Goal: Task Accomplishment & Management: Complete application form

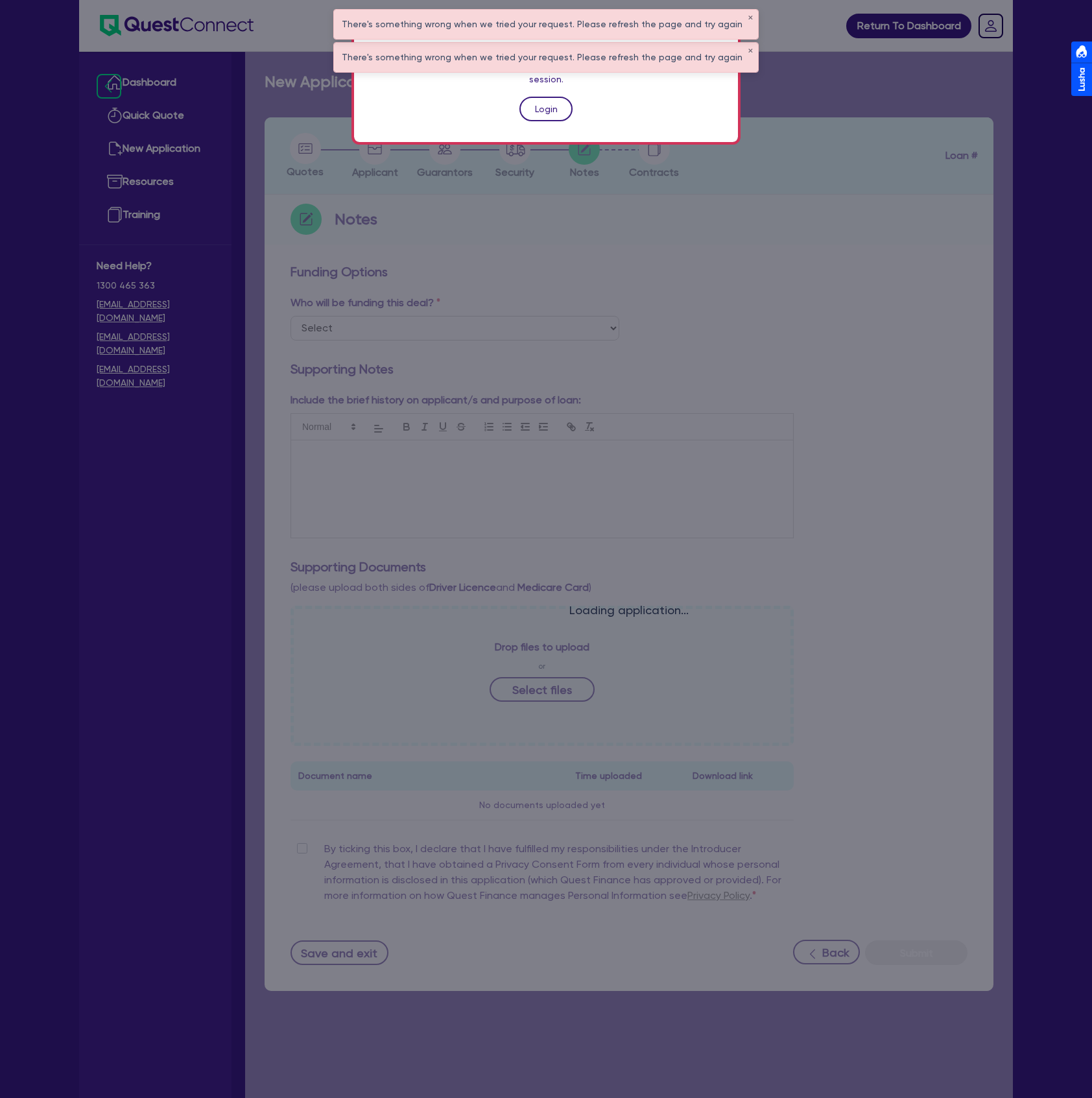
click at [560, 97] on link "Login" at bounding box center [546, 108] width 53 height 24
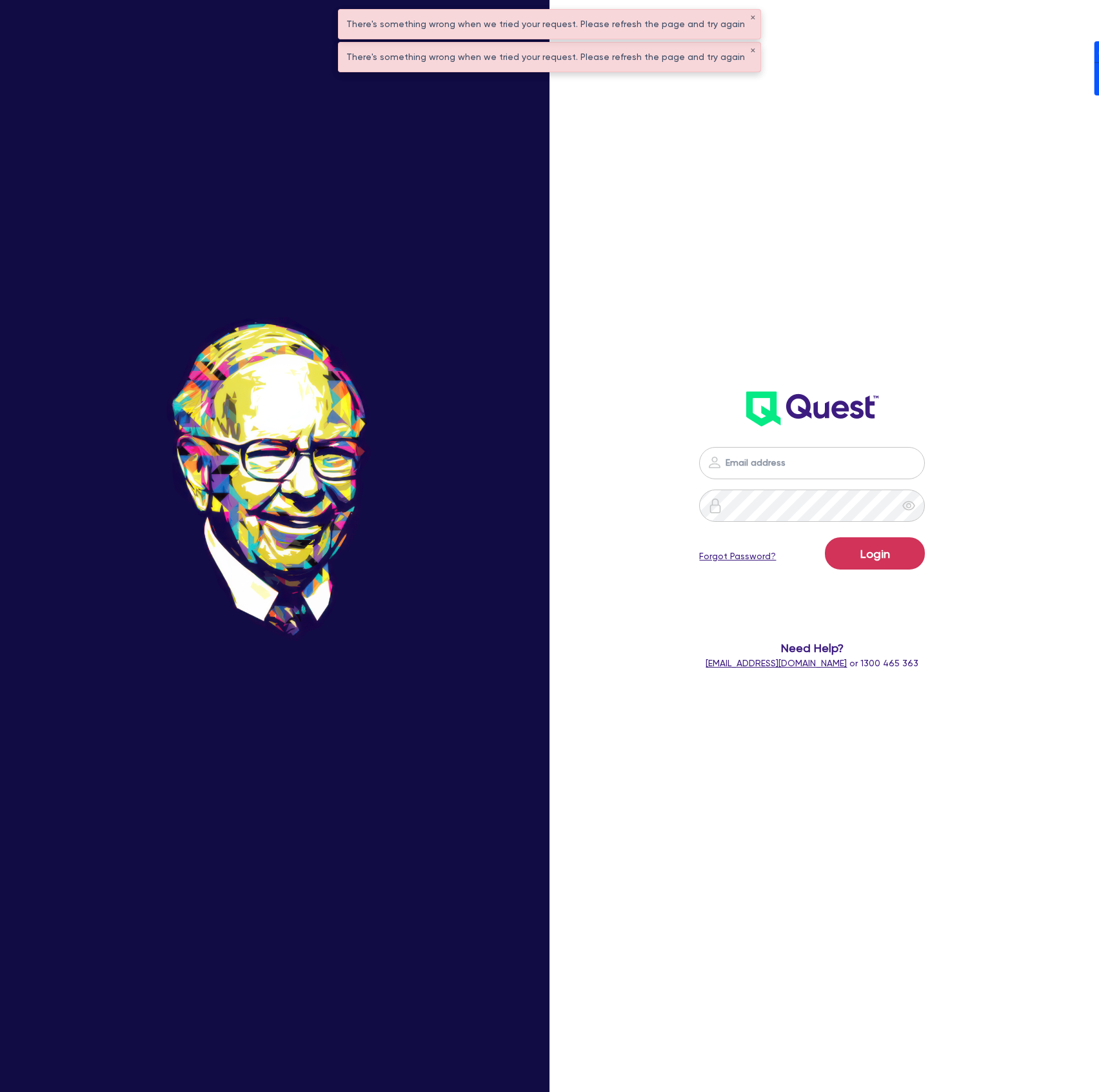
drag, startPoint x: 904, startPoint y: 467, endPoint x: 886, endPoint y: 483, distance: 24.1
click at [813, 482] on nordpass-icon at bounding box center [813, 482] width 0 height 0
click at [0, 1091] on nordpass-autofill-portal at bounding box center [0, 1092] width 0 height 0
type input "dean.tinellis@quest.finance"
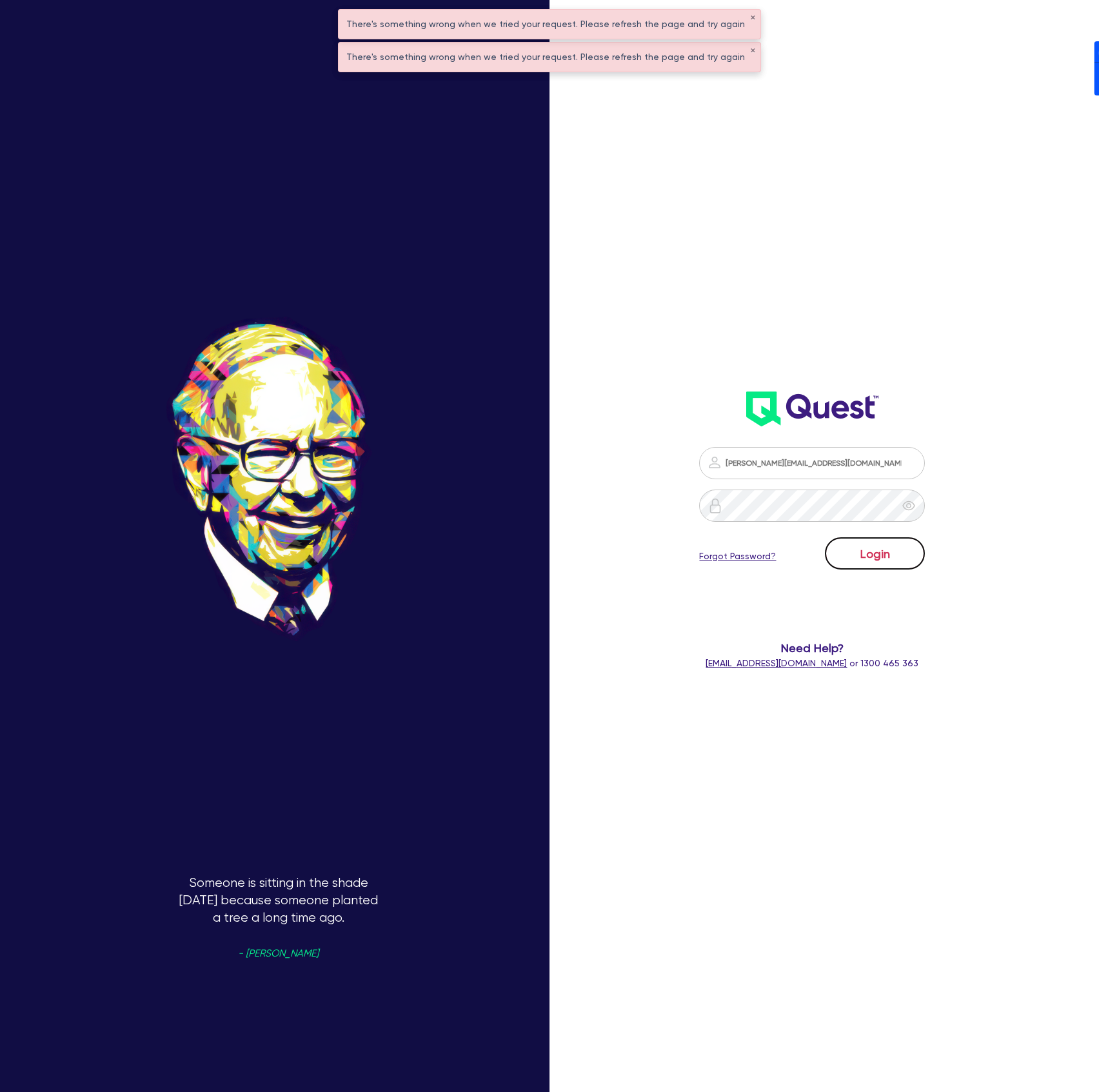
click at [848, 556] on button "Login" at bounding box center [875, 553] width 100 height 32
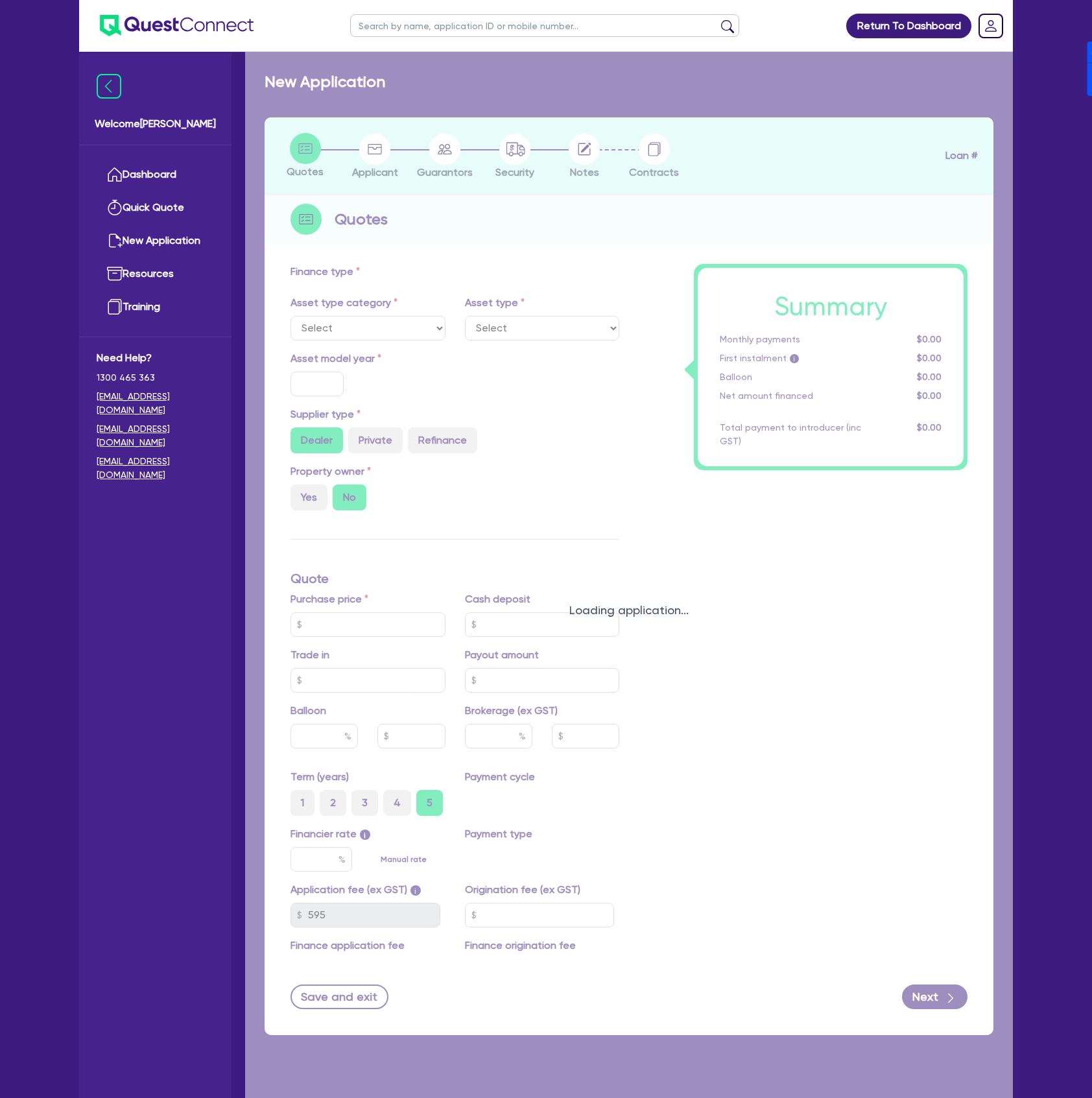
select select "TERTIARY_ASSETS"
type input "2025"
radio input "true"
type input "50,000"
type input "4"
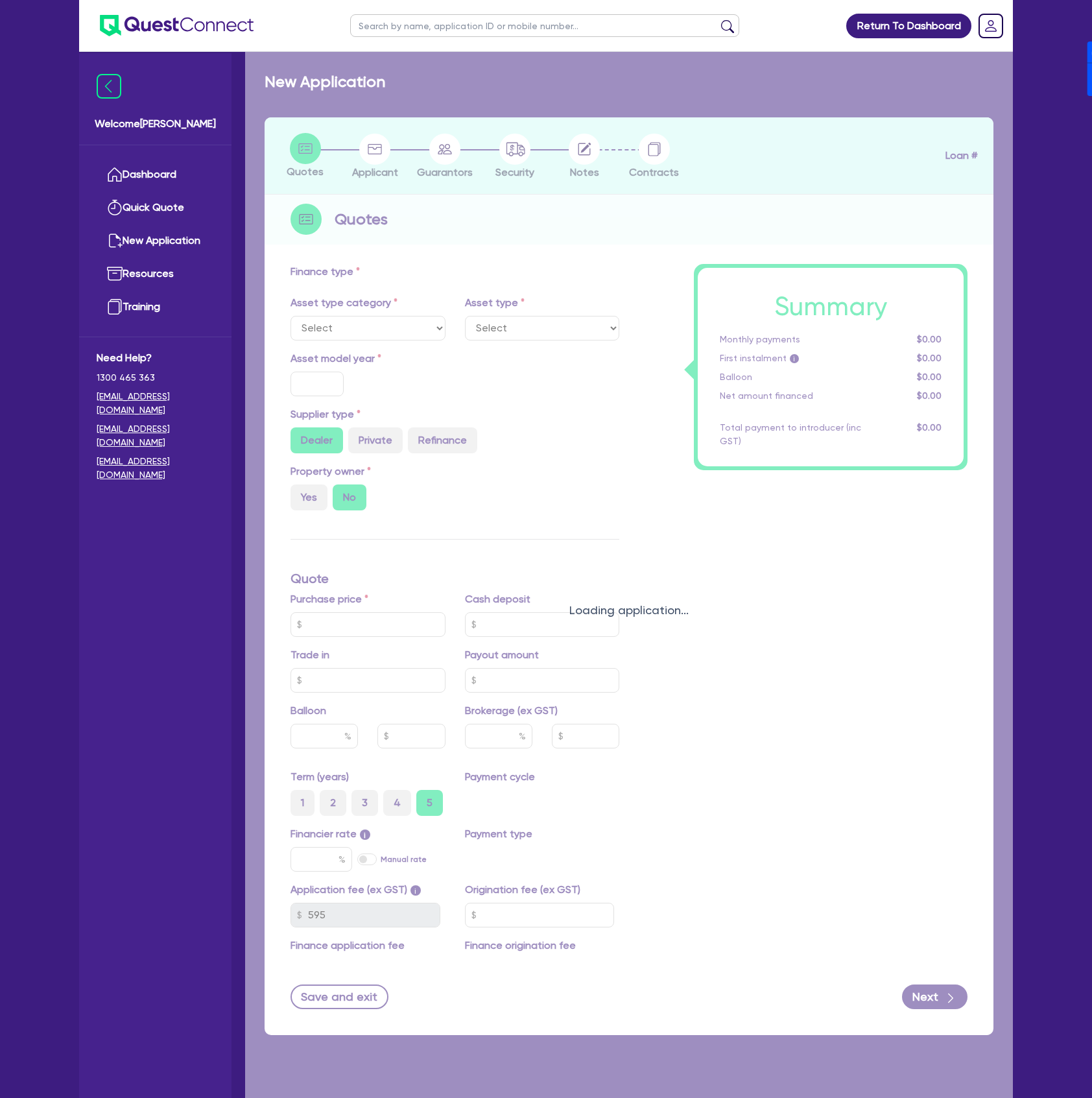
type input "2,065.78"
type input "17"
type input "900"
select select "OTHER_TERTIARY"
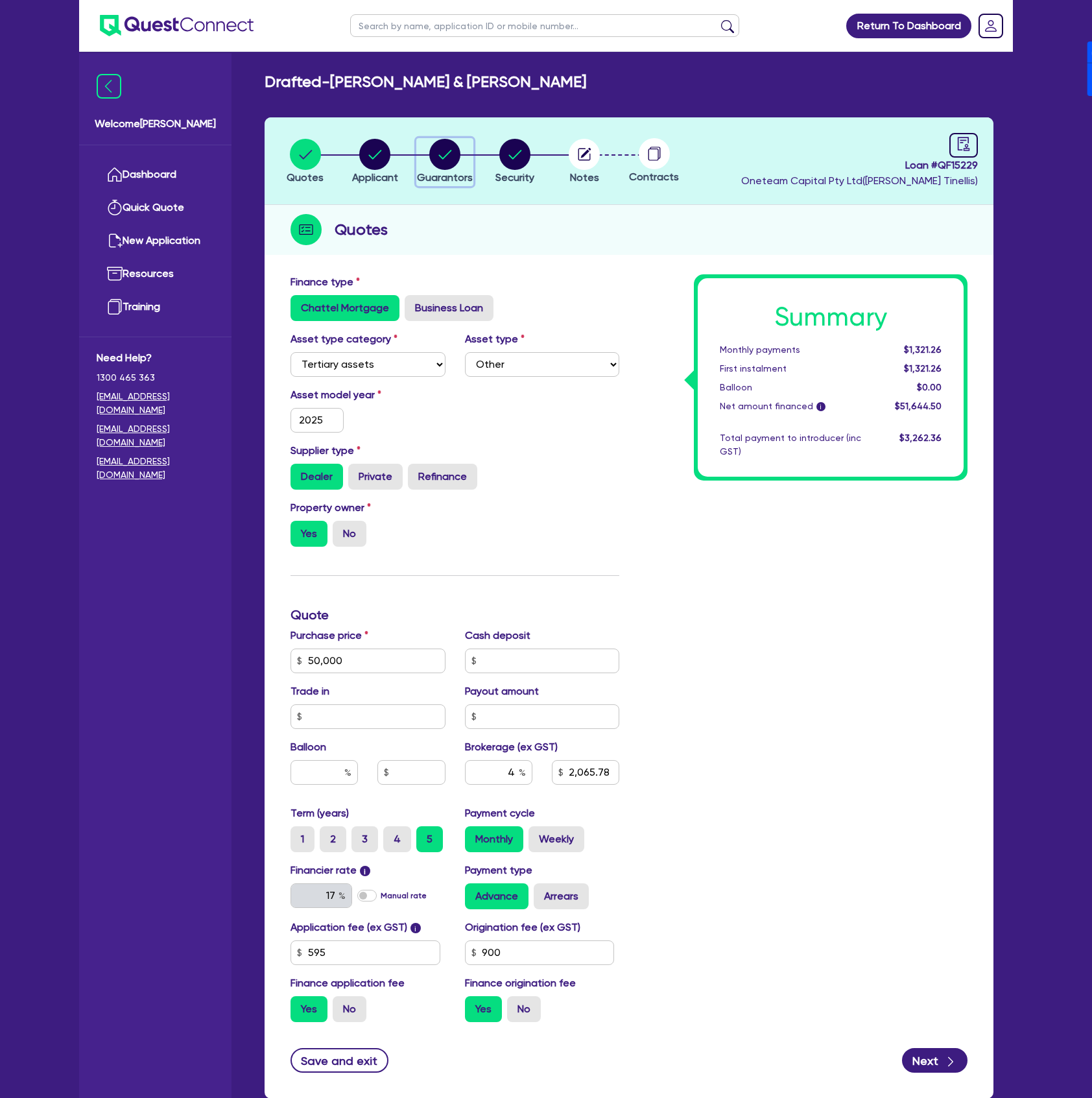
click at [460, 162] on icon "button" at bounding box center [445, 154] width 31 height 31
select select "MR"
select select "NSW"
select select "MARRIED"
select select "PROPERTY"
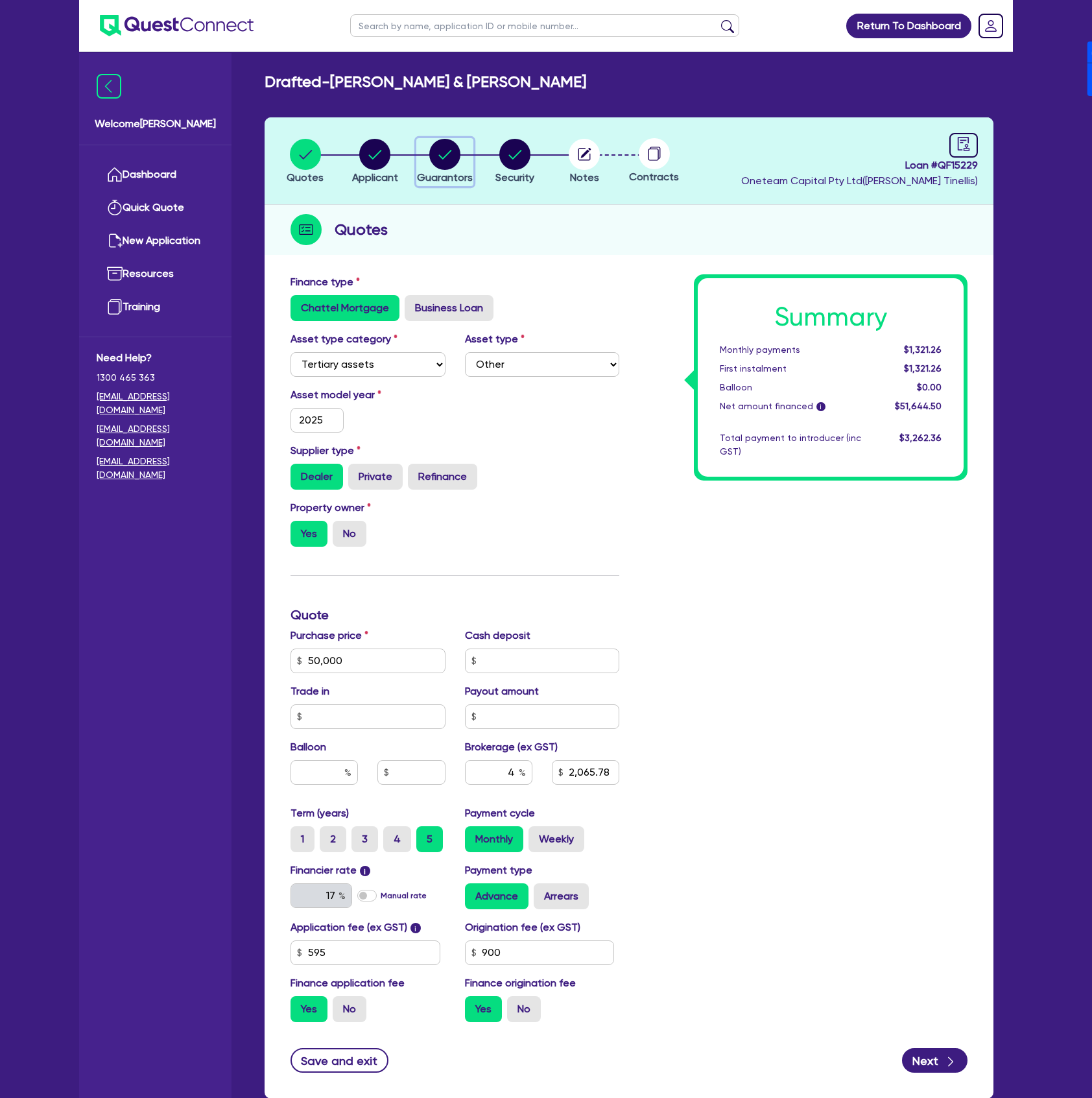
select select "INVESTMENT_PROPERTY"
select select "MORTGAGE"
select select "INVESTMENT_PROPERTY_LOAN"
select select "CREDIT_CARD"
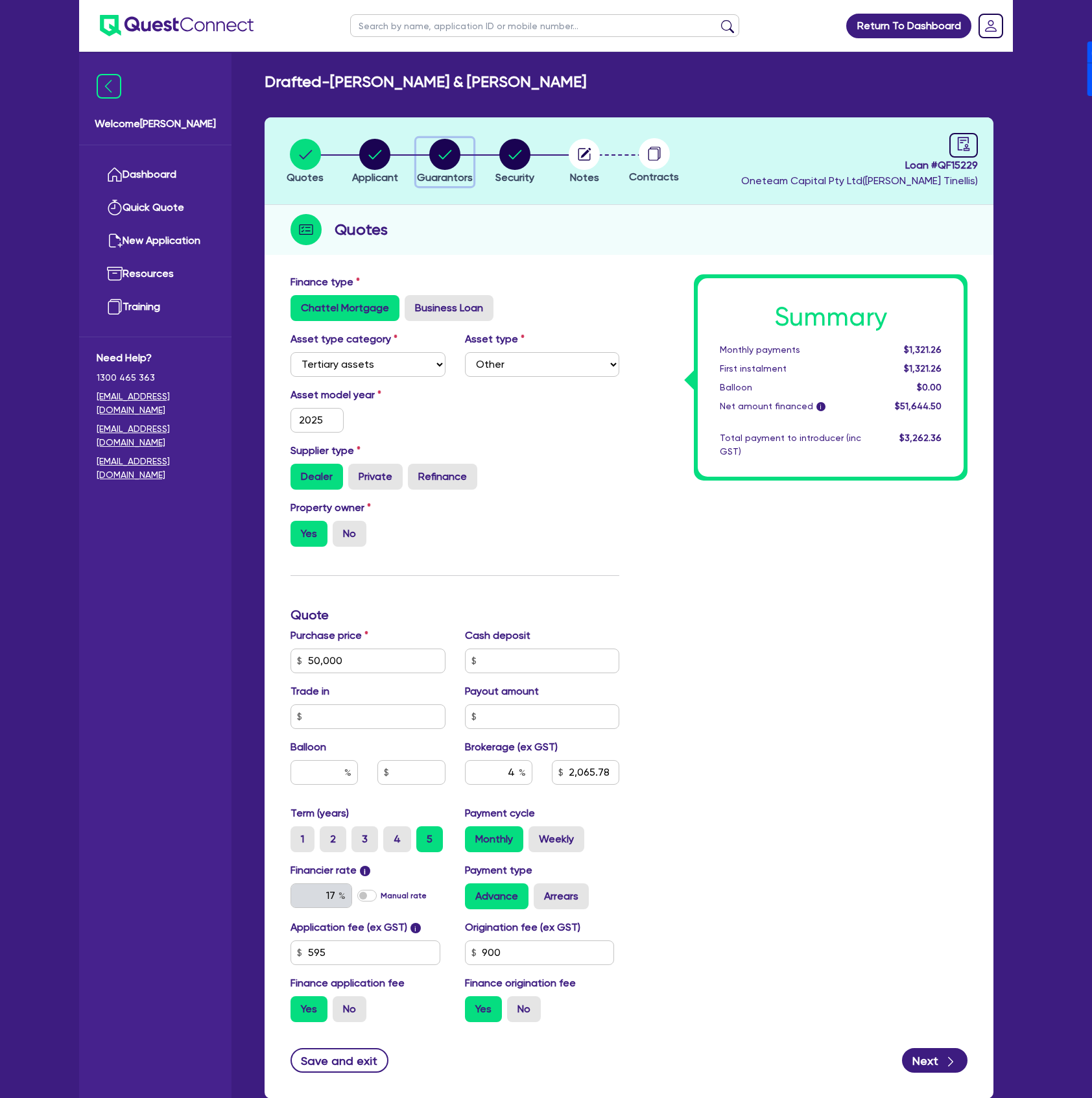
select select "MRS"
select select "NSW"
select select "MARRIED"
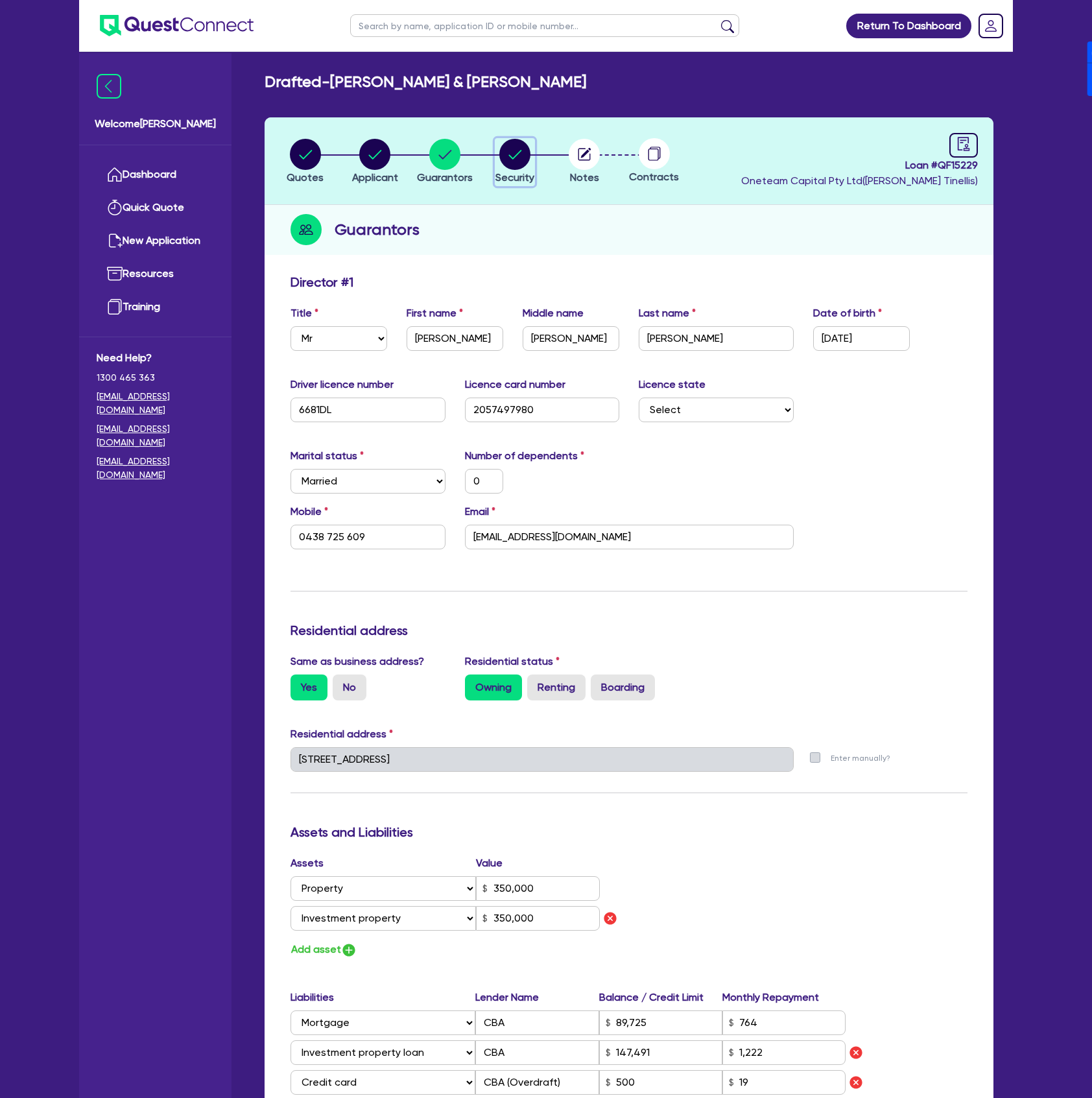
click at [511, 161] on circle "button" at bounding box center [515, 154] width 31 height 31
select select "TERTIARY_ASSETS"
select select "OTHER_TERTIARY"
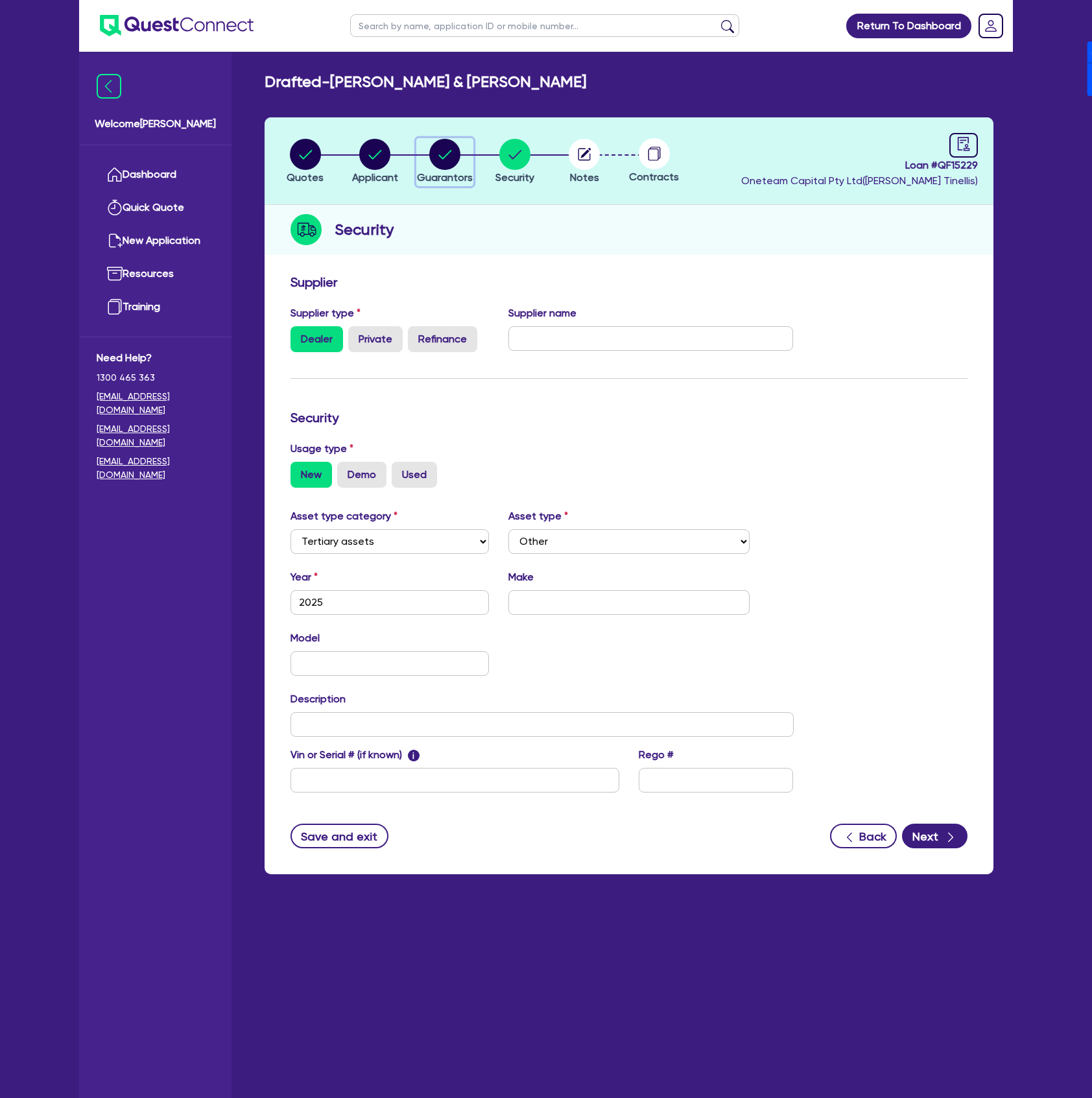
click at [441, 174] on span "Guarantors" at bounding box center [444, 177] width 56 height 13
select select "MR"
select select "NSW"
select select "MARRIED"
select select "PROPERTY"
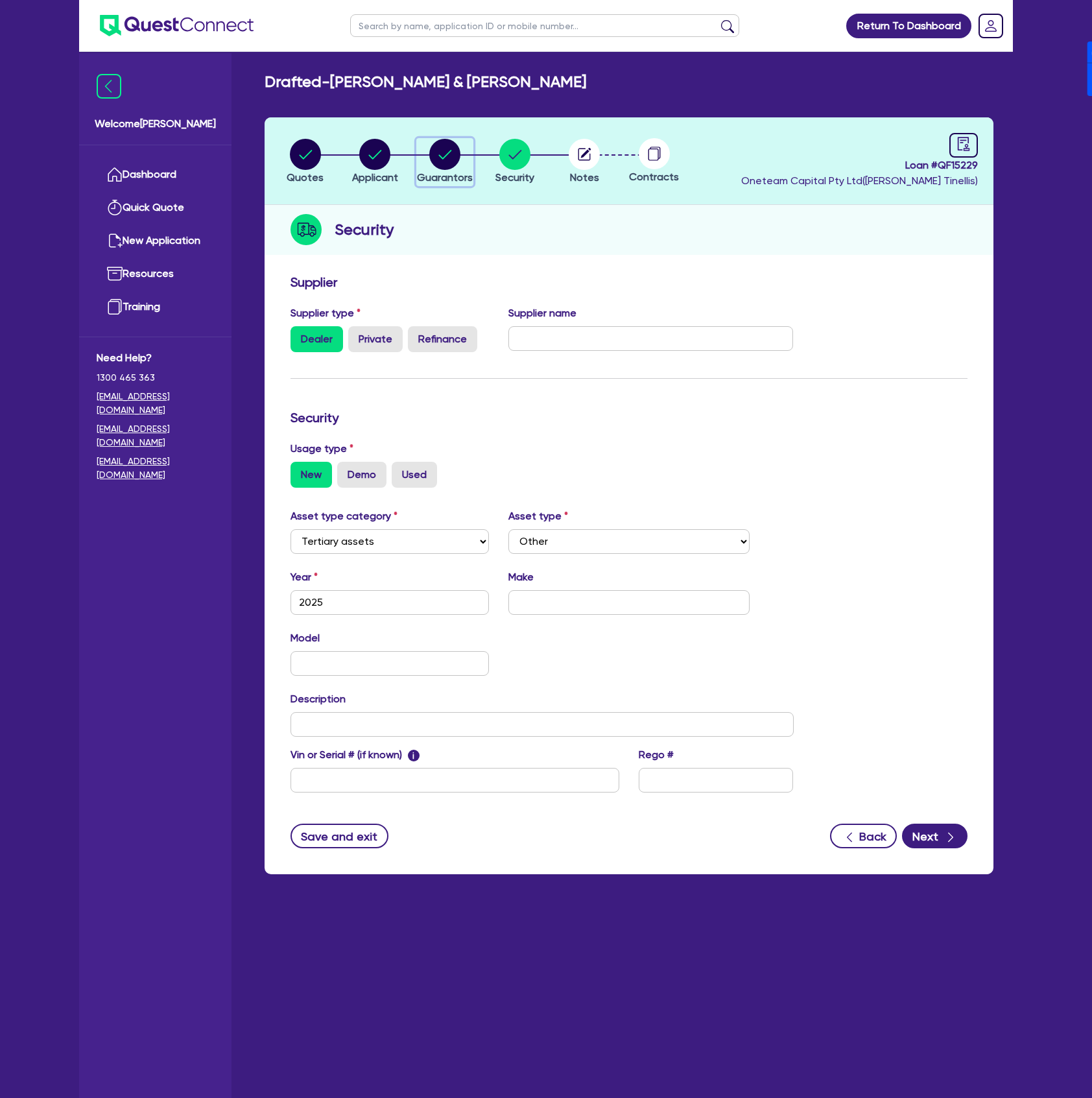
select select "INVESTMENT_PROPERTY"
select select "MORTGAGE"
select select "INVESTMENT_PROPERTY_LOAN"
select select "CREDIT_CARD"
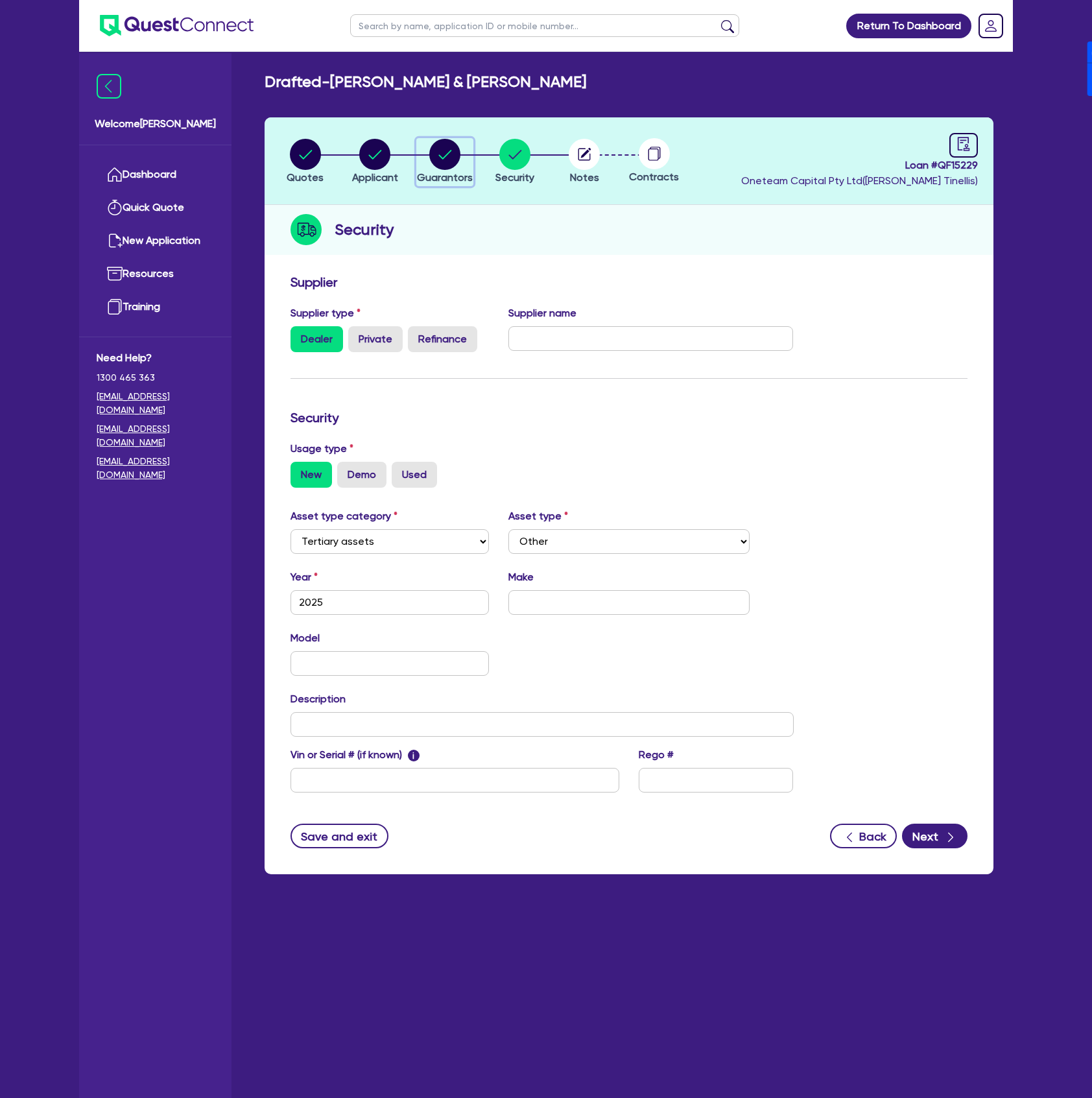
select select "MRS"
select select "NSW"
select select "MARRIED"
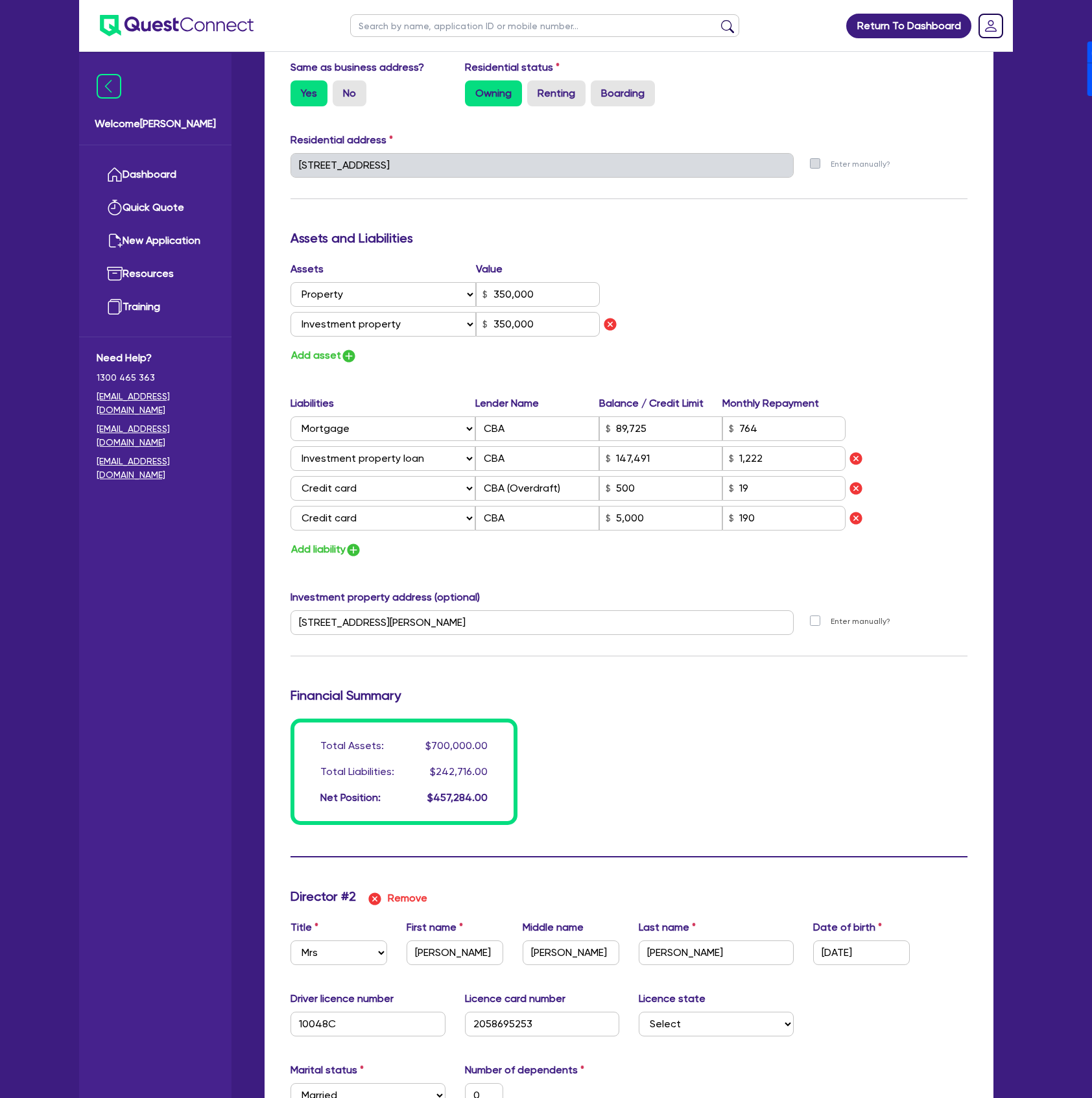
scroll to position [605, 0]
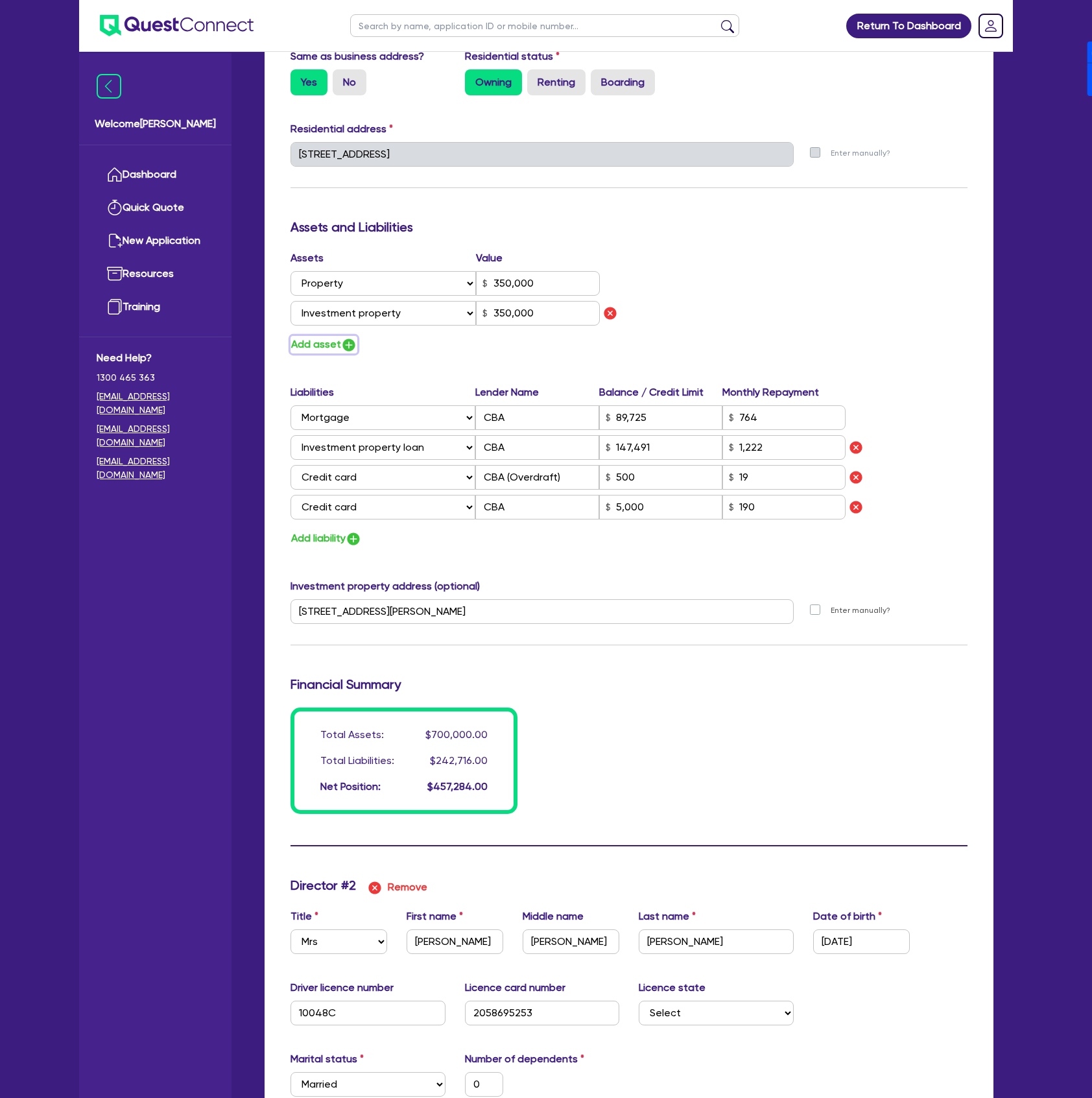
click at [348, 349] on img "button" at bounding box center [349, 346] width 16 height 16
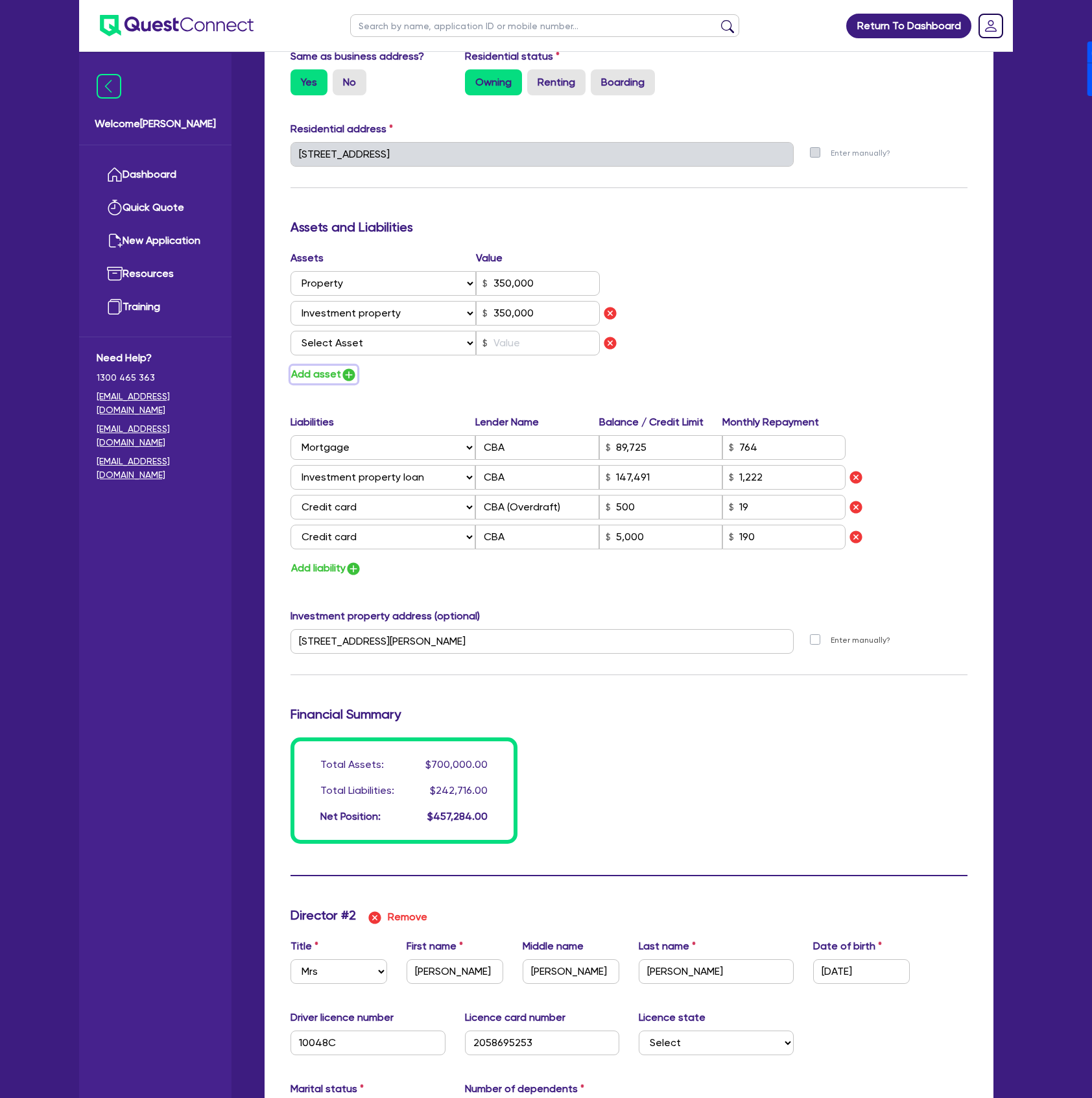
type input "0"
type input "0438 725 609"
type input "350,000"
type input "89,725"
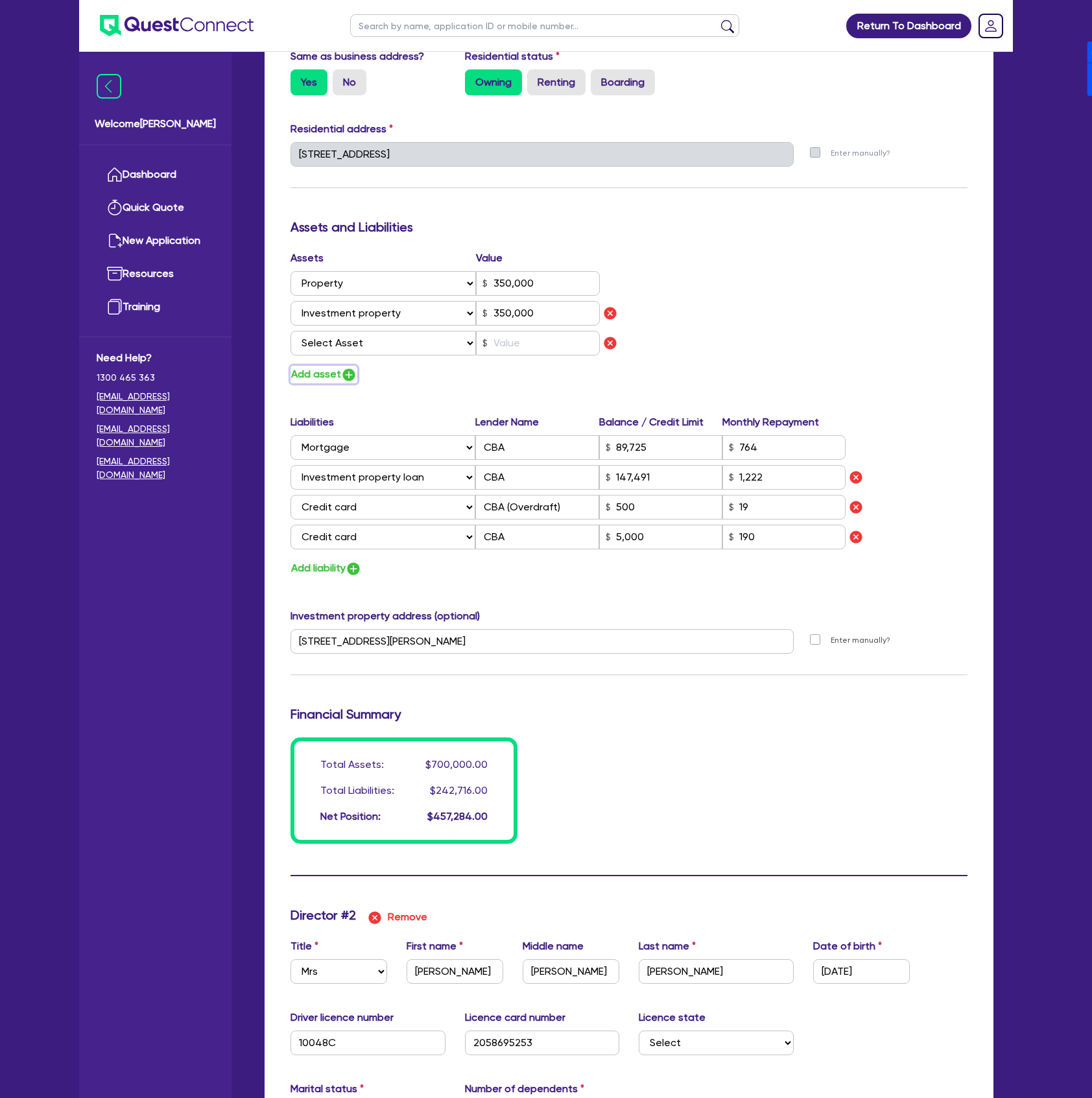
type input "147,491"
type input "1,222"
type input "5,000"
type input "0"
type input "0438725609"
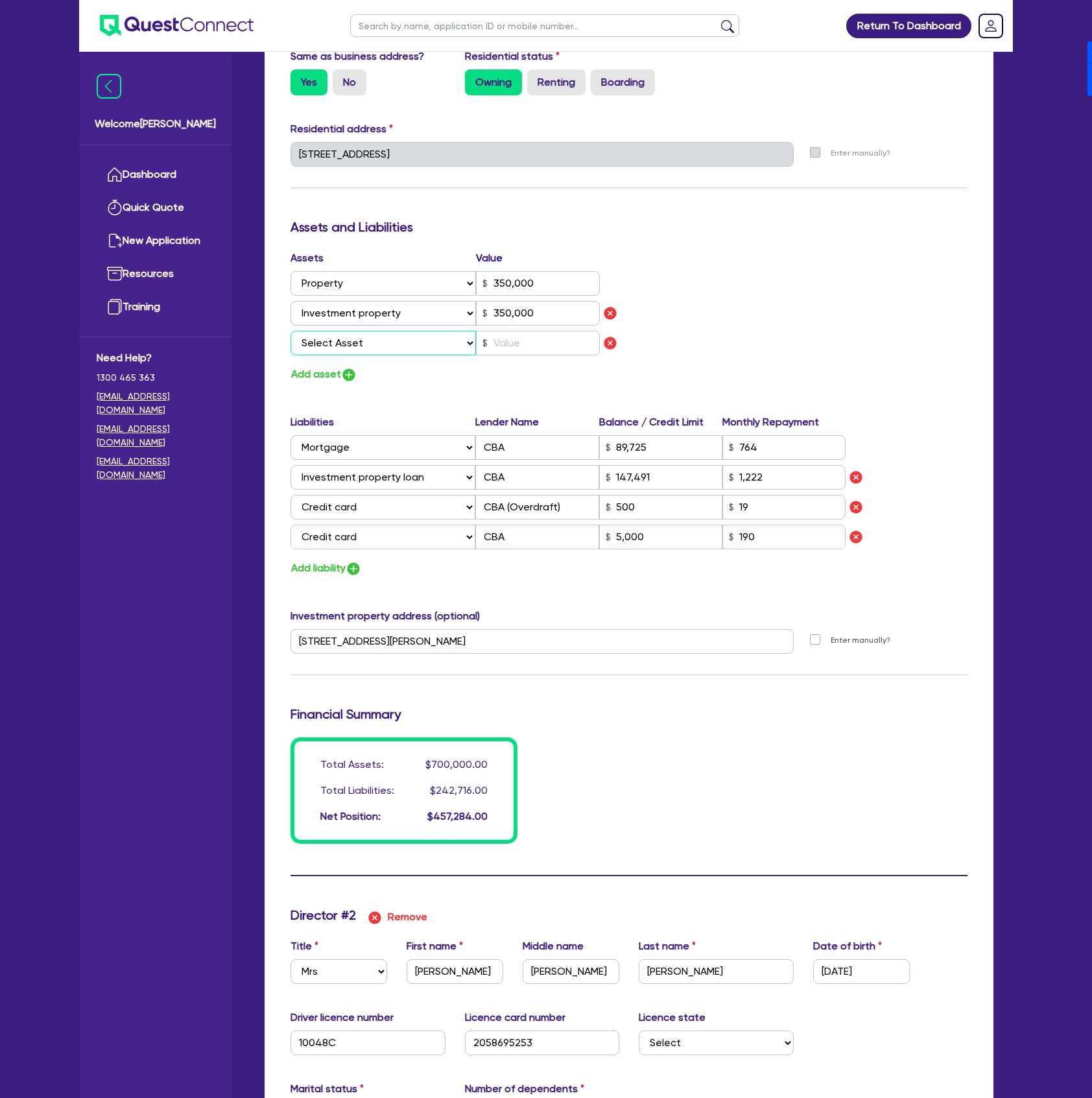
click at [442, 348] on select "Select Asset Cash Property Investment property Vehicle Truck Trailer Equipment …" at bounding box center [384, 343] width 185 height 24
select select "OTHER"
click at [291, 331] on select "Select Asset Cash Property Investment property Vehicle Truck Trailer Equipment …" at bounding box center [384, 343] width 185 height 24
type input "0"
type input "0438 725 609"
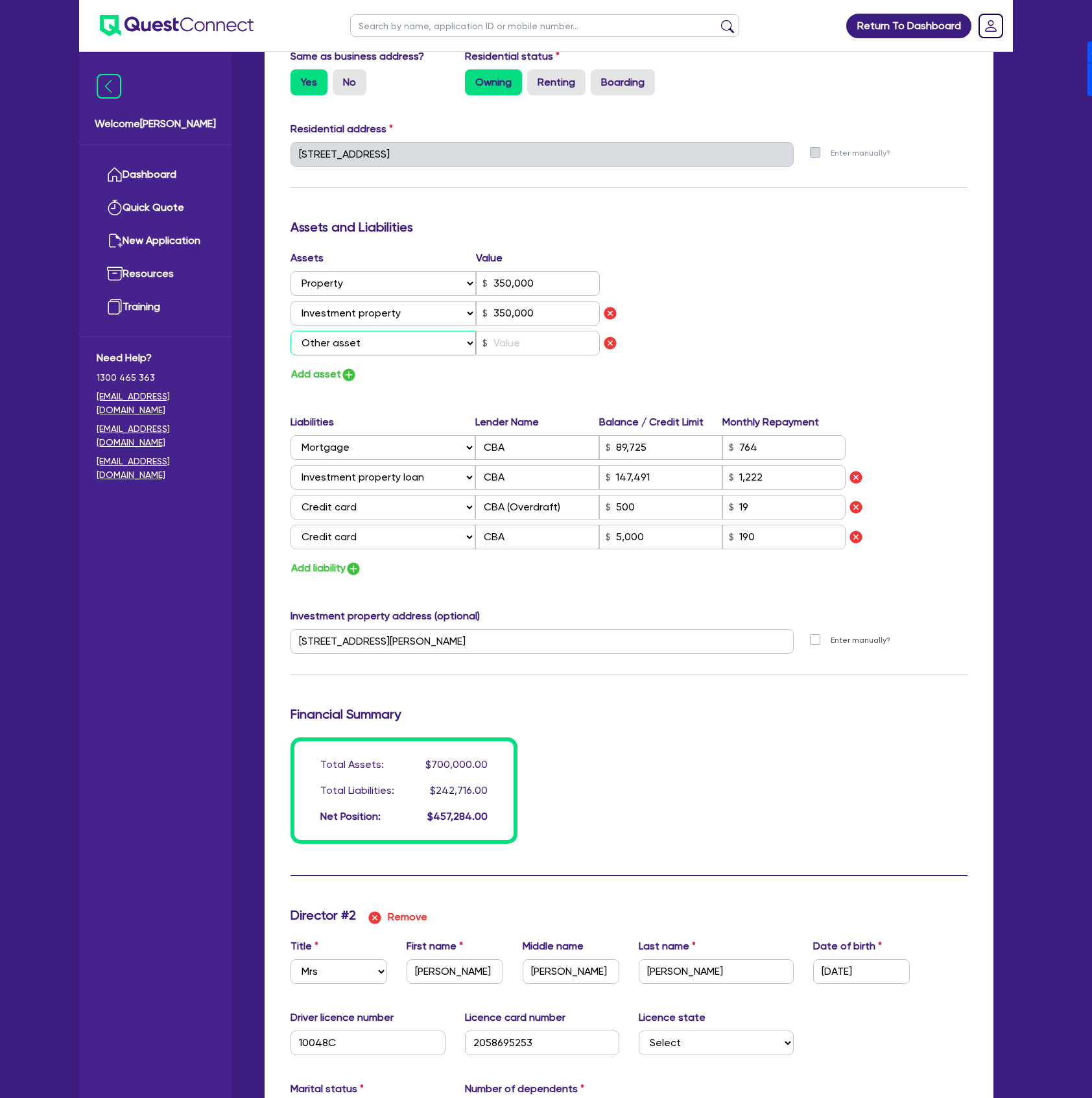
type input "350,000"
type input "89,725"
type input "147,491"
type input "1,222"
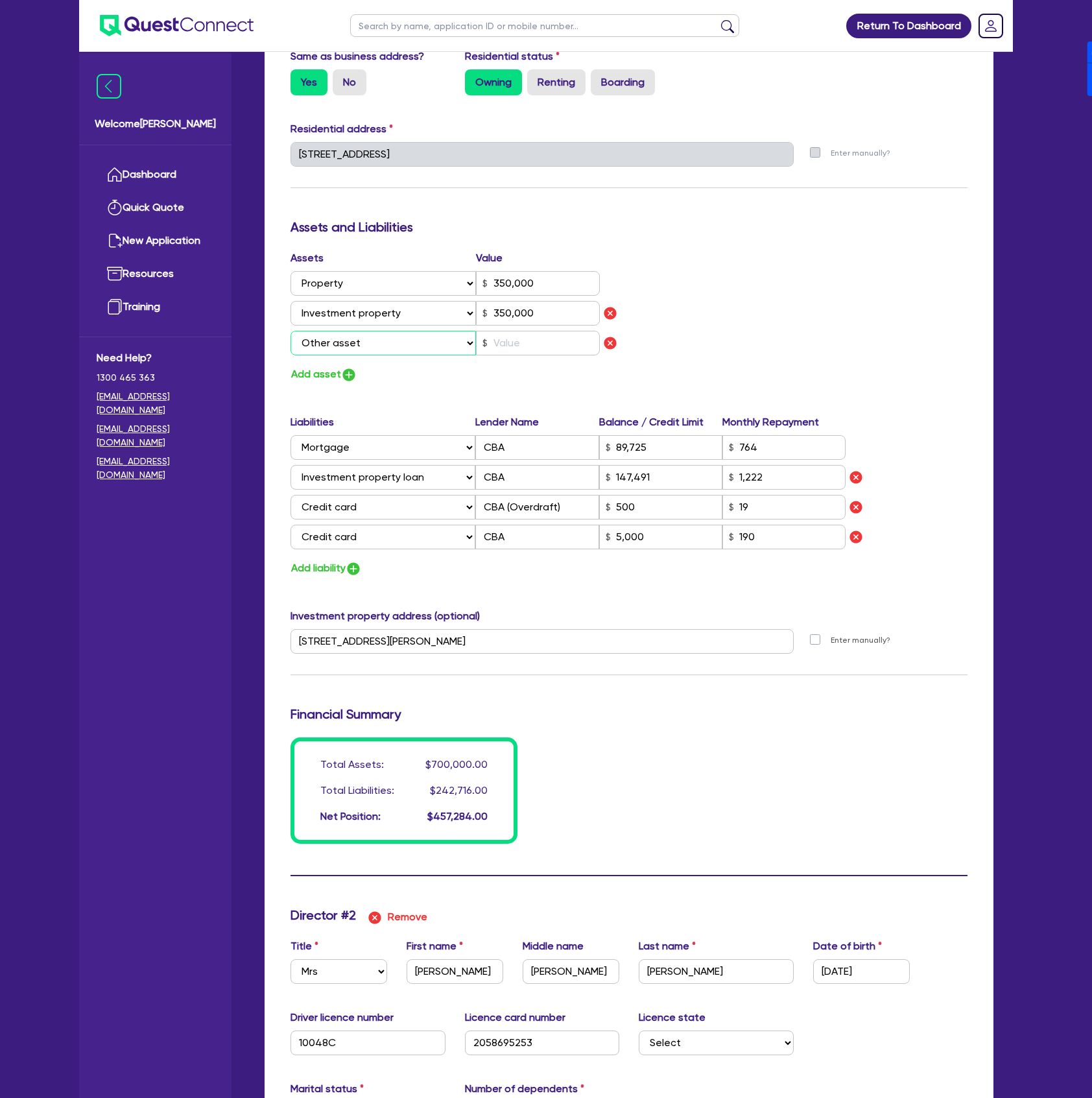
type input "5,000"
type input "0"
type input "0438725609"
type input "0"
type input "0438 725 609"
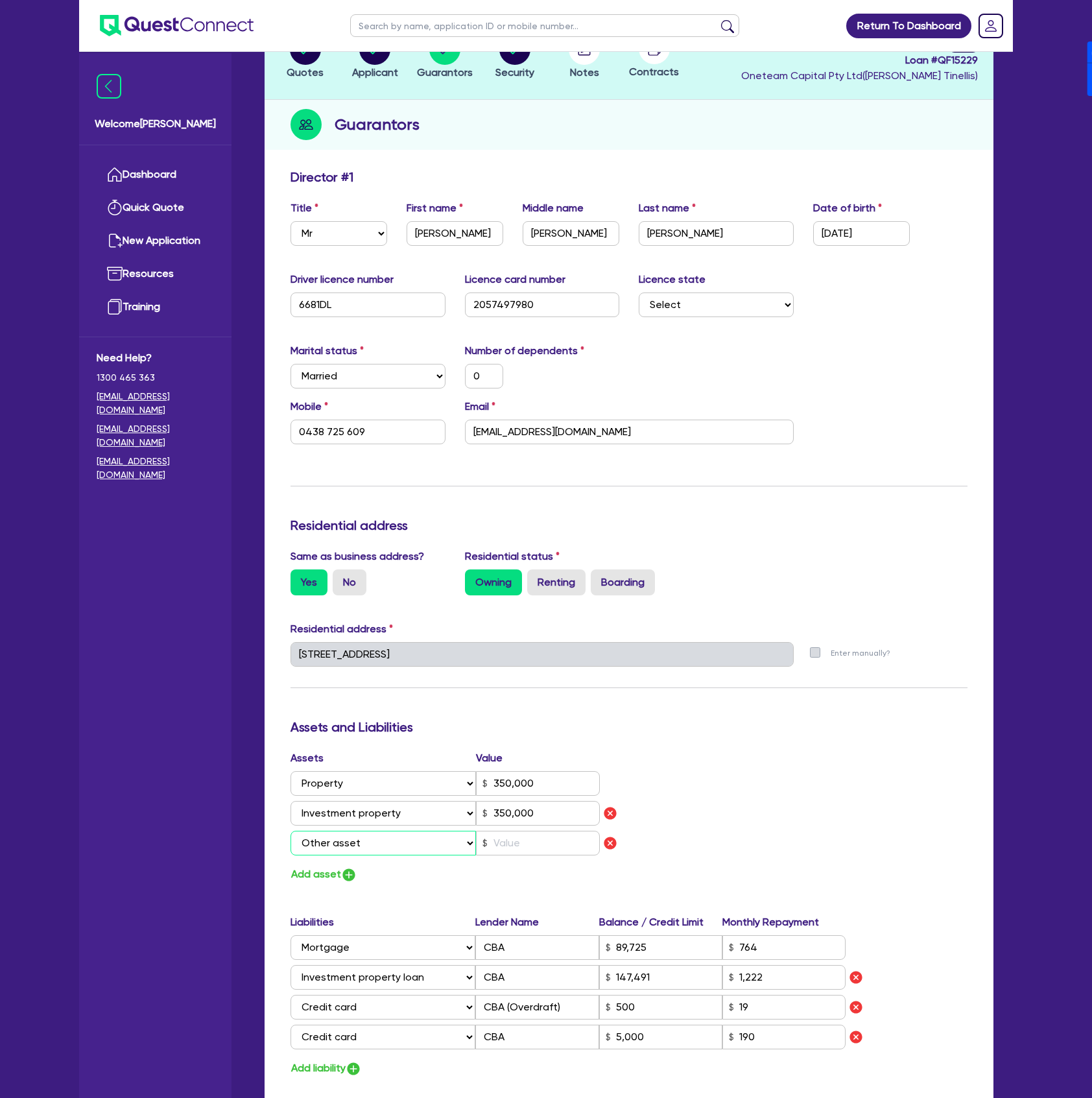
scroll to position [86, 0]
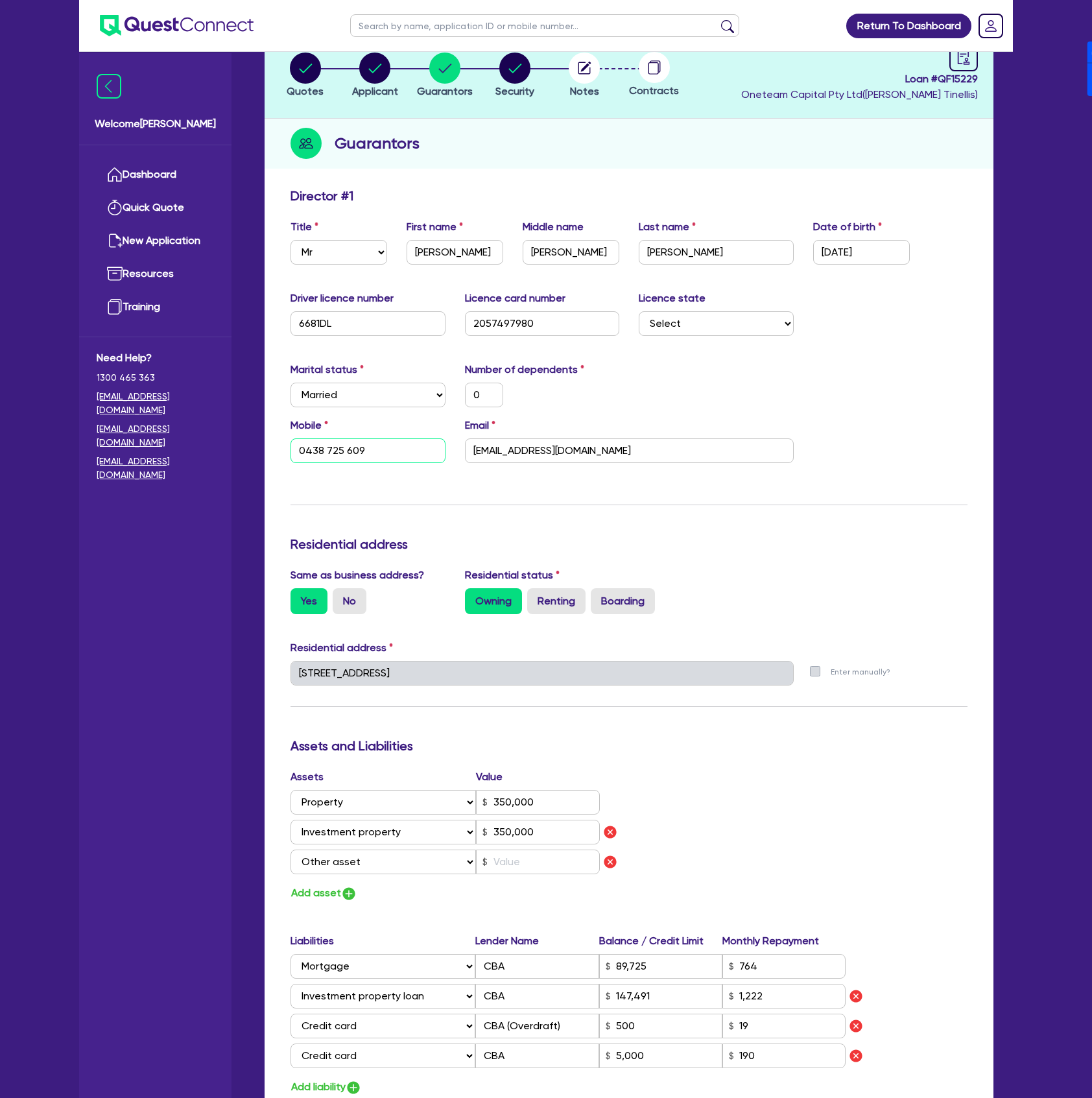
click at [391, 450] on input "0438 725 609" at bounding box center [368, 450] width 155 height 24
type input "0"
type input "350,000"
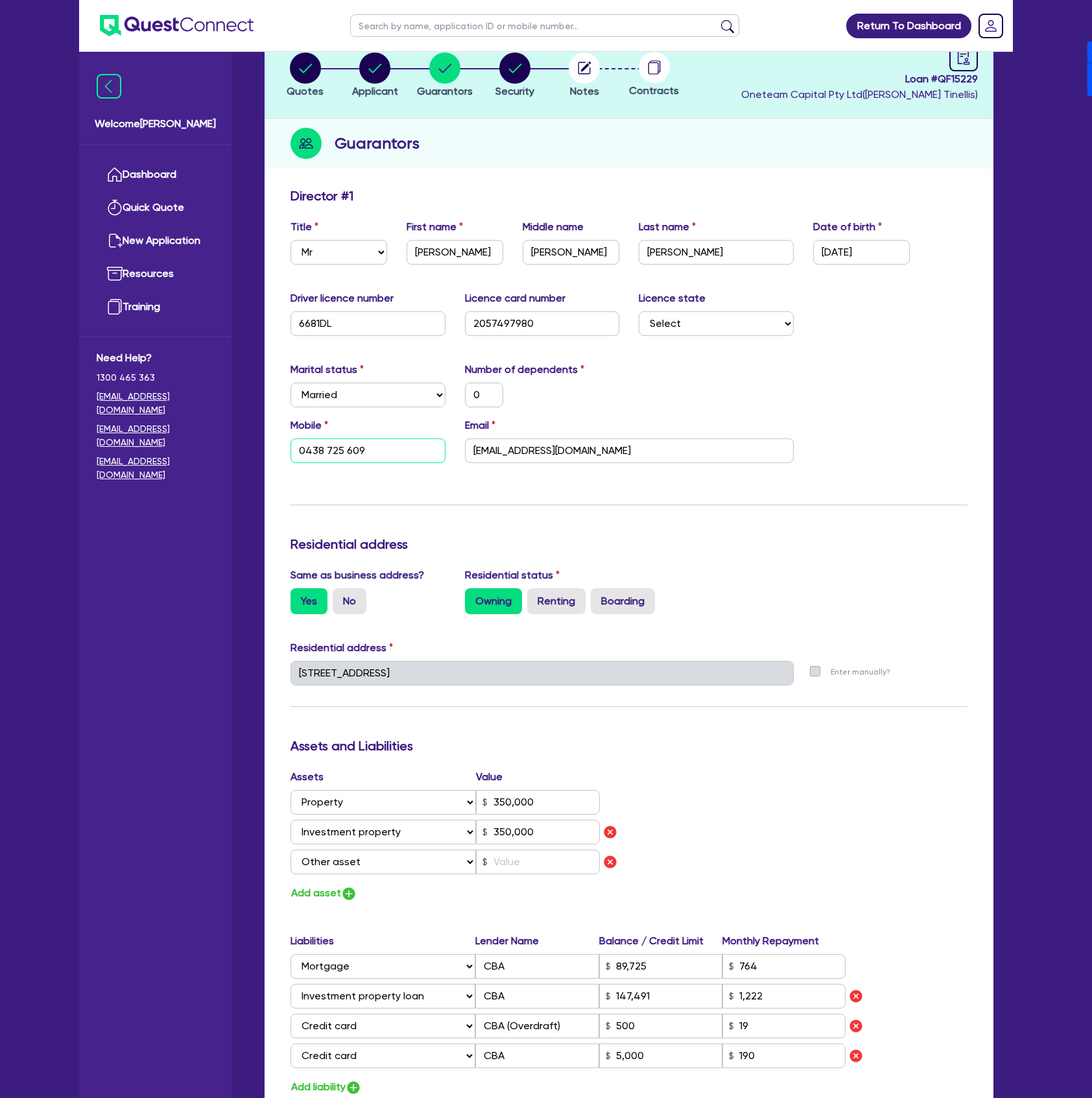
type input "89,725"
type input "147,491"
type input "1,222"
type input "5,000"
type input "0"
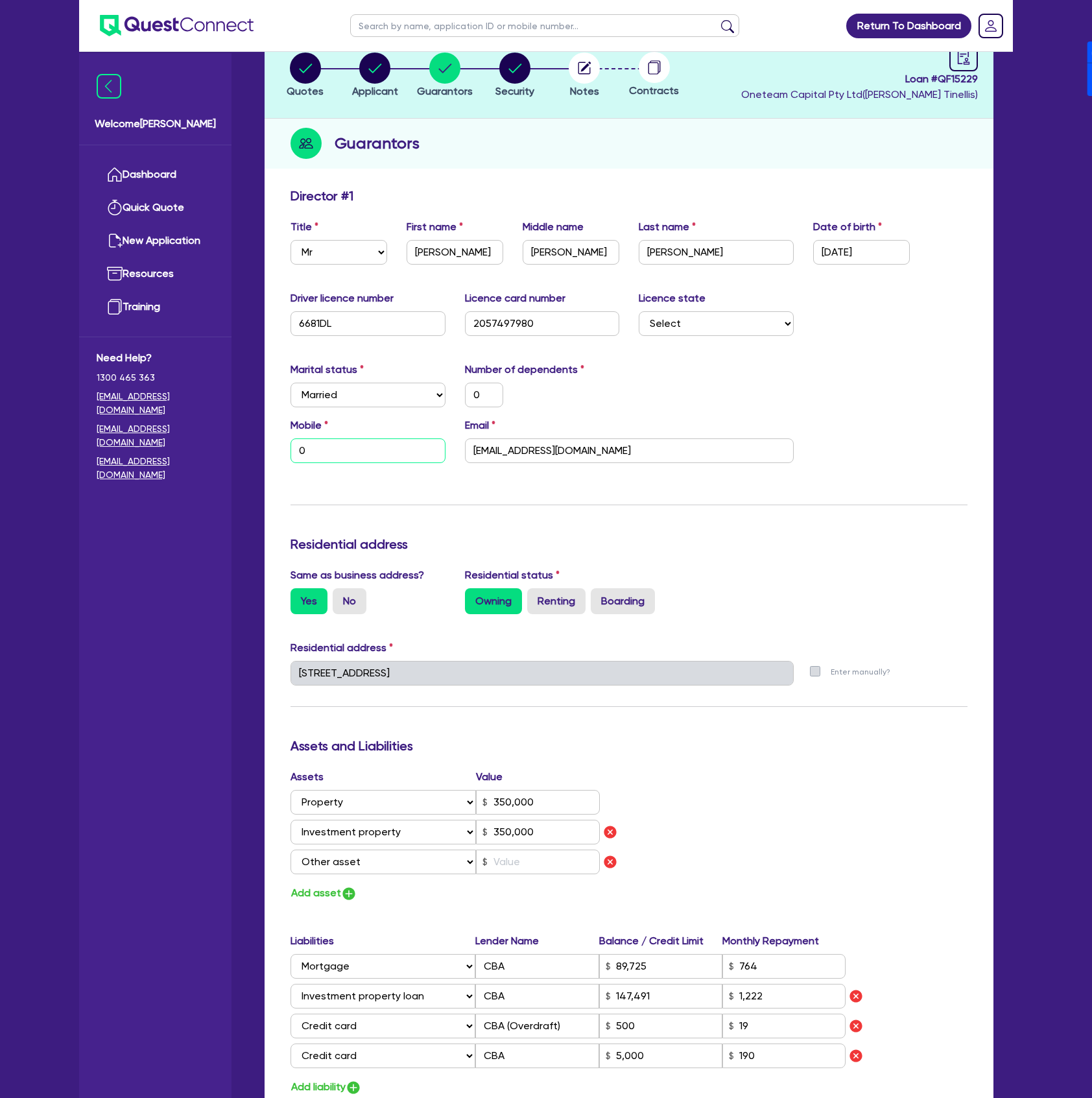
type input "0438725609"
paste input "439 725 609"
type input "0"
type input "0439 725 609"
type input "350,000"
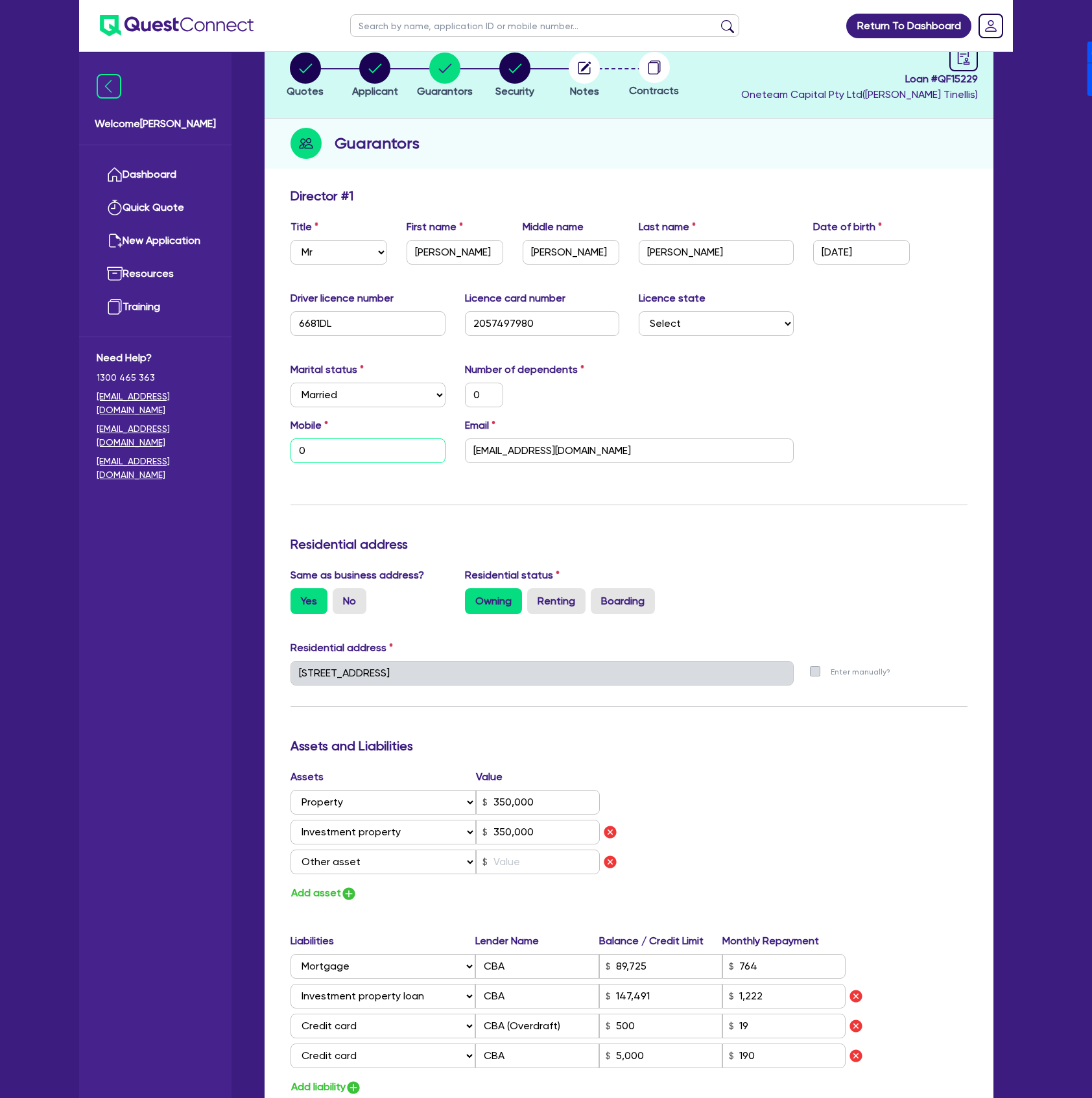
type input "350,000"
type input "89,725"
type input "147,491"
type input "1,222"
type input "5,000"
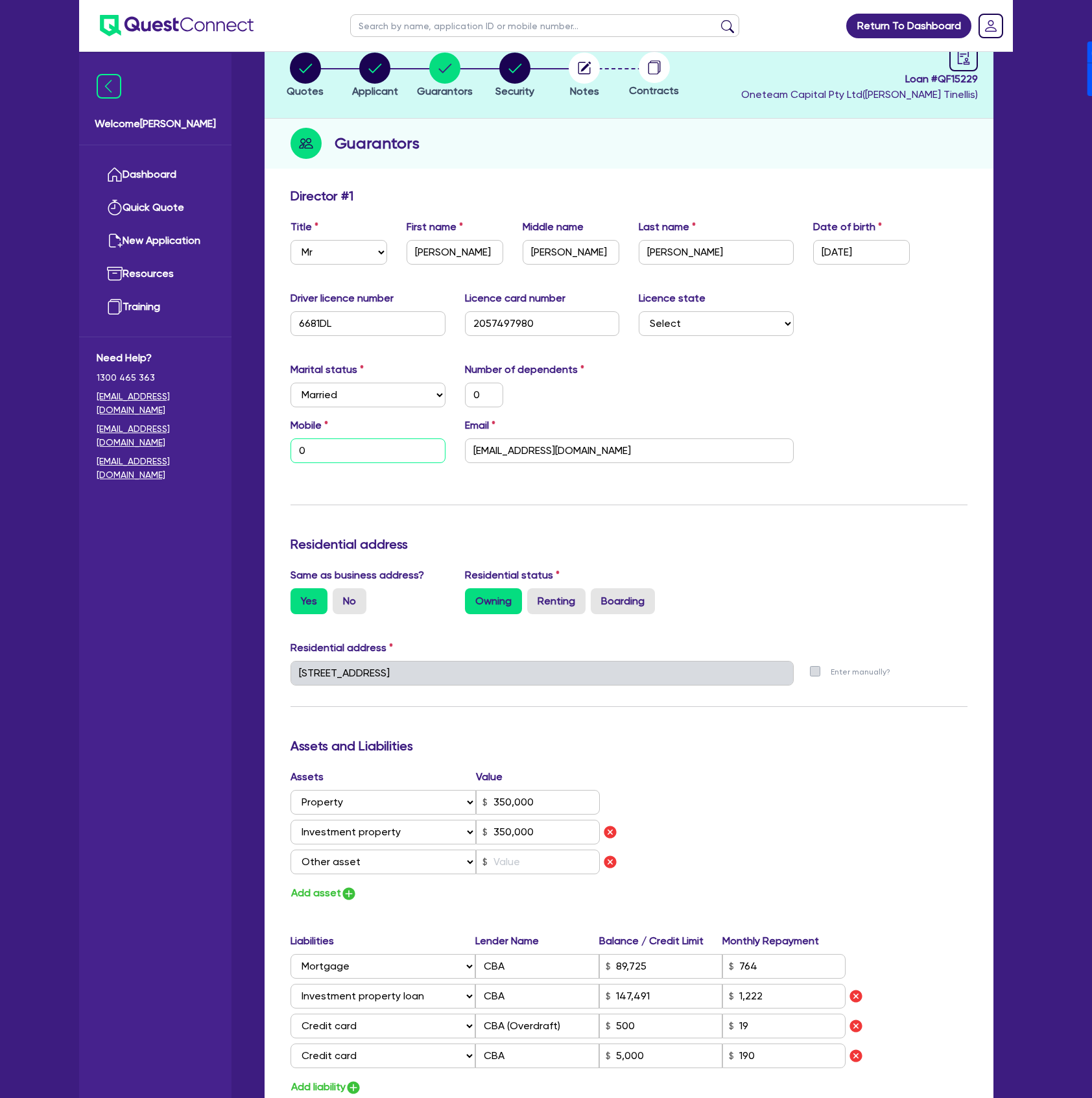
type input "0"
type input "0438725609"
type input "0439 725 609"
drag, startPoint x: 428, startPoint y: 864, endPoint x: 432, endPoint y: 870, distance: 7.2
click at [428, 864] on select "Select Asset Cash Property Investment property Vehicle Truck Trailer Equipment …" at bounding box center [384, 862] width 185 height 24
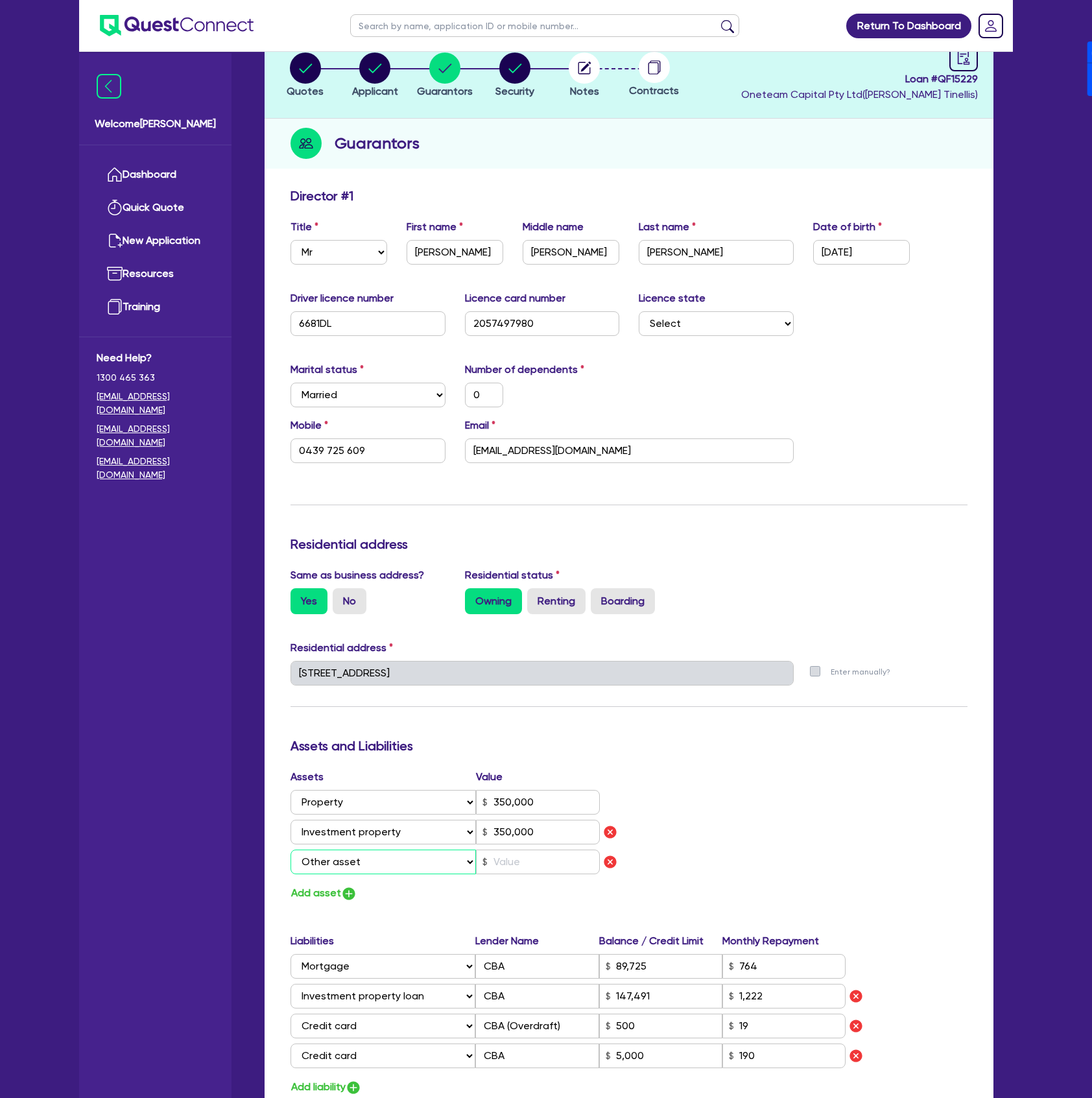
select select "HOUSEHOLD_PERSONAL"
click at [291, 850] on select "Select Asset Cash Property Investment property Vehicle Truck Trailer Equipment …" at bounding box center [384, 862] width 185 height 24
type input "0"
type input "0439 725 609"
type input "350,000"
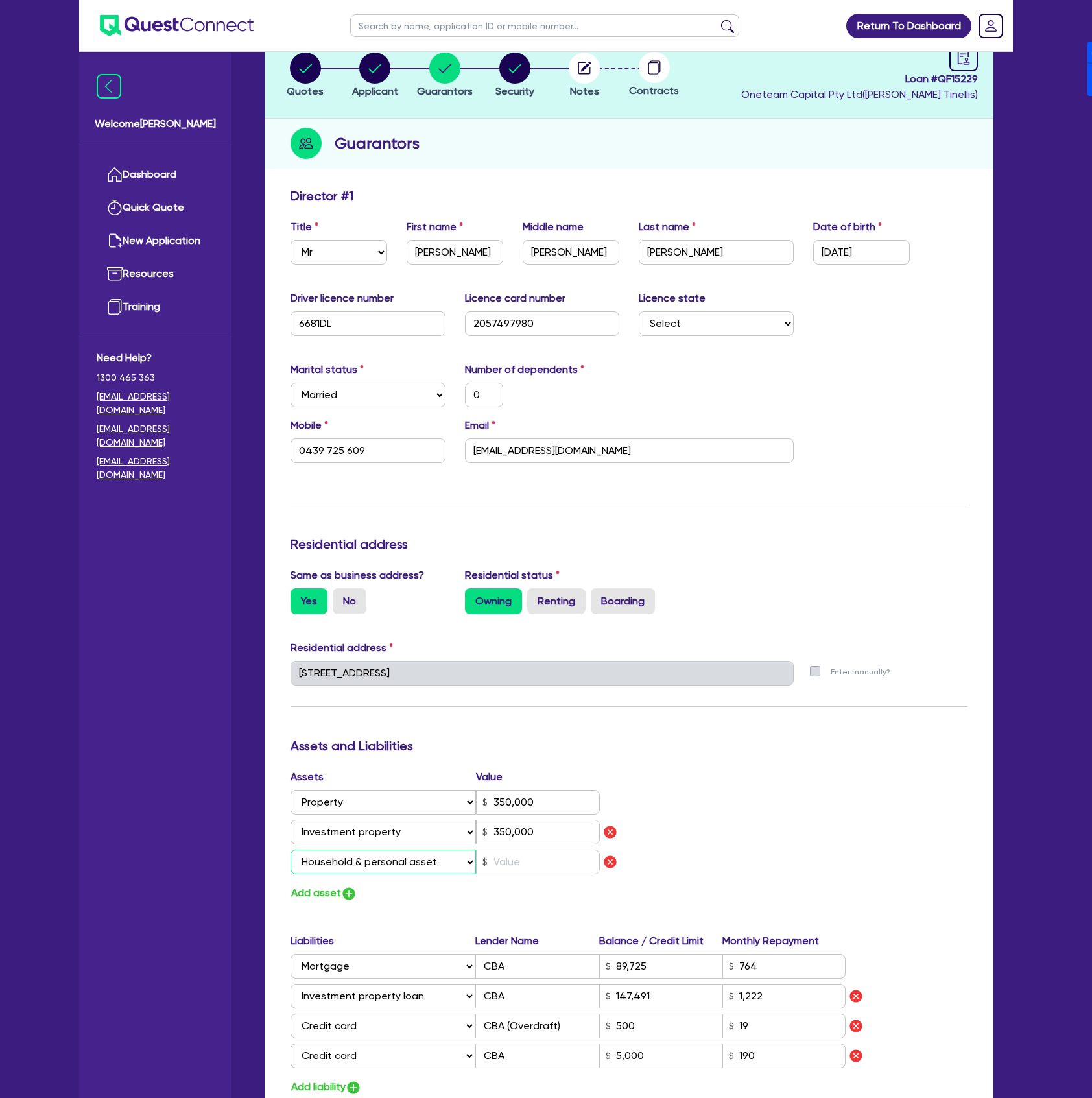
type input "350,000"
type input "89,725"
type input "147,491"
type input "1,222"
type input "5,000"
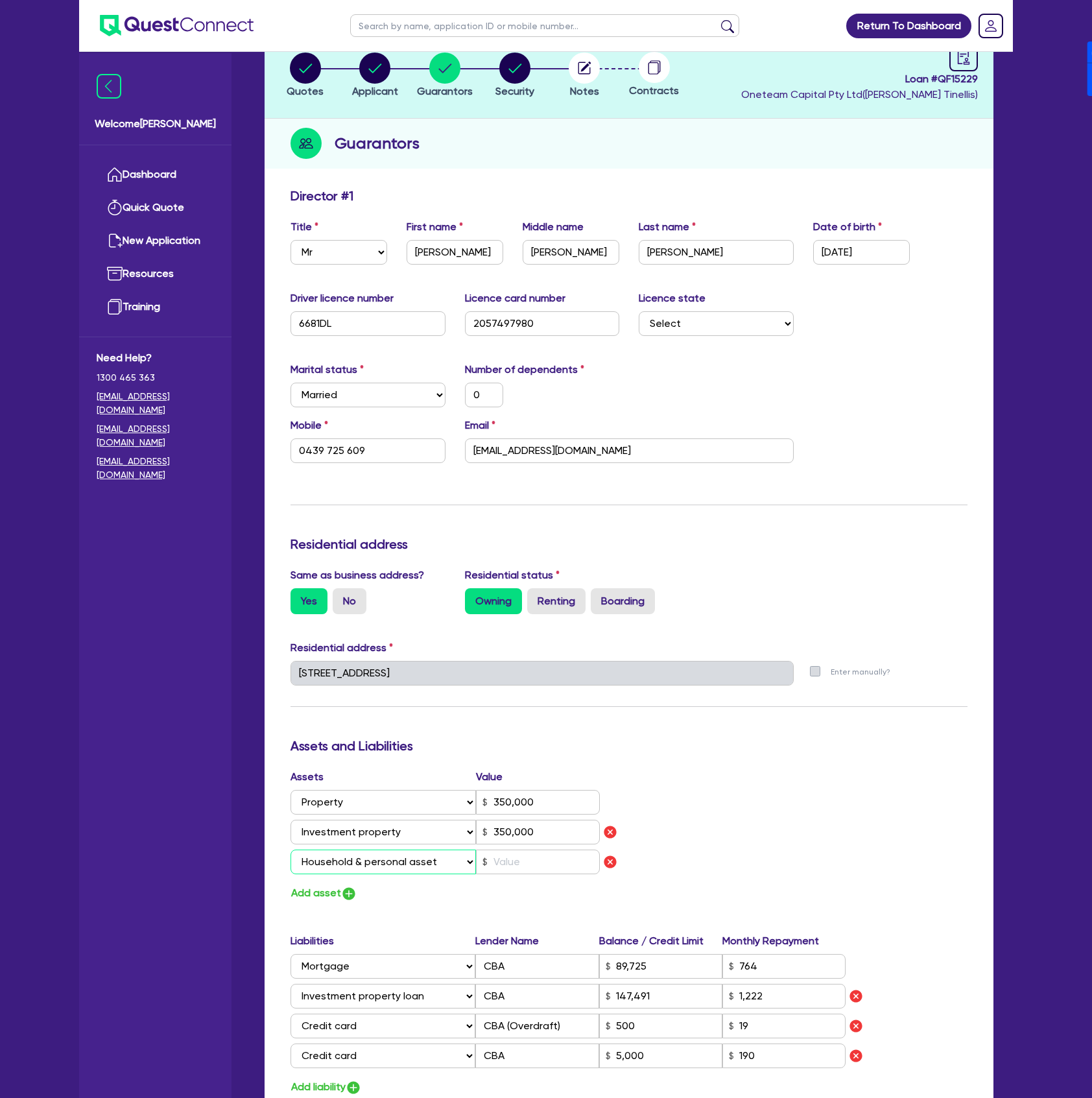
type input "0"
type input "0438725609"
click at [530, 868] on input "text" at bounding box center [538, 862] width 124 height 24
type input "70"
type input "0"
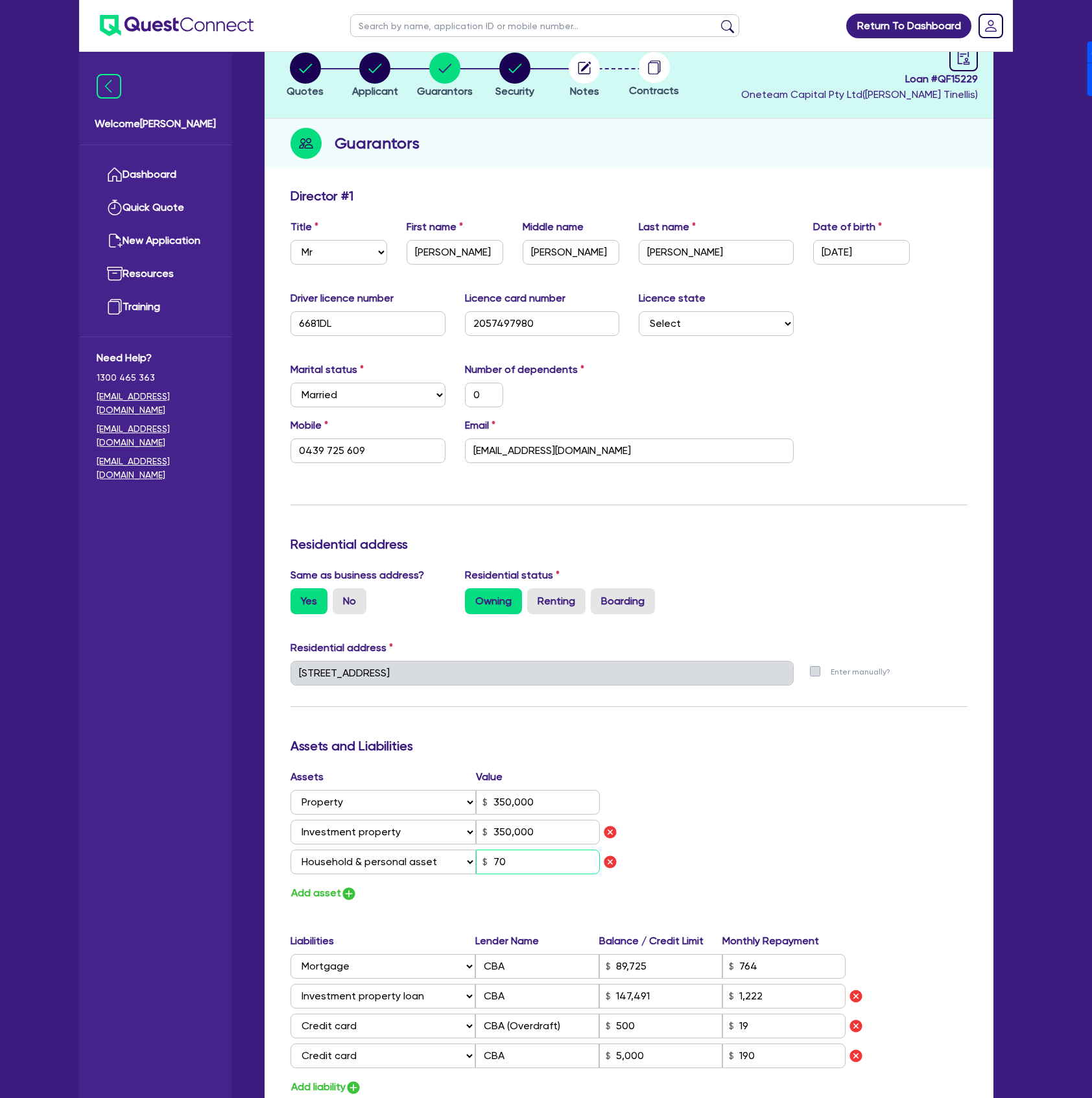
type input "0439 725 609"
type input "350,000"
type input "89,725"
type input "147,491"
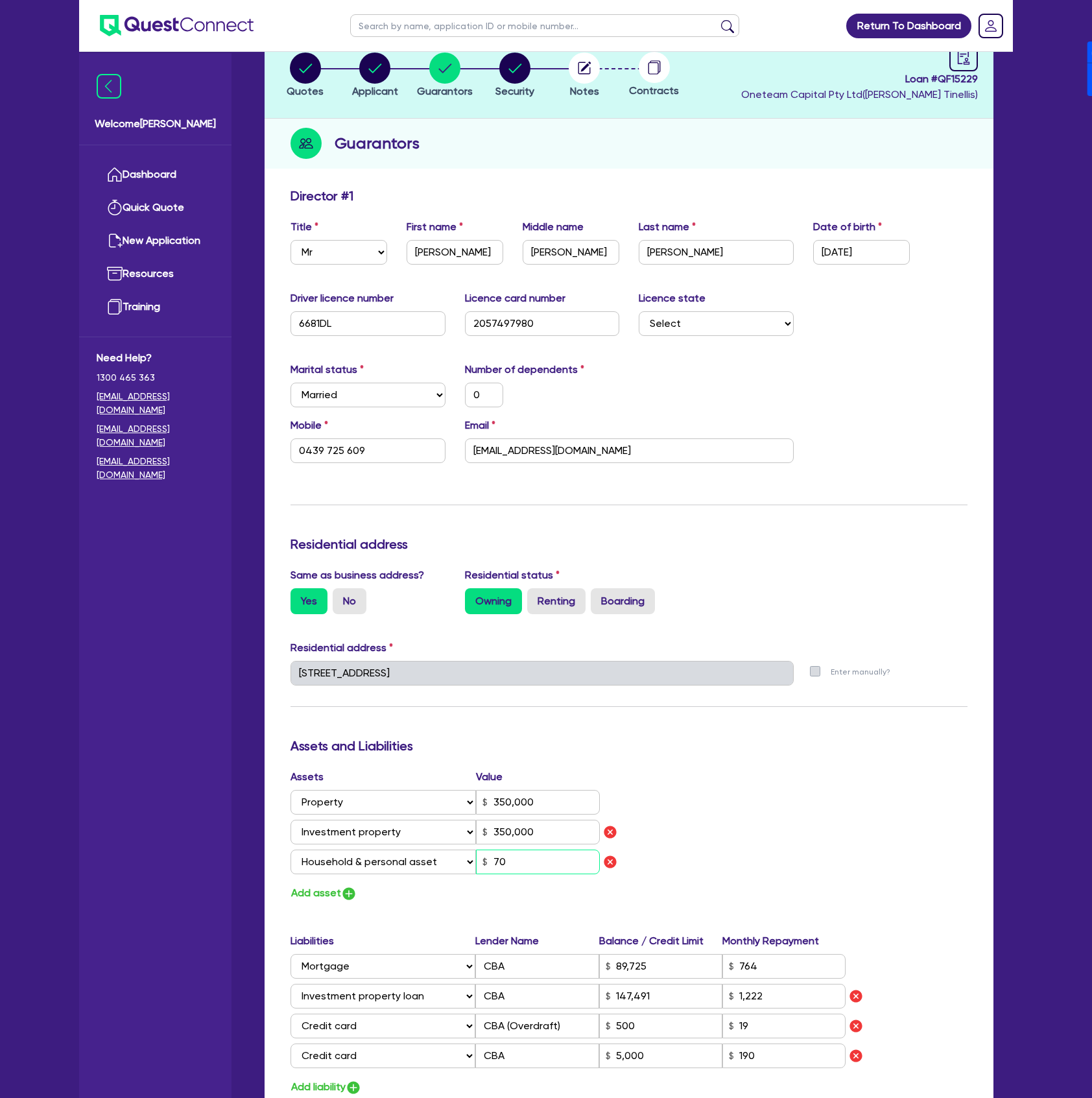
type input "1,222"
type input "5,000"
type input "0"
type input "0438725609"
type input "0"
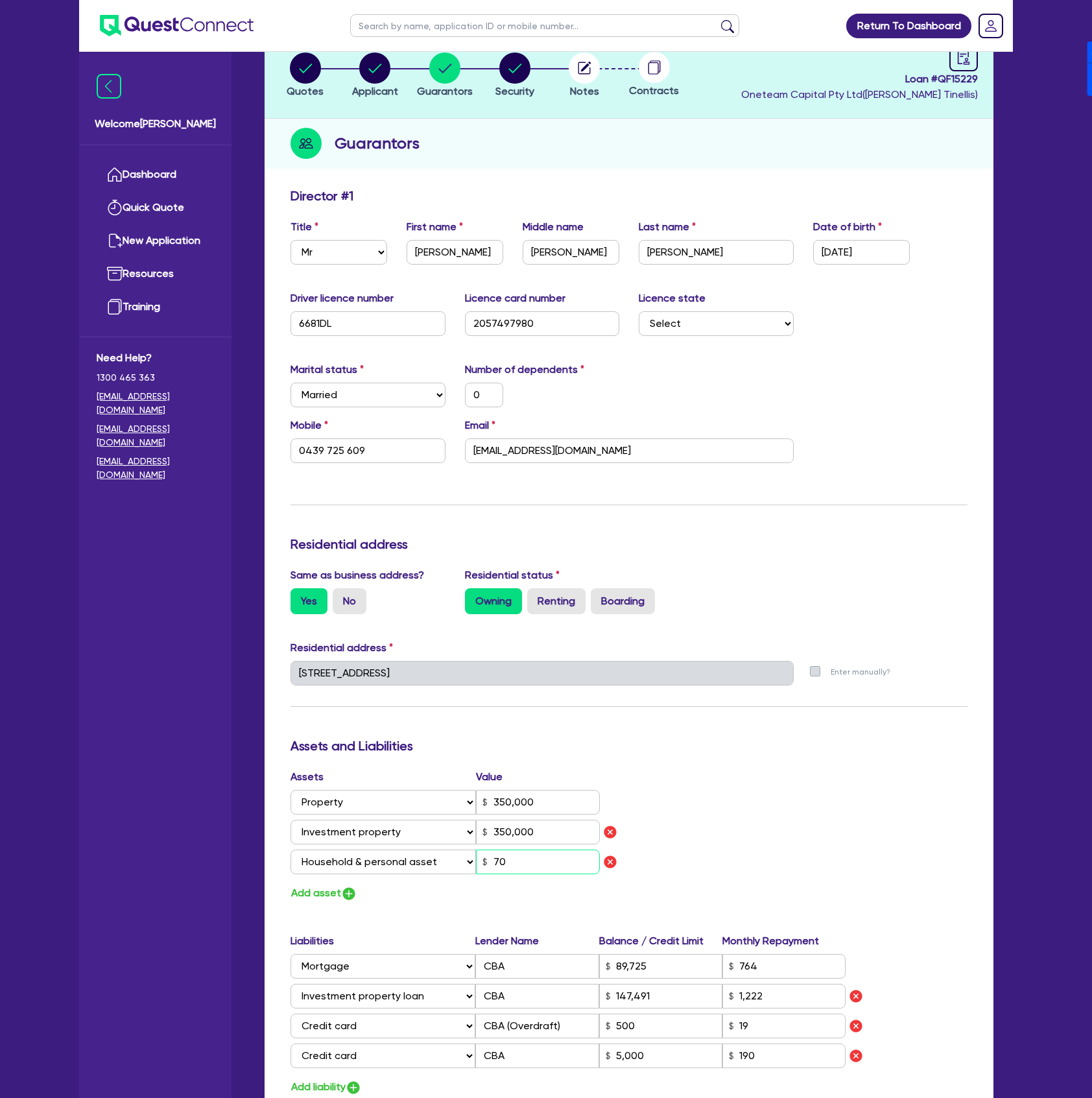
type input "0439 725 609"
type input "350,000"
type input "89,725"
type input "147,491"
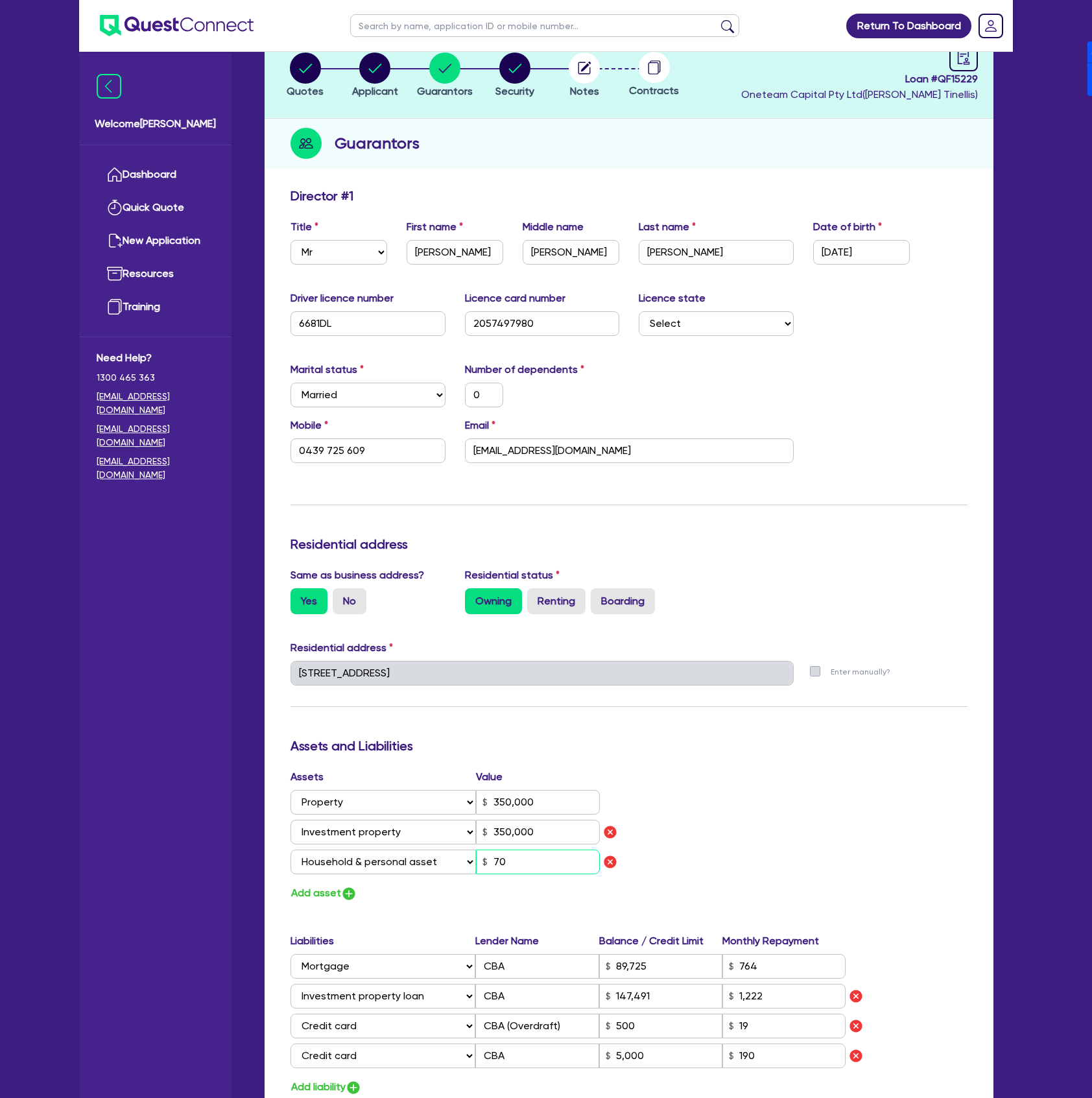
type input "1,222"
type input "5,000"
type input "0"
type input "0438725609"
type input "700"
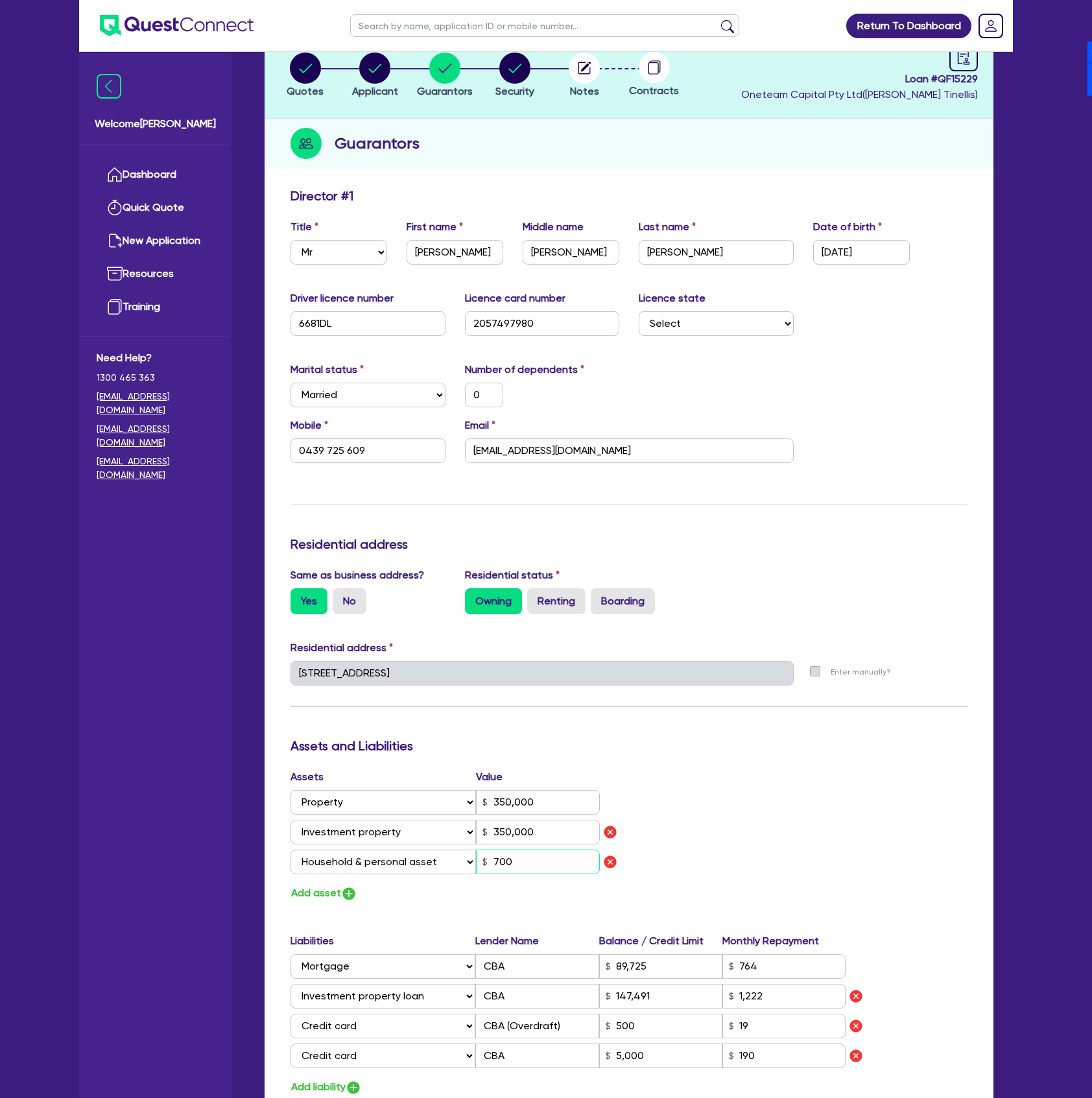
type input "0"
type input "0439 725 609"
type input "350,000"
type input "89,725"
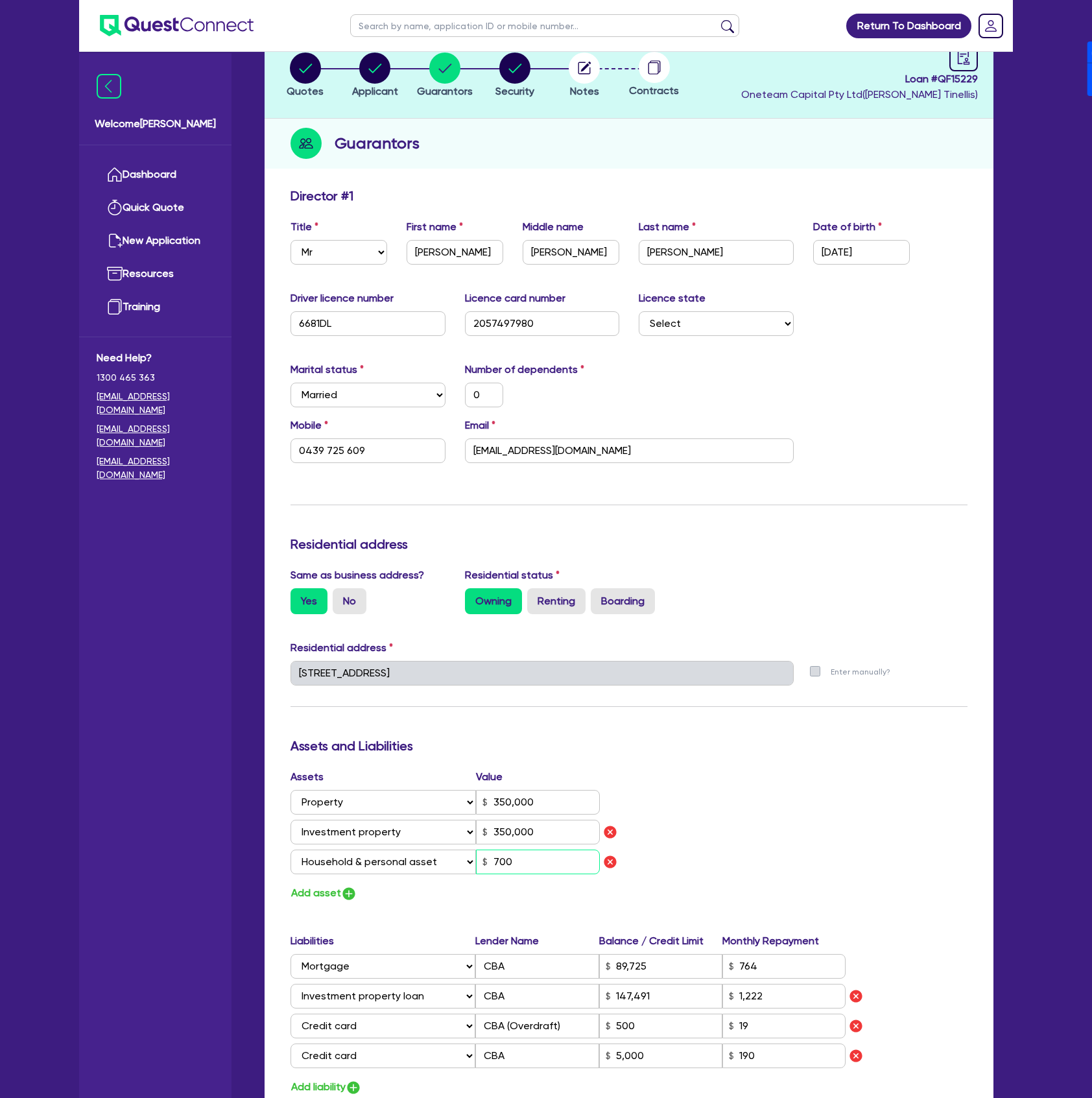
type input "147,491"
type input "1,222"
type input "5,000"
type input "0"
type input "0438725609"
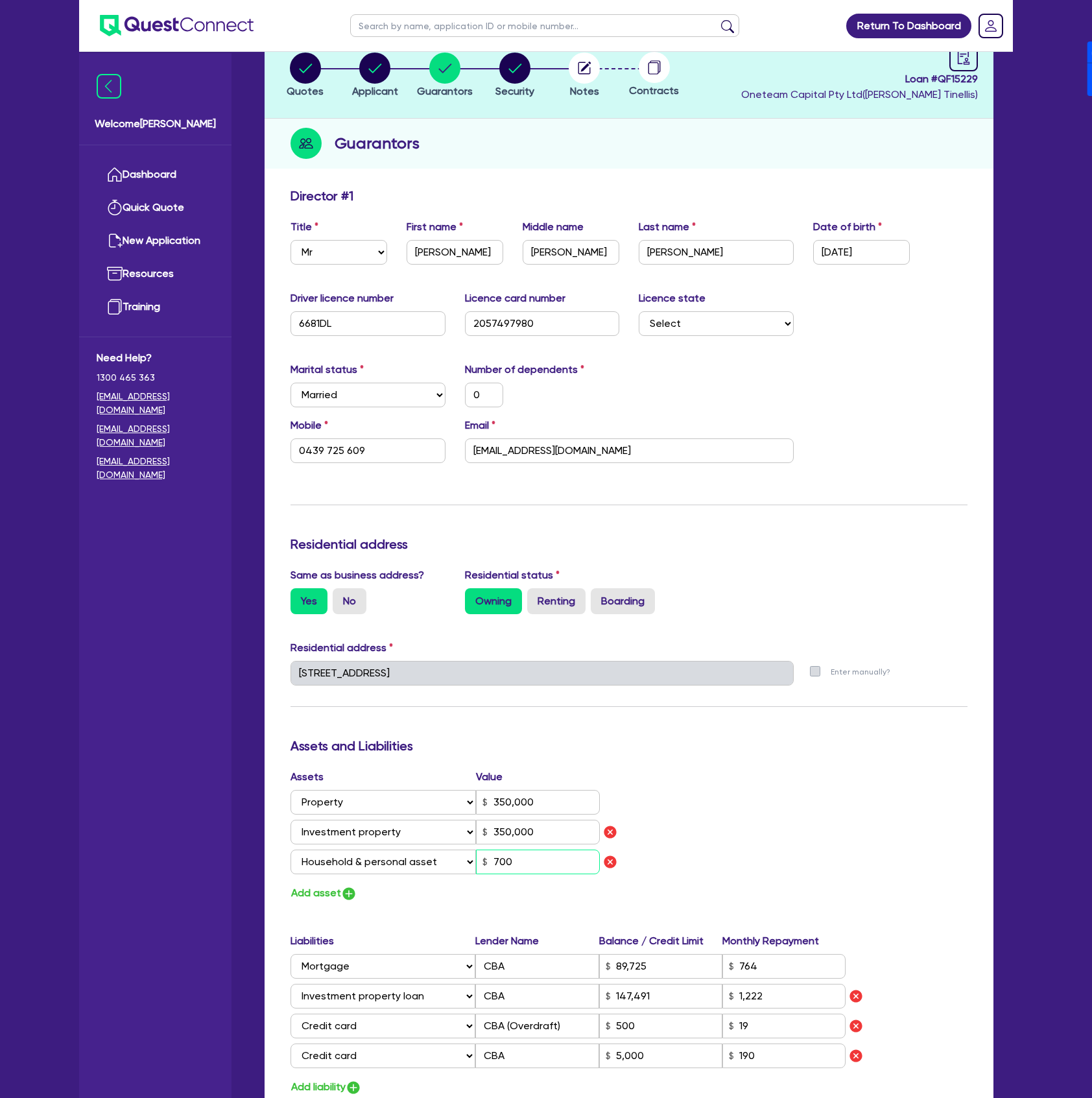
type input "7,000"
type input "0"
type input "0439 725 609"
type input "350,000"
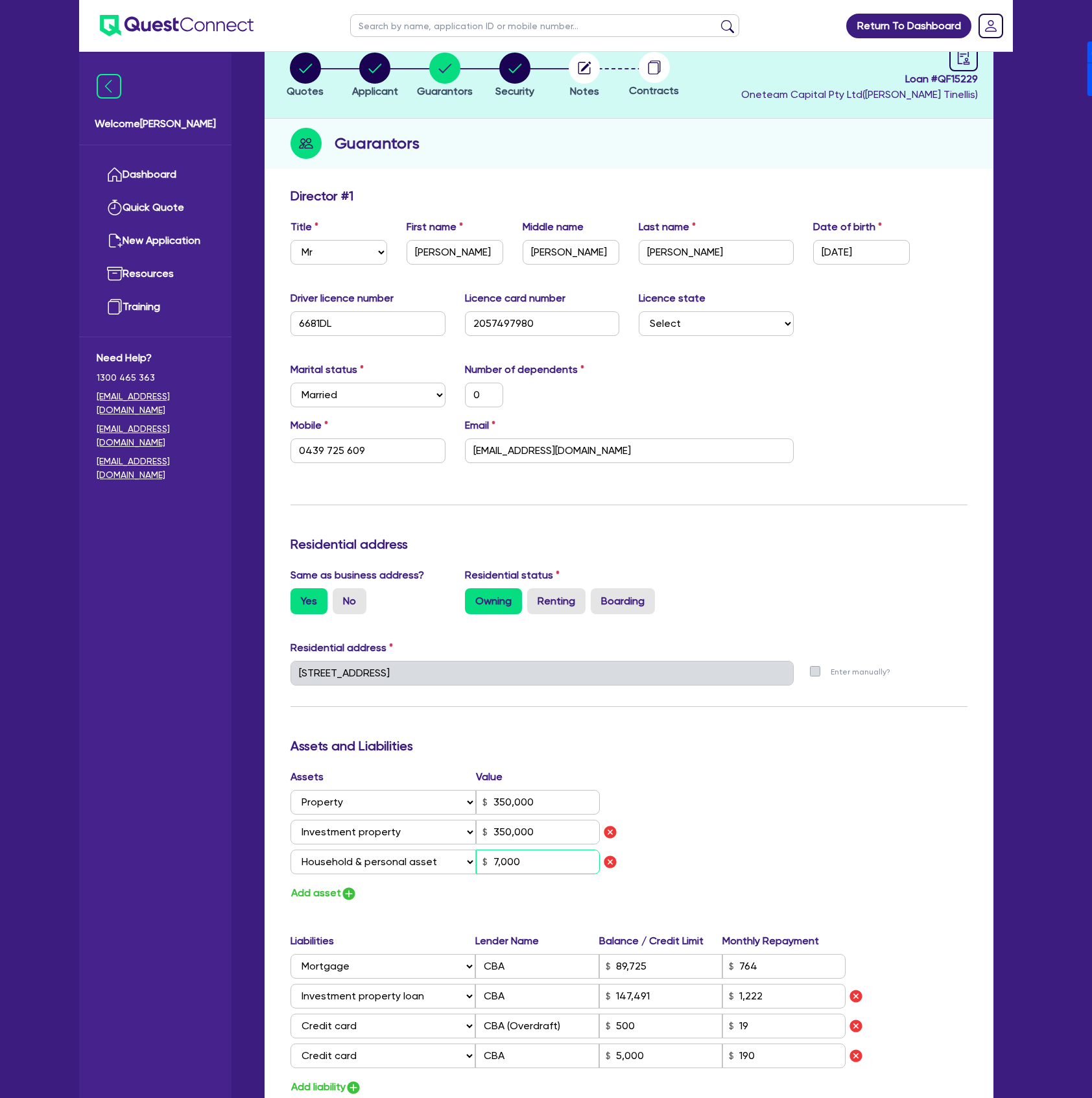
type input "89,725"
type input "147,491"
type input "1,222"
type input "5,000"
type input "0"
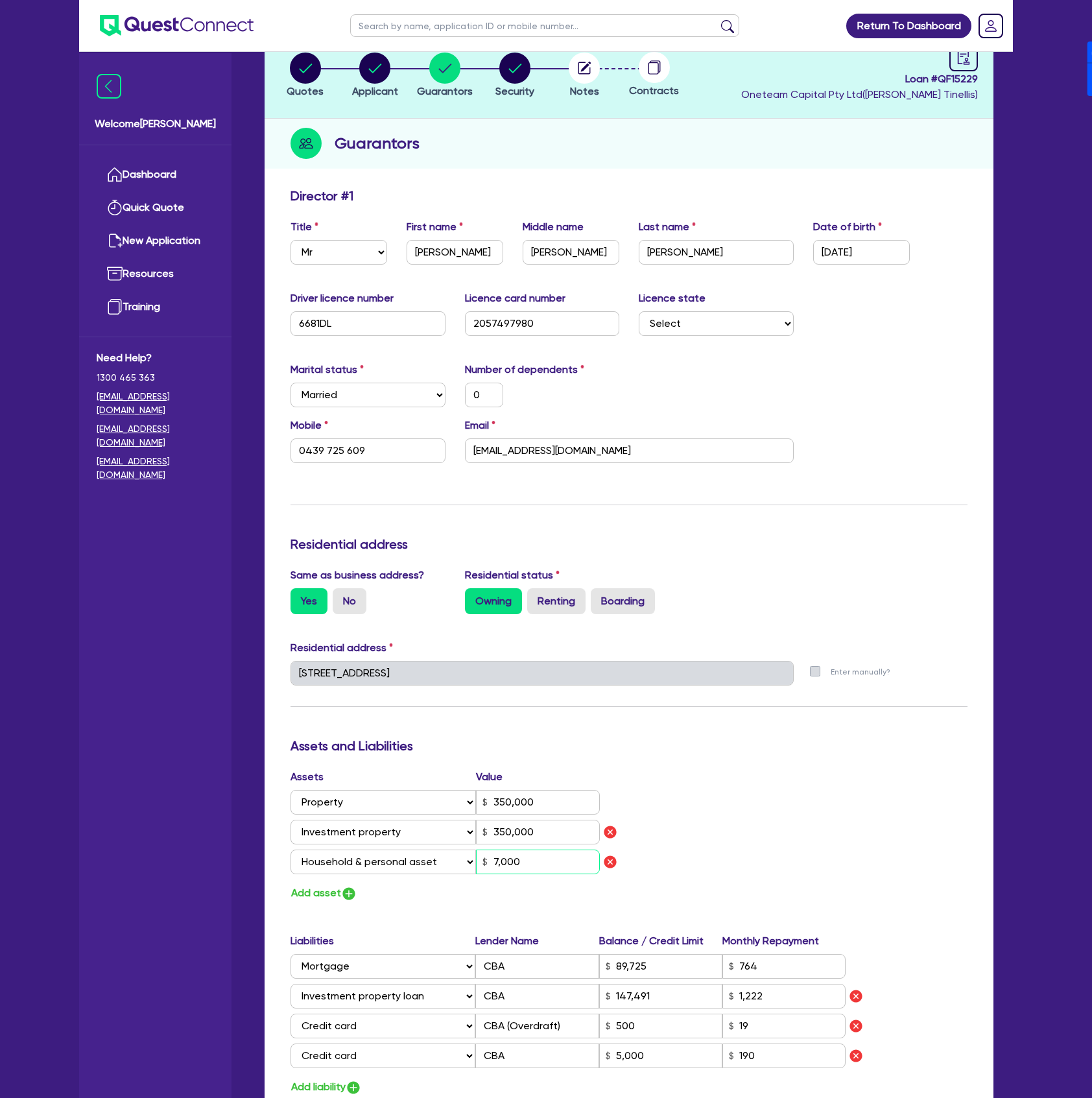
type input "0438725609"
type input "70,000"
click at [333, 899] on button "Add asset" at bounding box center [324, 893] width 66 height 18
type input "0"
type input "0439 725 609"
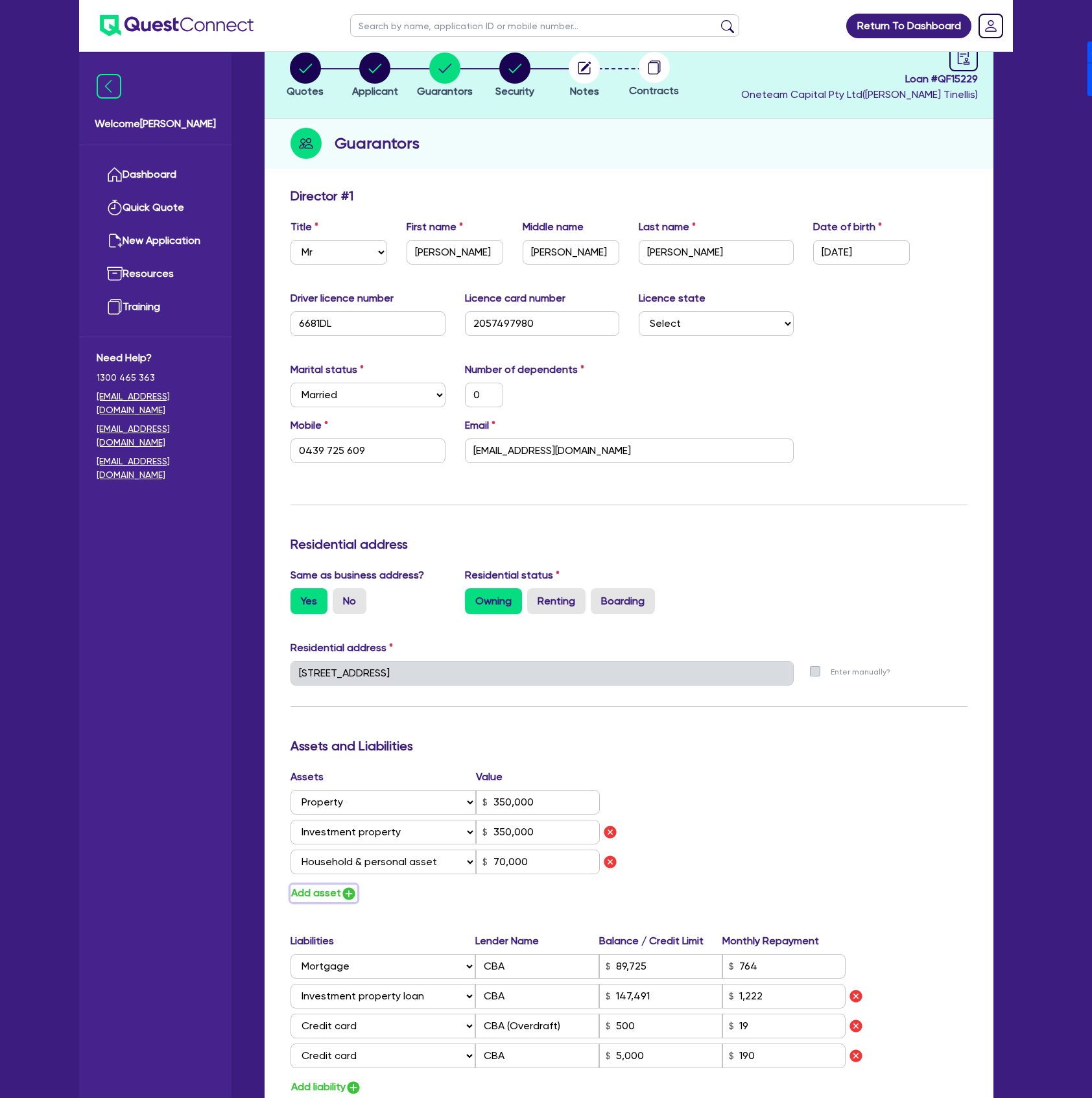
type input "350,000"
type input "89,725"
type input "147,491"
type input "1,222"
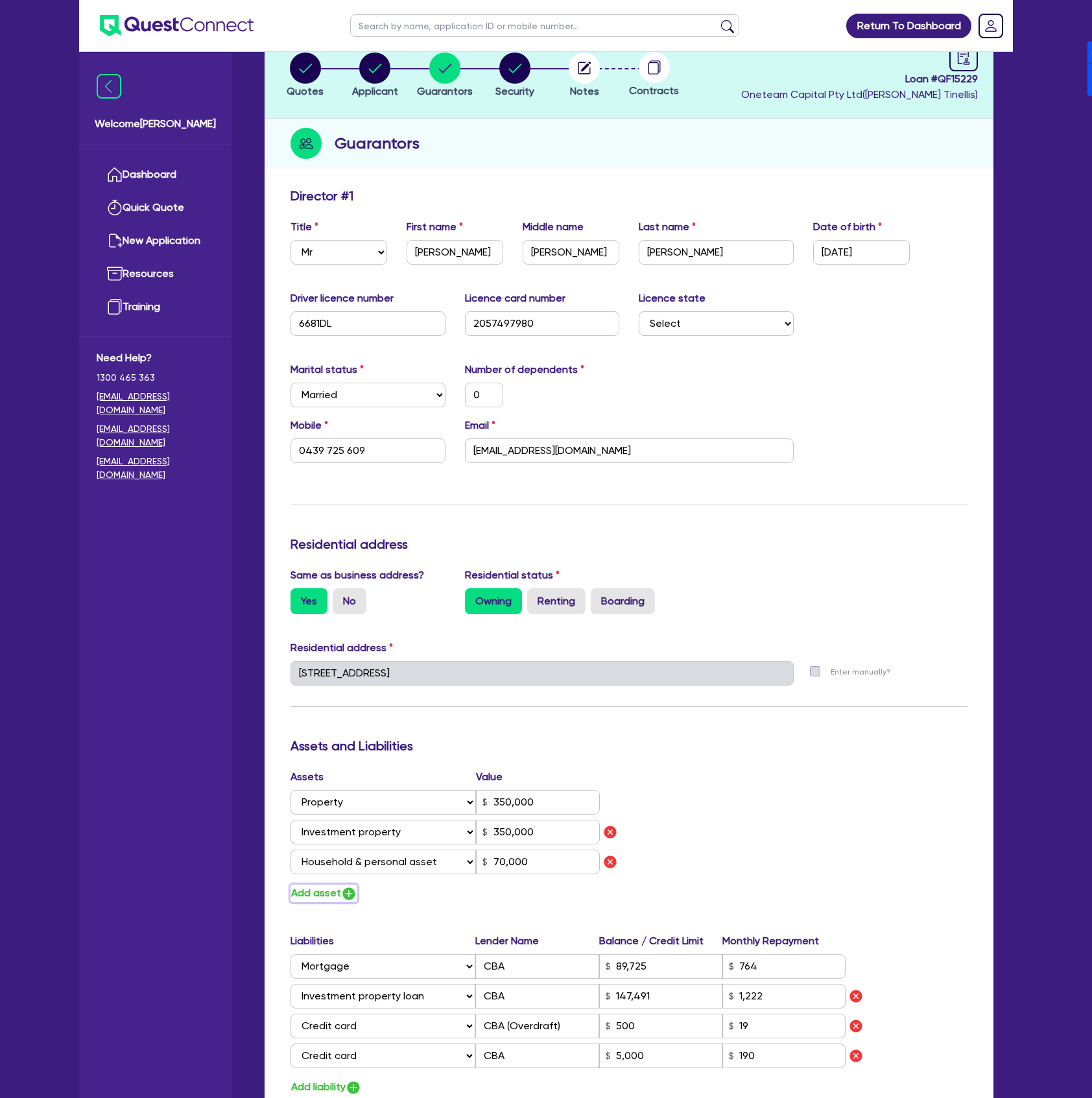
type input "5,000"
type input "0"
type input "0438725609"
type input "70,000"
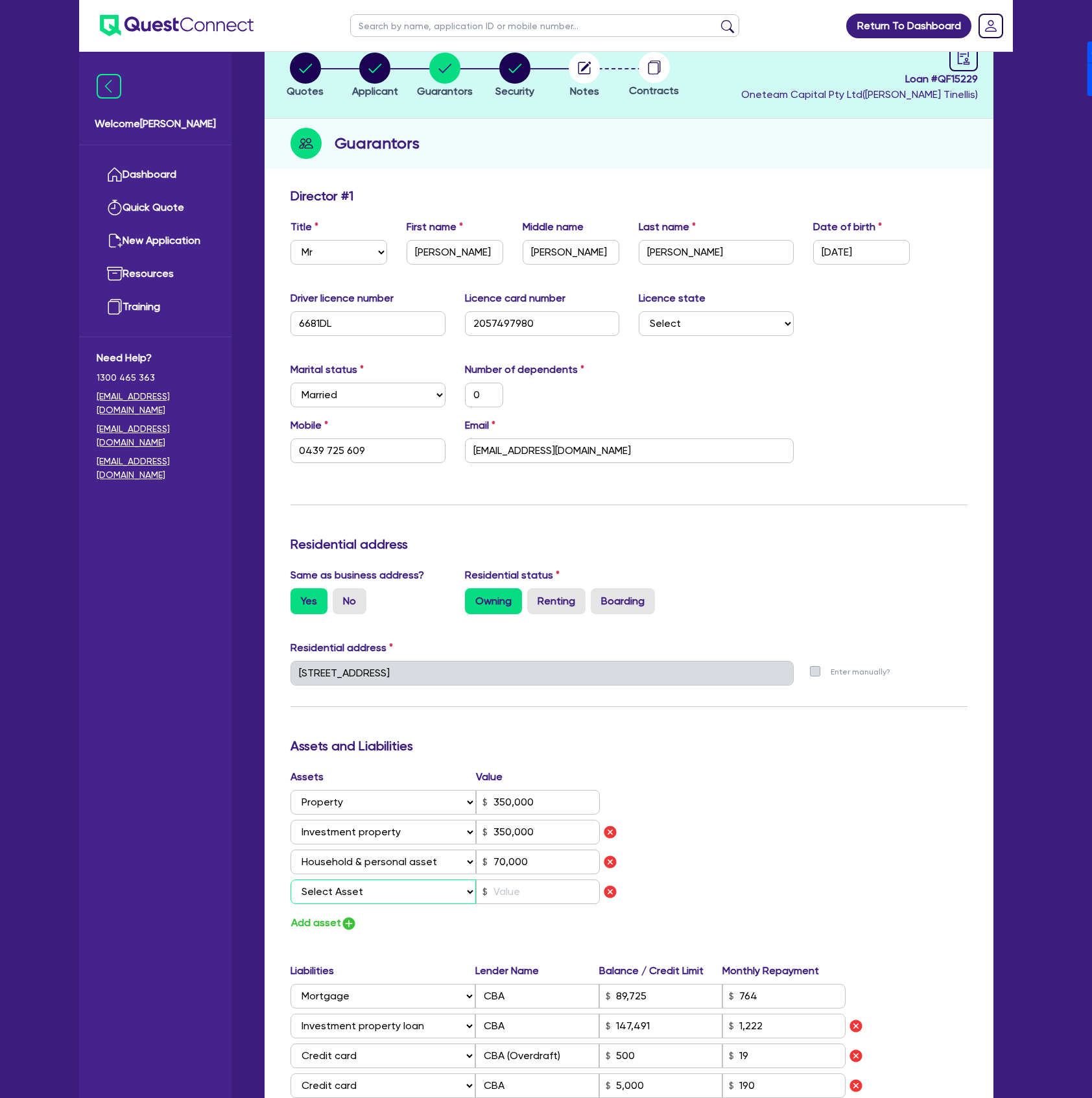
drag, startPoint x: 355, startPoint y: 898, endPoint x: 353, endPoint y: 911, distance: 13.2
click at [355, 898] on select "Select Asset Cash Property Investment property Vehicle Truck Trailer Equipment …" at bounding box center [384, 891] width 185 height 24
select select "VEHICLE"
click at [291, 879] on select "Select Asset Cash Property Investment property Vehicle Truck Trailer Equipment …" at bounding box center [384, 891] width 185 height 24
type input "0"
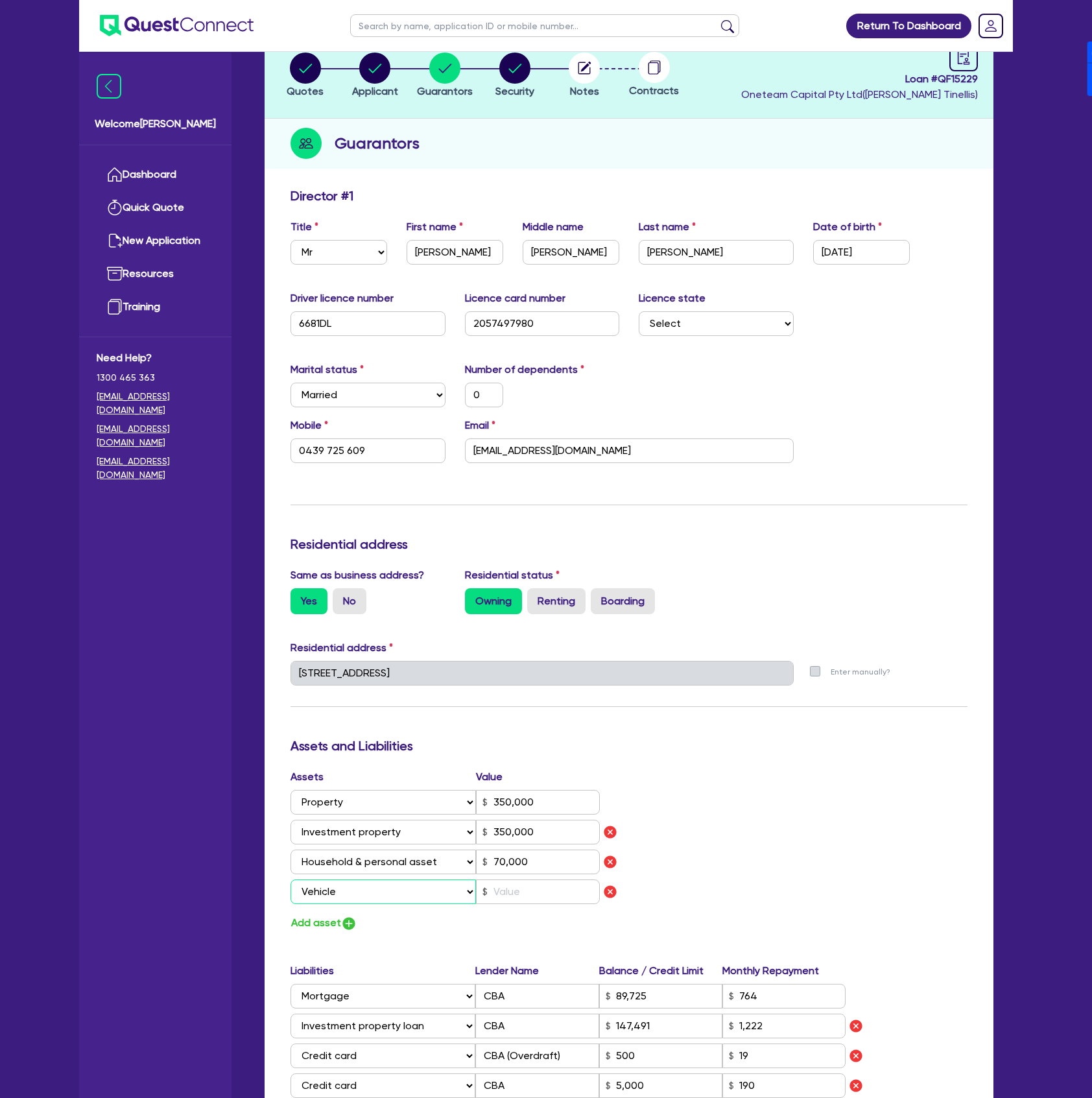
type input "0439 725 609"
type input "350,000"
type input "89,725"
type input "147,491"
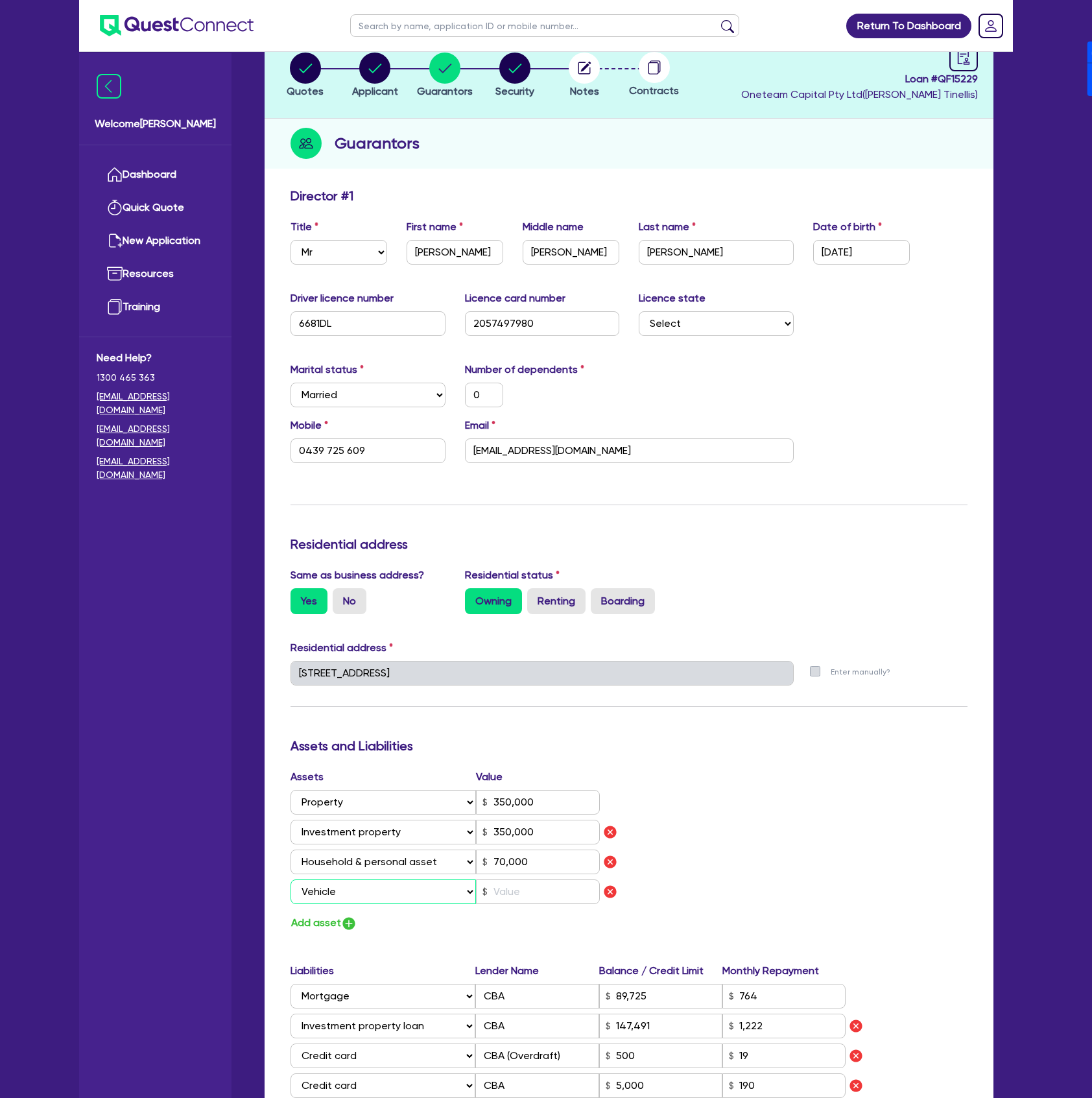
type input "1,222"
type input "5,000"
type input "0"
type input "0438725609"
type input "70,000"
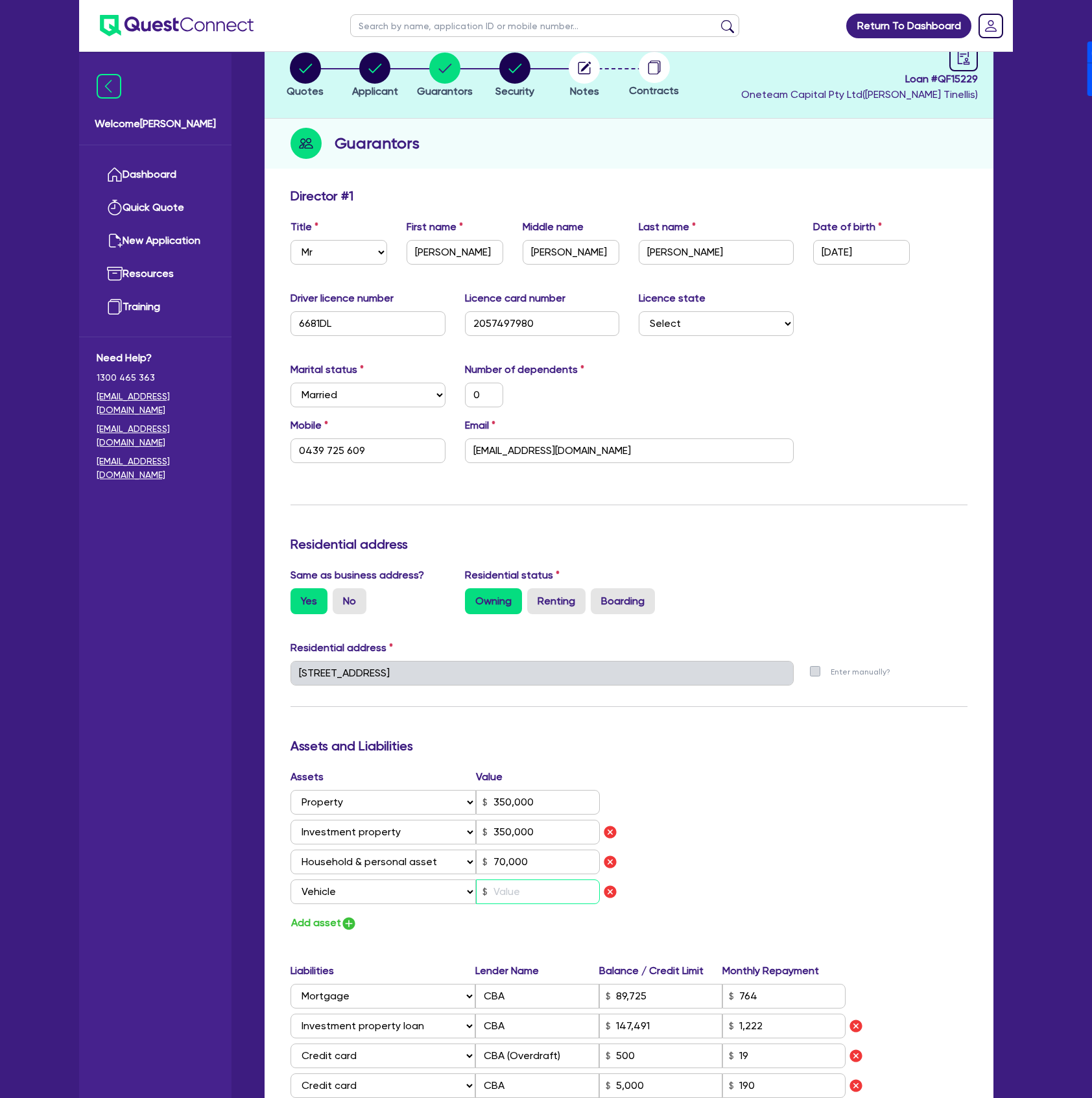
click at [544, 882] on input "text" at bounding box center [538, 891] width 124 height 24
type input "3"
type input "0"
type input "0439 725 609"
type input "350,000"
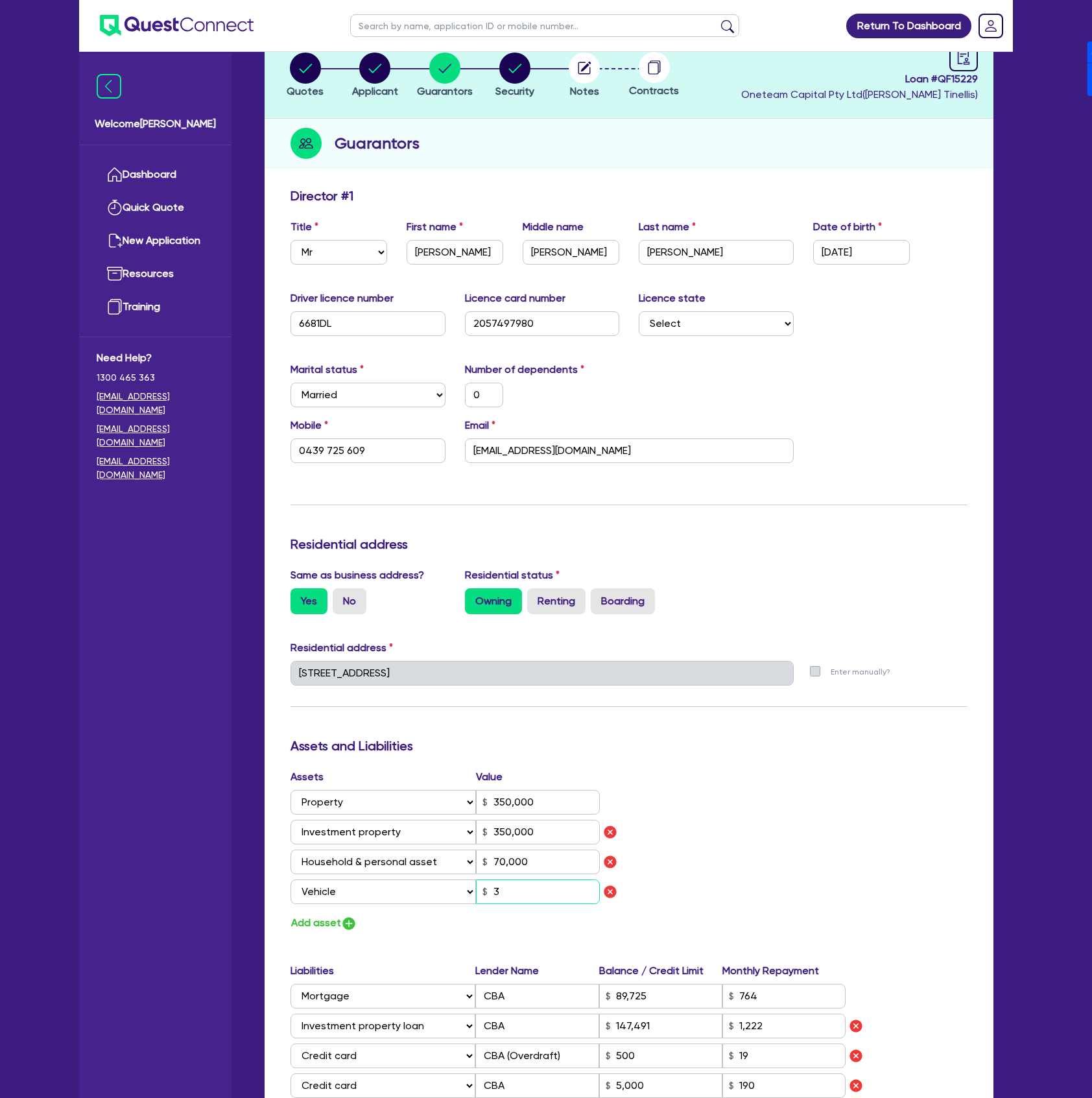
type input "350,000"
type input "89,725"
type input "147,491"
type input "1,222"
type input "5,000"
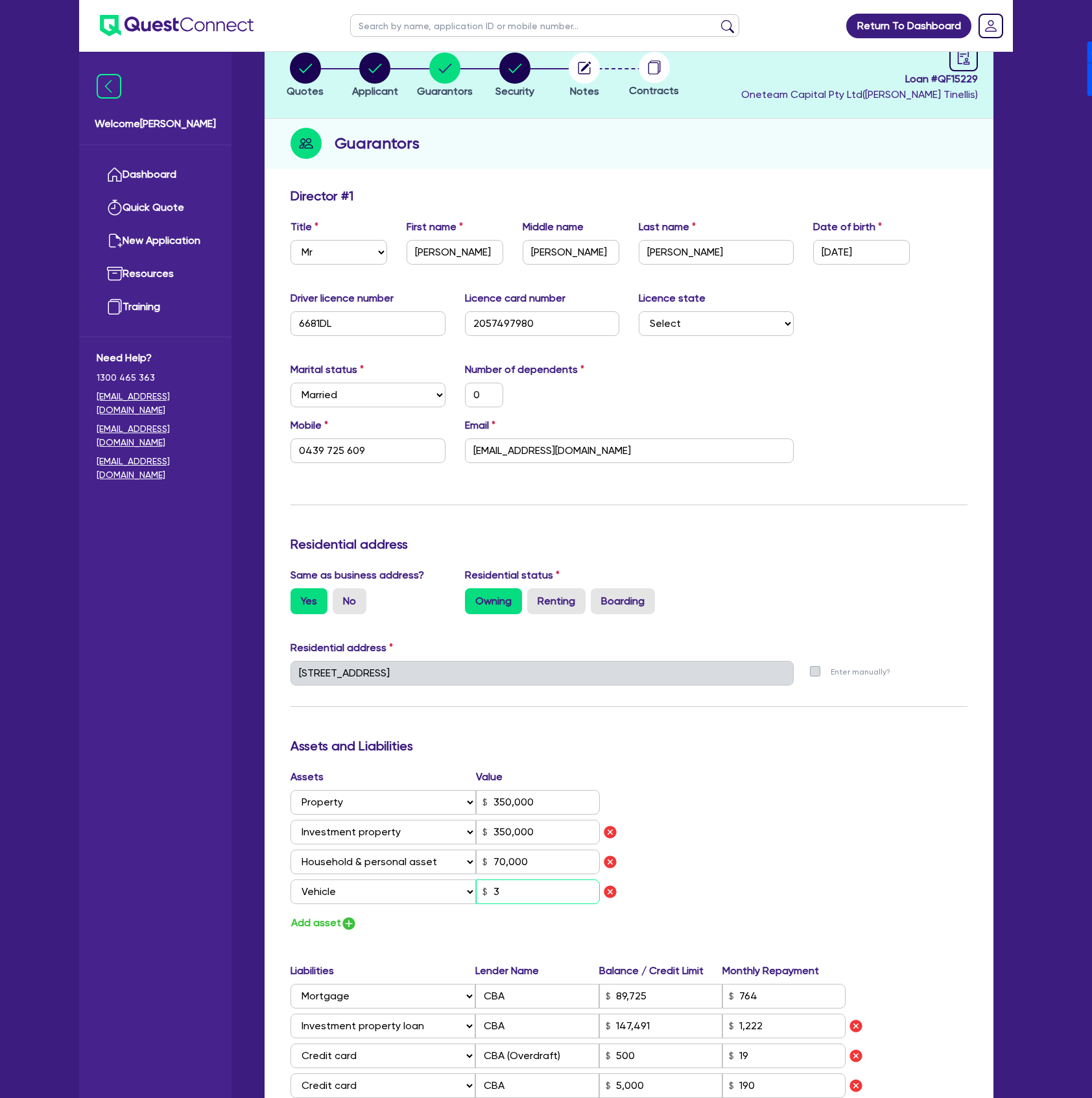
type input "0"
type input "0438725609"
type input "70,000"
type input "32"
type input "0"
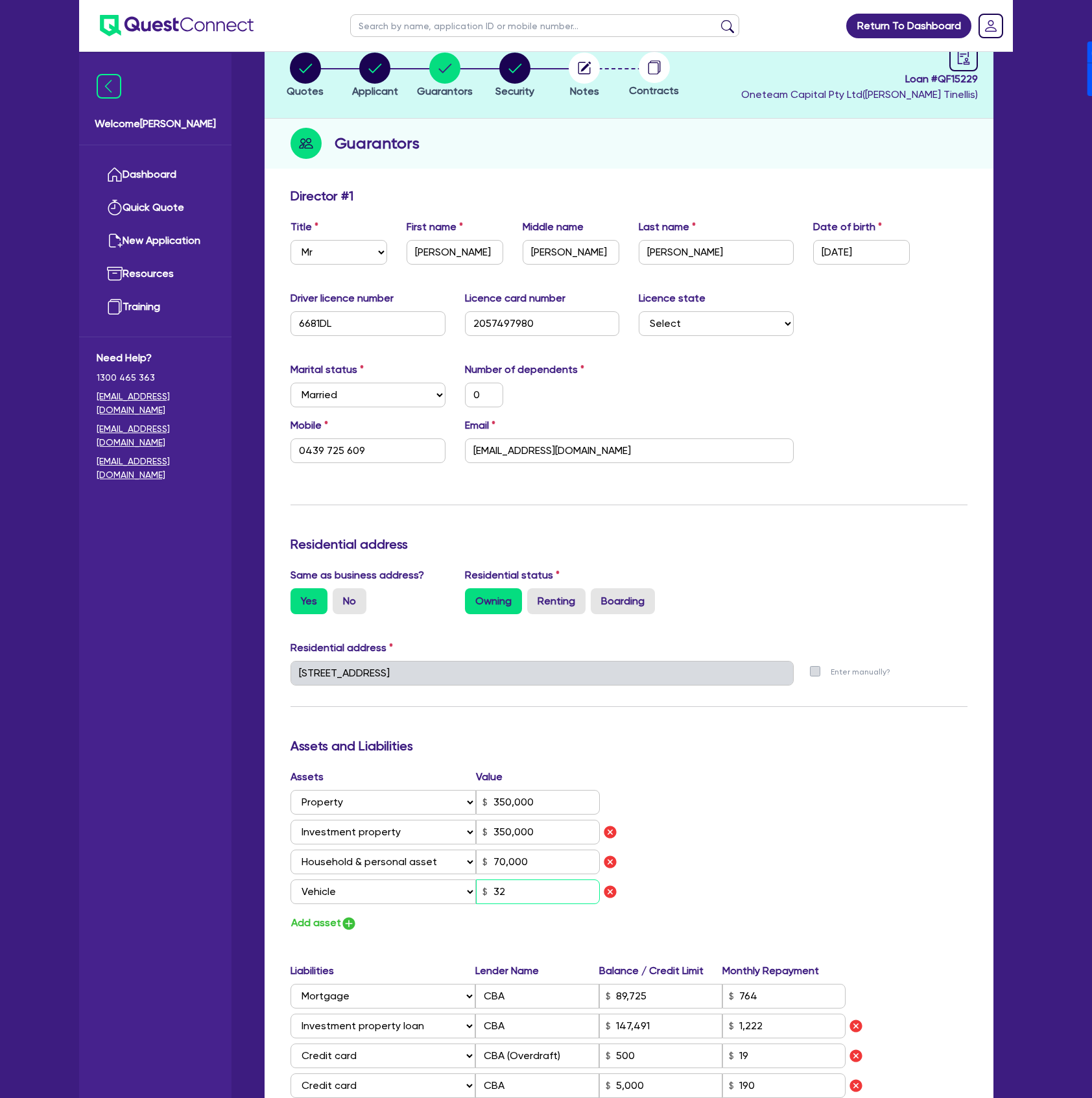
type input "0439 725 609"
type input "350,000"
type input "89,725"
type input "147,491"
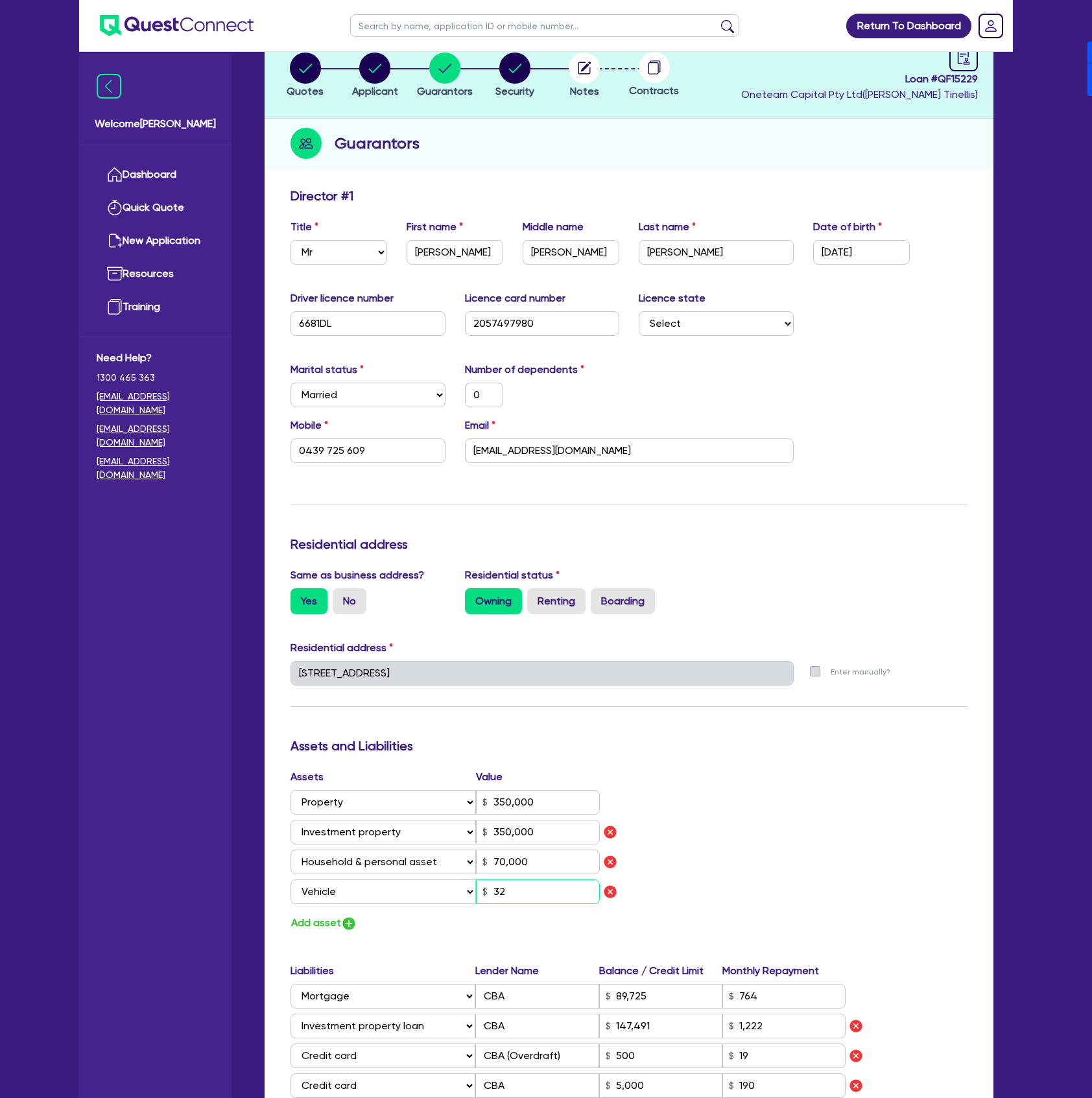
type input "1,222"
type input "5,000"
type input "0"
type input "0438725609"
type input "70,000"
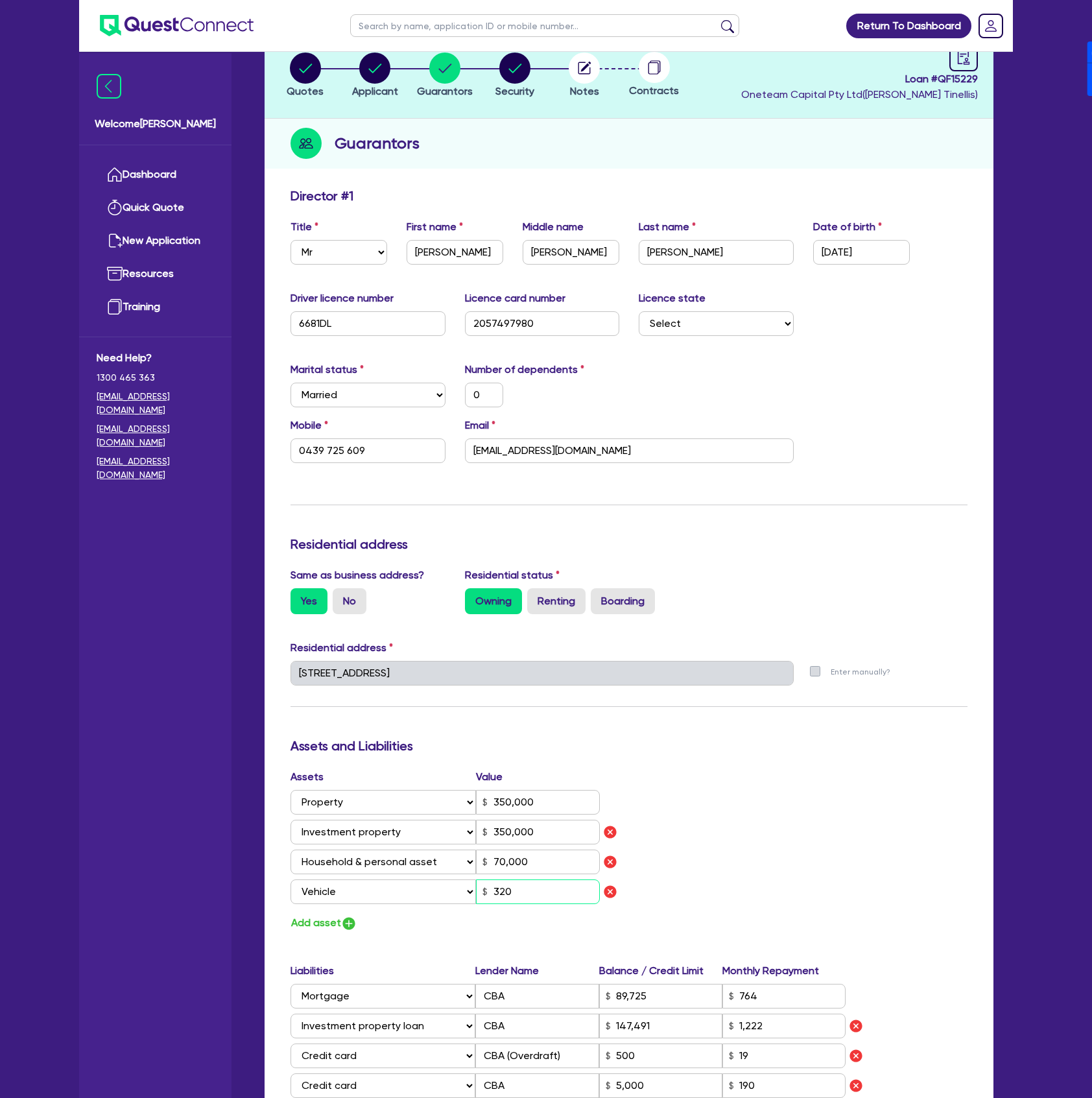
type input "3,200"
type input "0"
type input "0439 725 609"
type input "350,000"
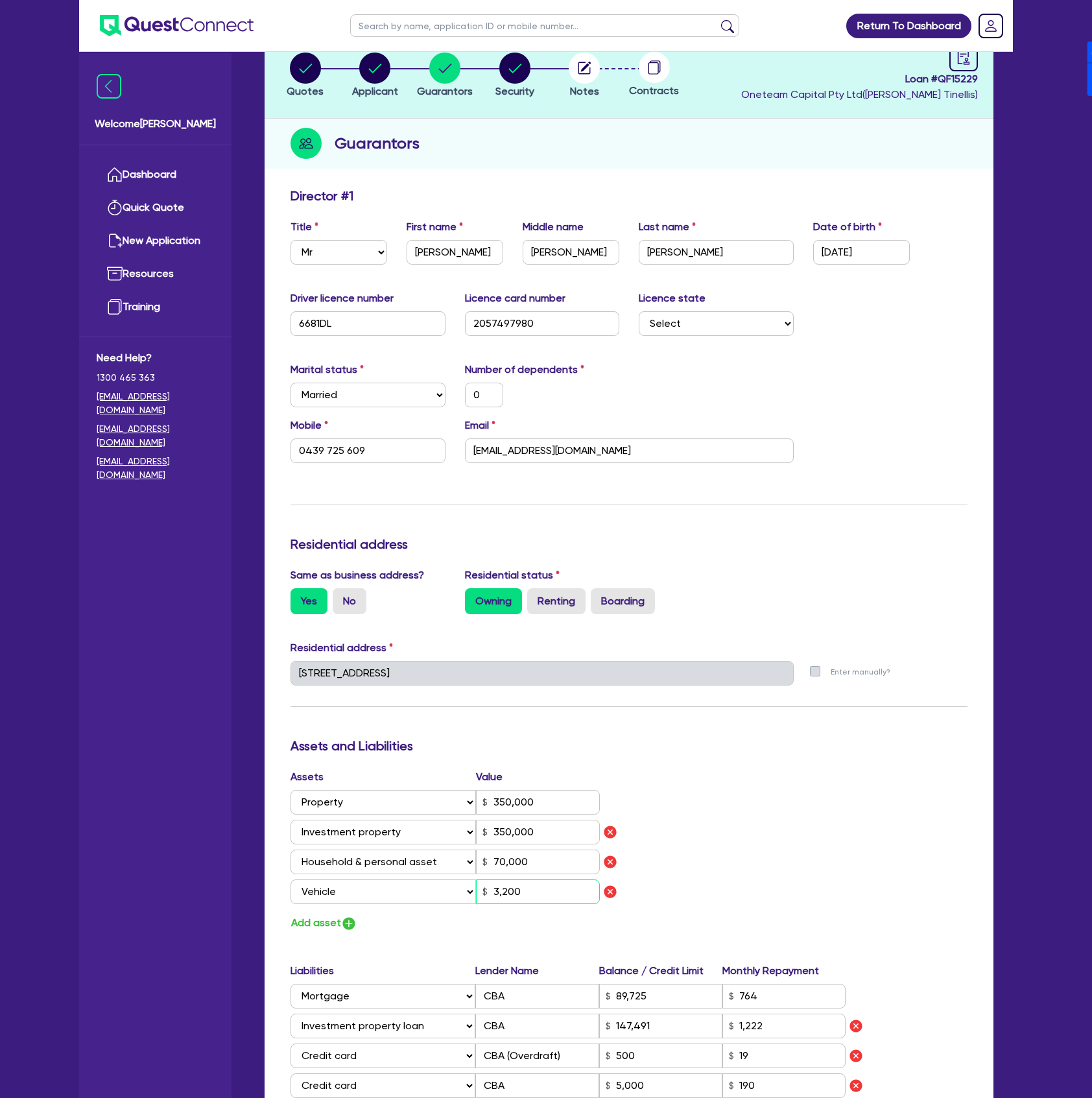
type input "89,725"
type input "147,491"
type input "1,222"
type input "5,000"
type input "0"
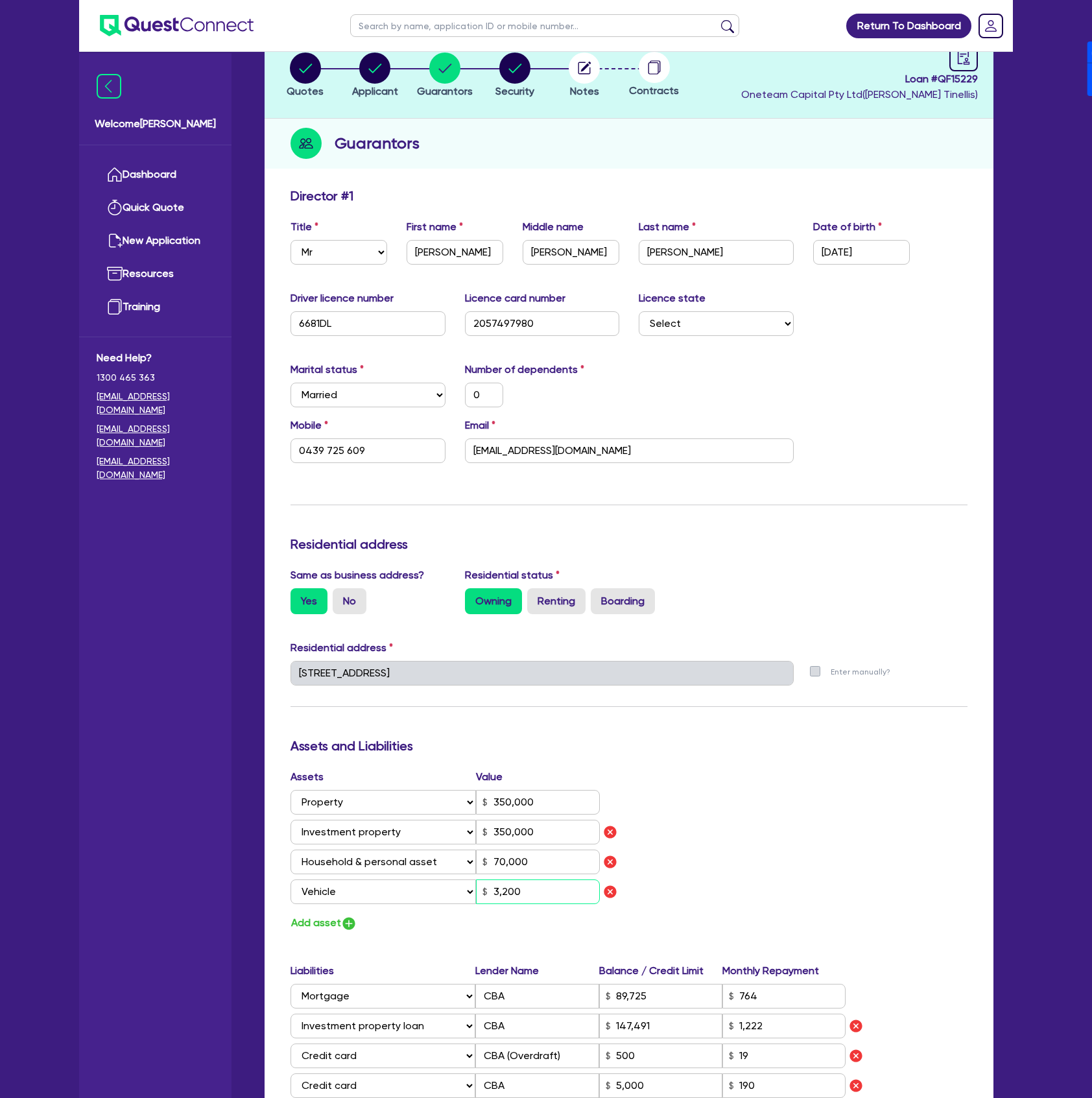
type input "0438725609"
type input "70,000"
type input "0"
type input "0439 725 609"
type input "350,000"
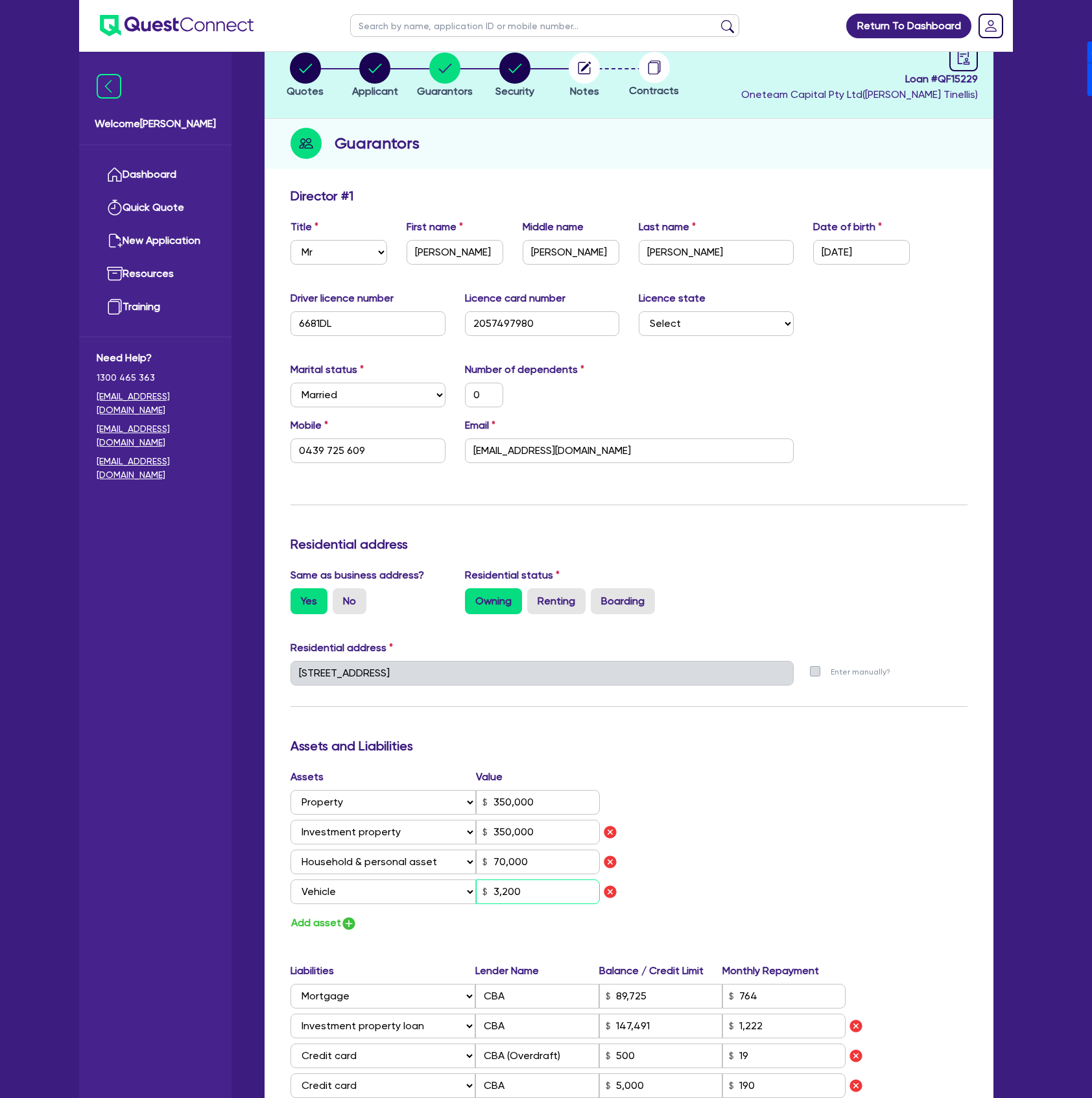
type input "350,000"
type input "89,725"
type input "147,491"
click at [320, 935] on div "Update residential status for Director #1 Boarding is only acceptable when the …" at bounding box center [629, 791] width 677 height 1204
click at [328, 926] on button "Add asset" at bounding box center [324, 923] width 66 height 18
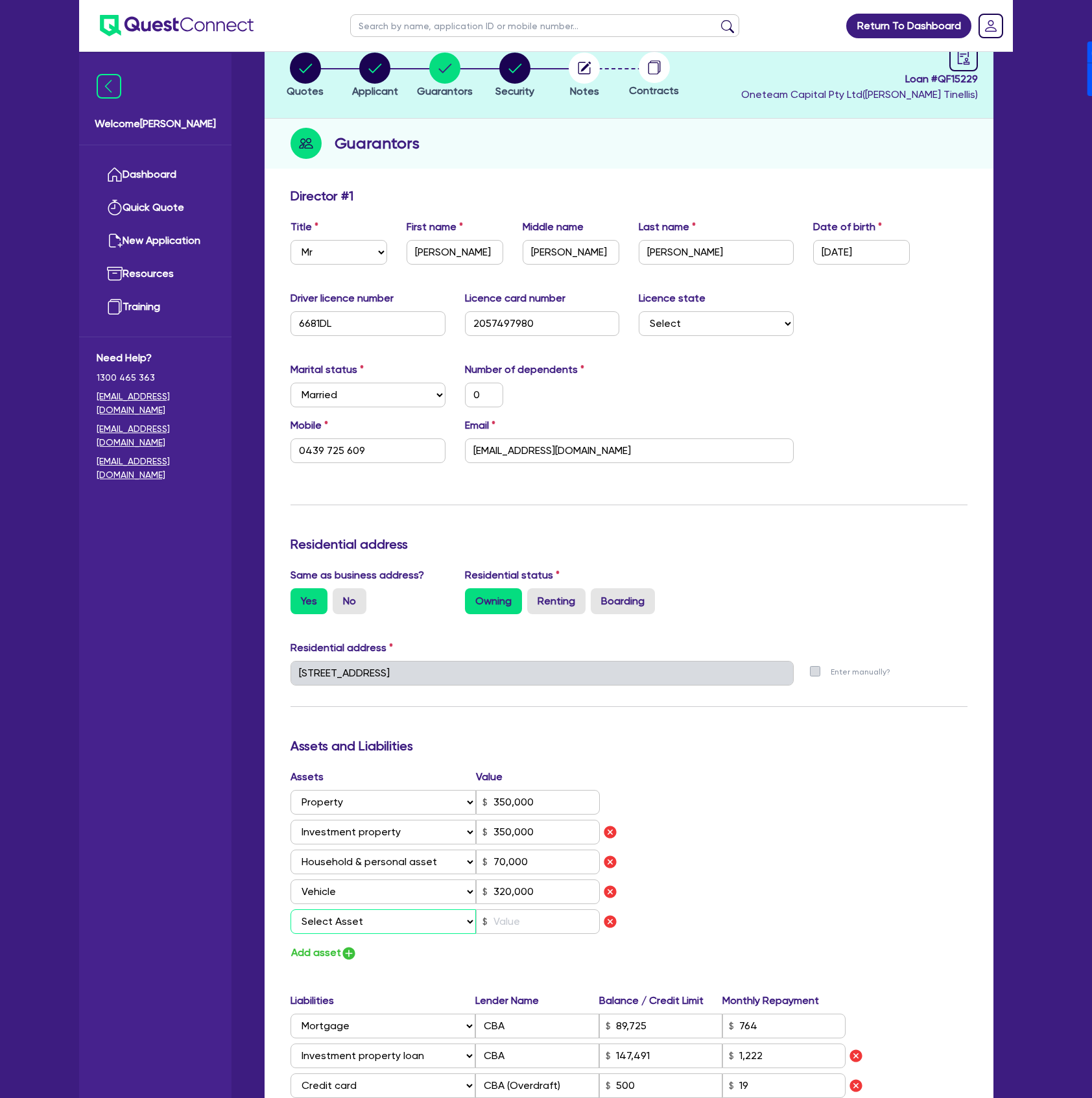
drag, startPoint x: 357, startPoint y: 921, endPoint x: 357, endPoint y: 942, distance: 21.0
click at [357, 921] on select "Select Asset Cash Property Investment property Vehicle Truck Trailer Equipment …" at bounding box center [384, 921] width 185 height 24
click at [291, 910] on select "Select Asset Cash Property Investment property Vehicle Truck Trailer Equipment …" at bounding box center [384, 921] width 185 height 24
click at [513, 912] on input "text" at bounding box center [538, 921] width 124 height 24
click at [341, 957] on button "Add asset" at bounding box center [324, 954] width 66 height 18
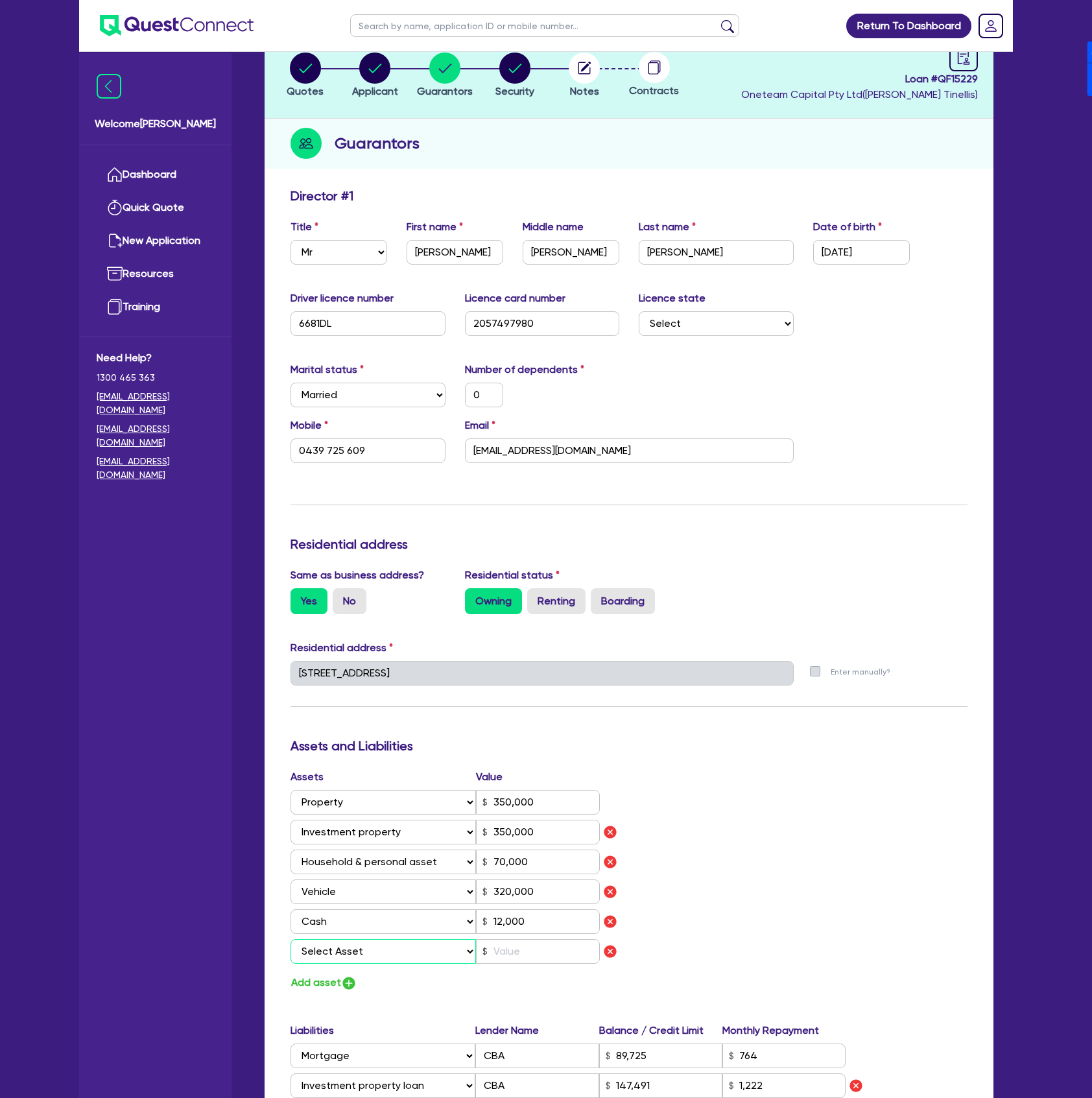
click at [356, 953] on select "Select Asset Cash Property Investment property Vehicle Truck Trailer Equipment …" at bounding box center [384, 951] width 185 height 24
click at [291, 939] on select "Select Asset Cash Property Investment property Vehicle Truck Trailer Equipment …" at bounding box center [384, 951] width 185 height 24
click at [540, 954] on input "text" at bounding box center [538, 951] width 124 height 24
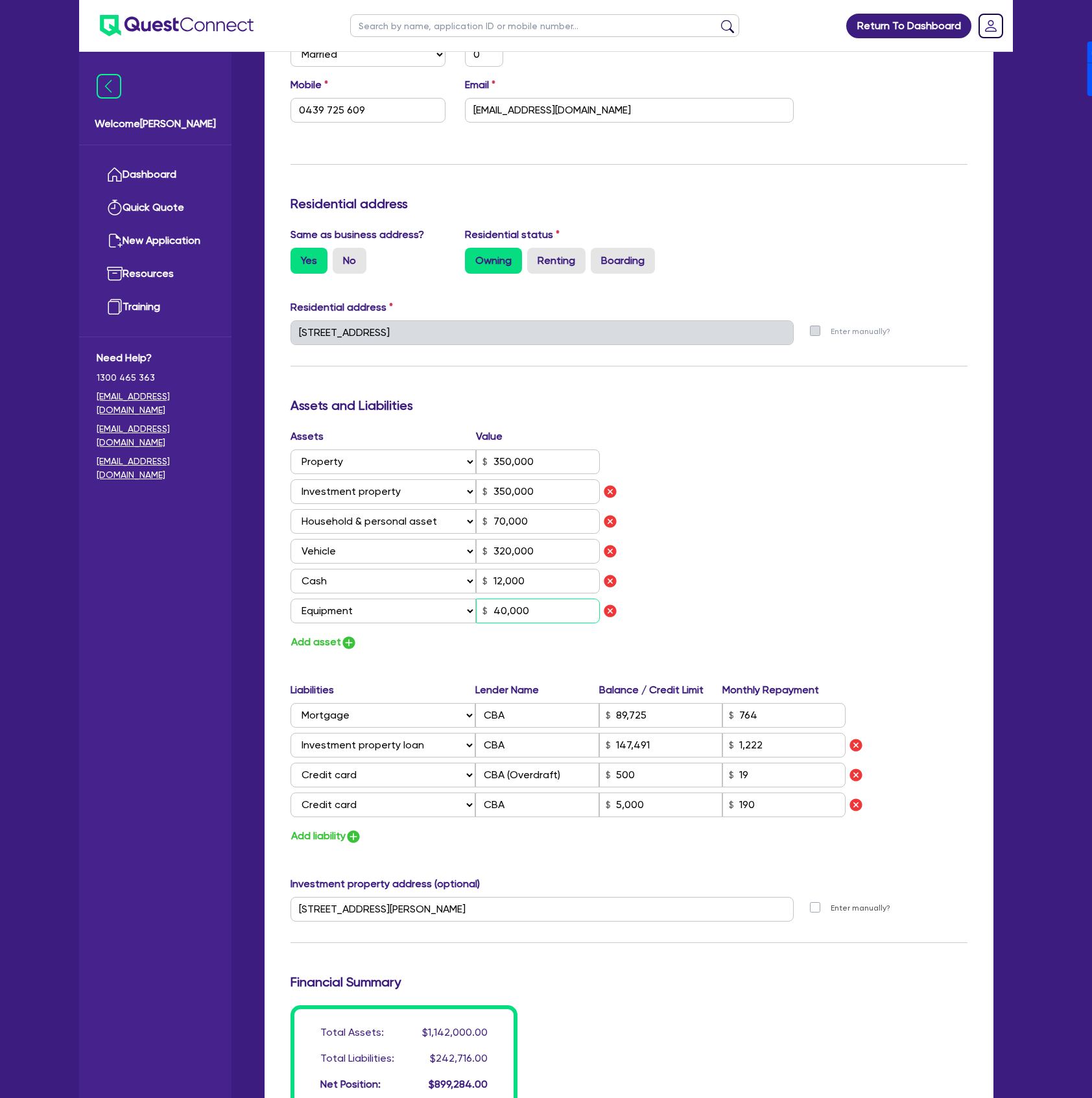
scroll to position [432, 0]
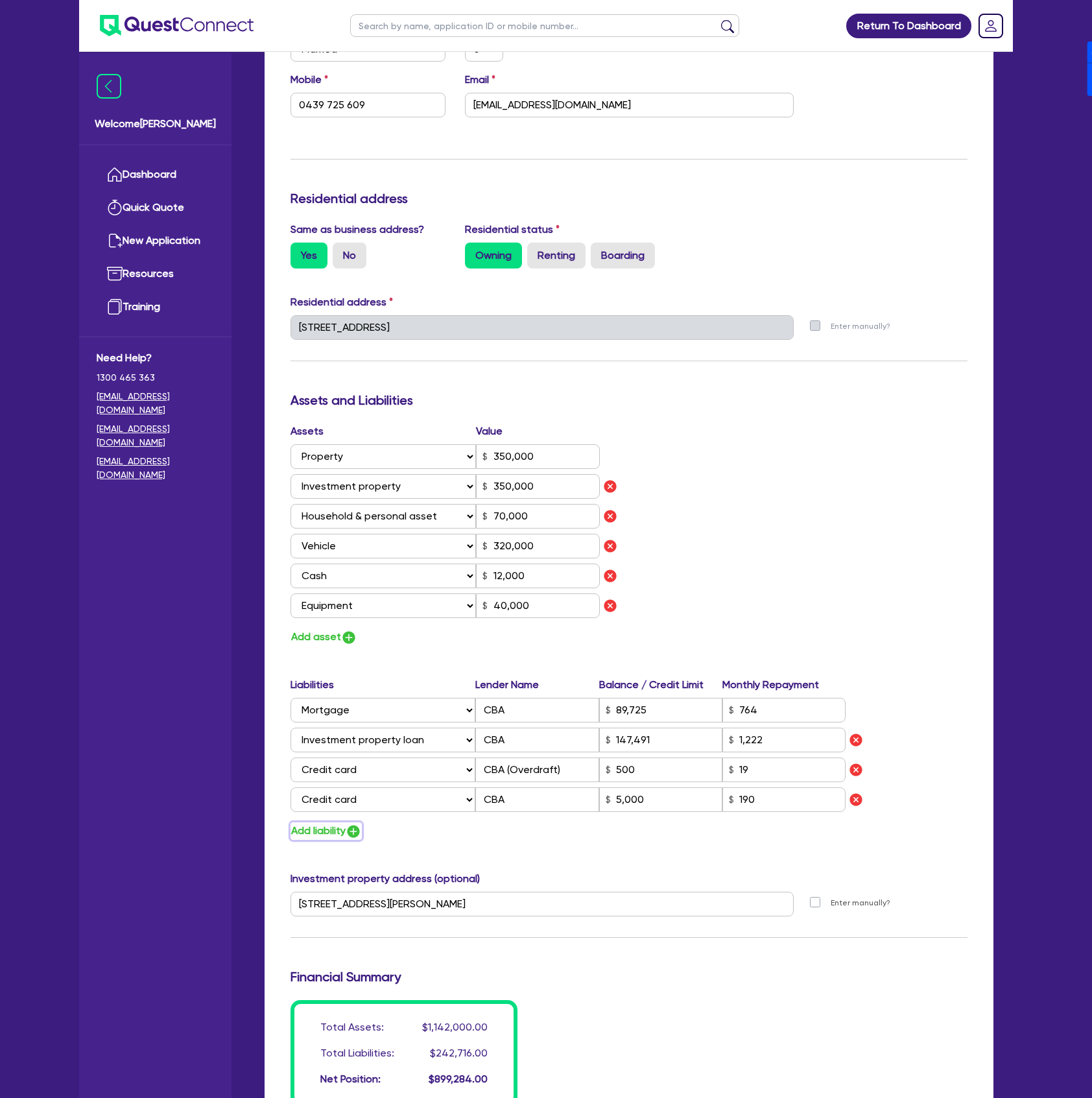
click at [333, 823] on button "Add liability" at bounding box center [326, 832] width 71 height 18
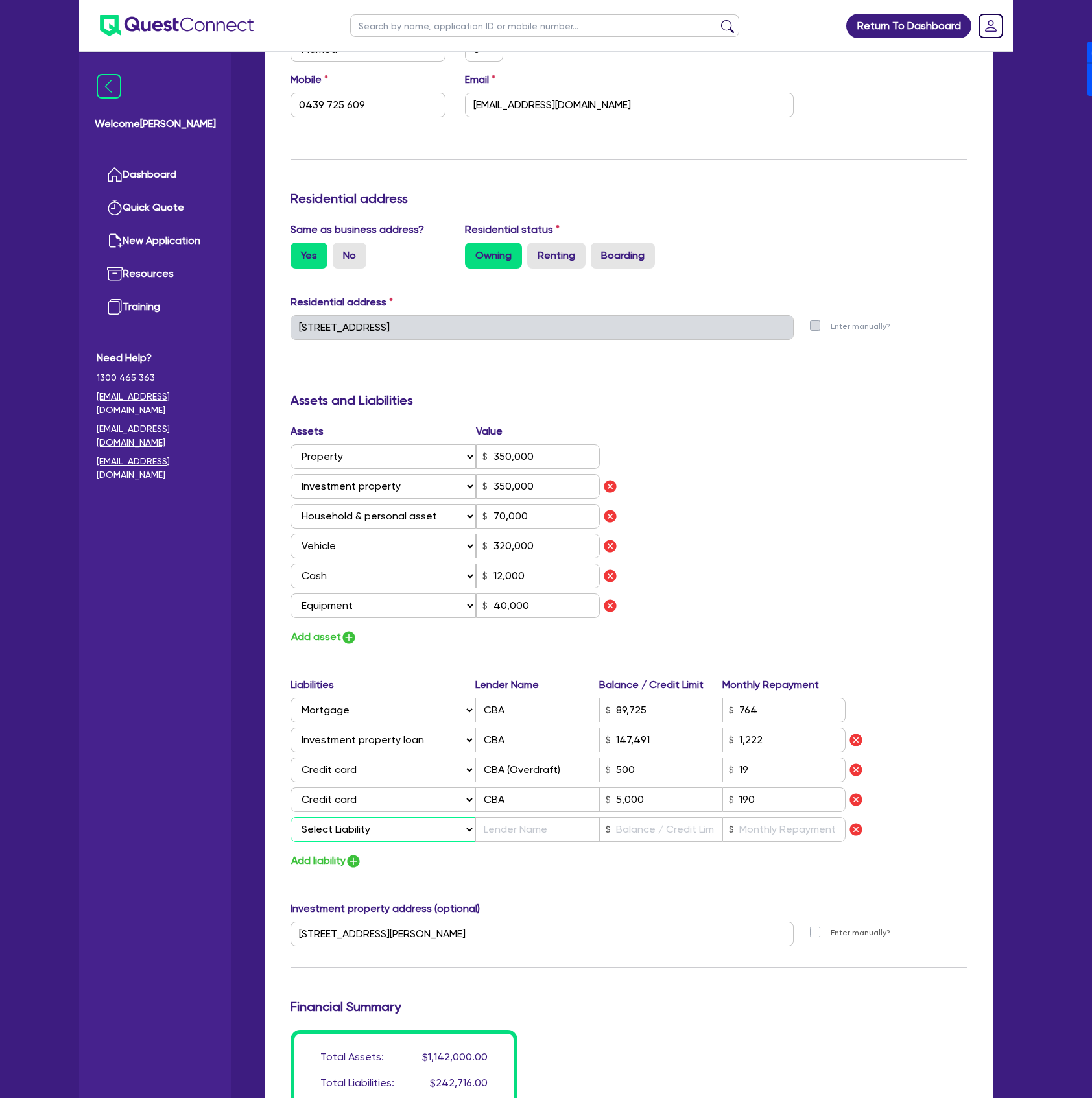
click at [362, 835] on select "Select Liability Credit card Mortgage Investment property loan Vehicle loan Tru…" at bounding box center [383, 829] width 184 height 24
click at [291, 817] on select "Select Liability Credit card Mortgage Investment property loan Vehicle loan Tru…" at bounding box center [383, 829] width 184 height 24
click at [525, 818] on input "text" at bounding box center [537, 829] width 123 height 24
click at [657, 829] on input "text" at bounding box center [661, 829] width 123 height 24
click at [360, 859] on img "button" at bounding box center [353, 862] width 16 height 16
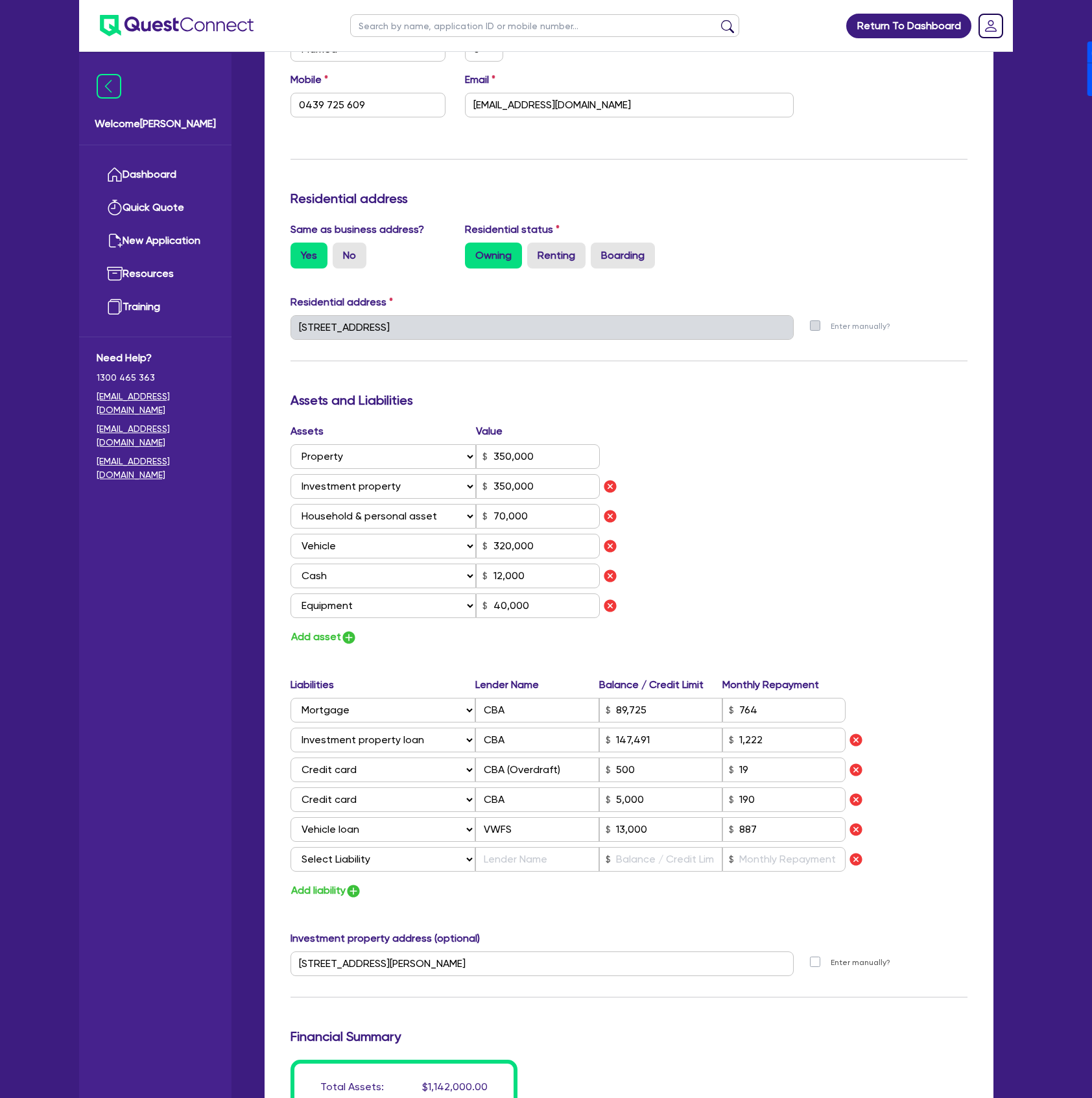
click at [360, 843] on div "Liabilities Lender Name Balance / Credit Limit Monthly Repayment Select Liabili…" at bounding box center [629, 777] width 697 height 200
click at [357, 862] on select "Select Liability Credit card Mortgage Investment property loan Vehicle loan Tru…" at bounding box center [383, 859] width 184 height 24
click at [291, 847] on select "Select Liability Credit card Mortgage Investment property loan Vehicle loan Tru…" at bounding box center [383, 859] width 184 height 24
click at [535, 873] on div "Liabilities Lender Name Balance / Credit Limit Monthly Repayment Select Liabili…" at bounding box center [629, 777] width 697 height 200
click at [541, 866] on input "text" at bounding box center [537, 859] width 123 height 24
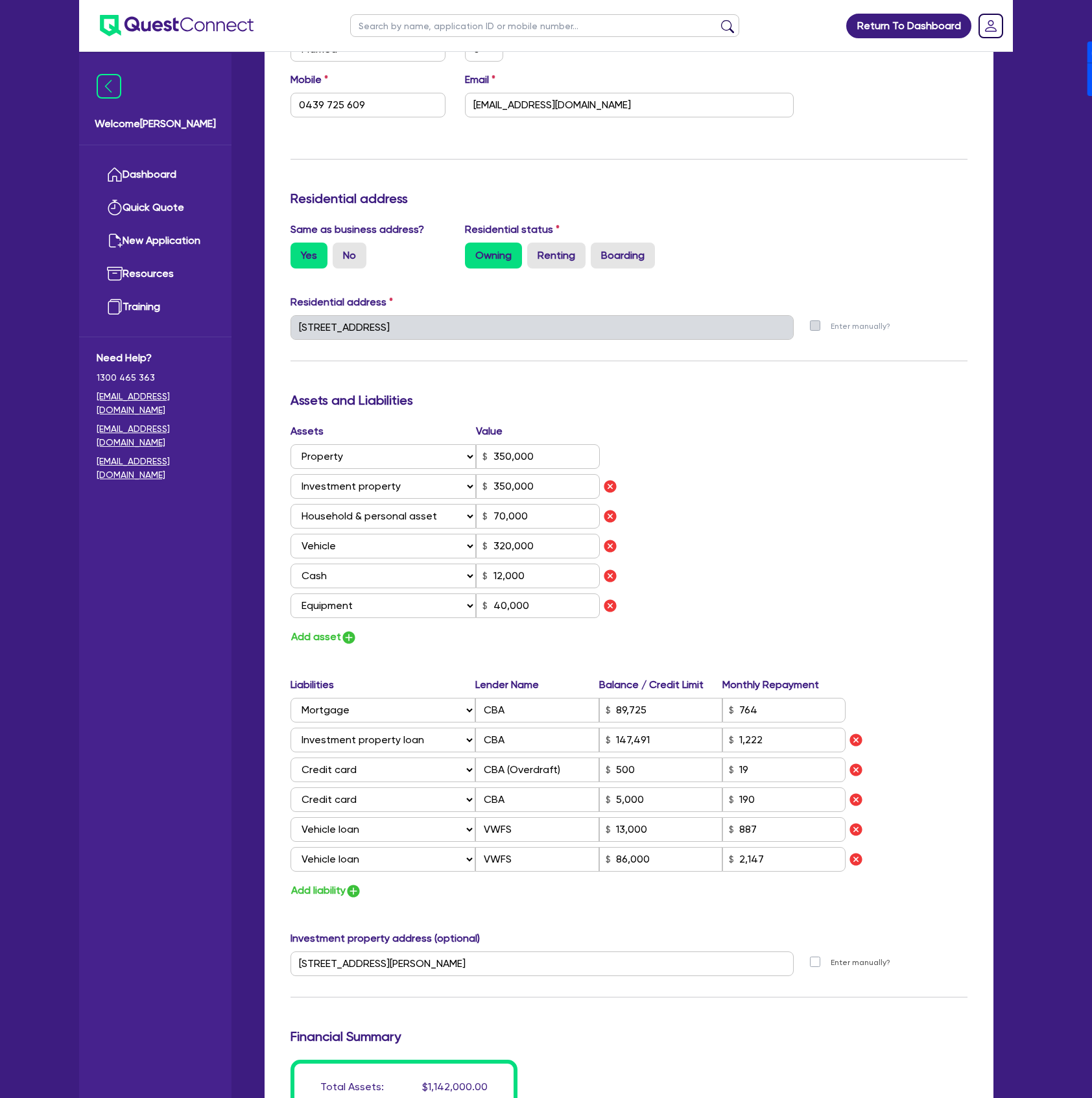
click at [789, 533] on div "Assets Value Select Asset Cash Property Investment property Vehicle Truck Trail…" at bounding box center [629, 535] width 697 height 223
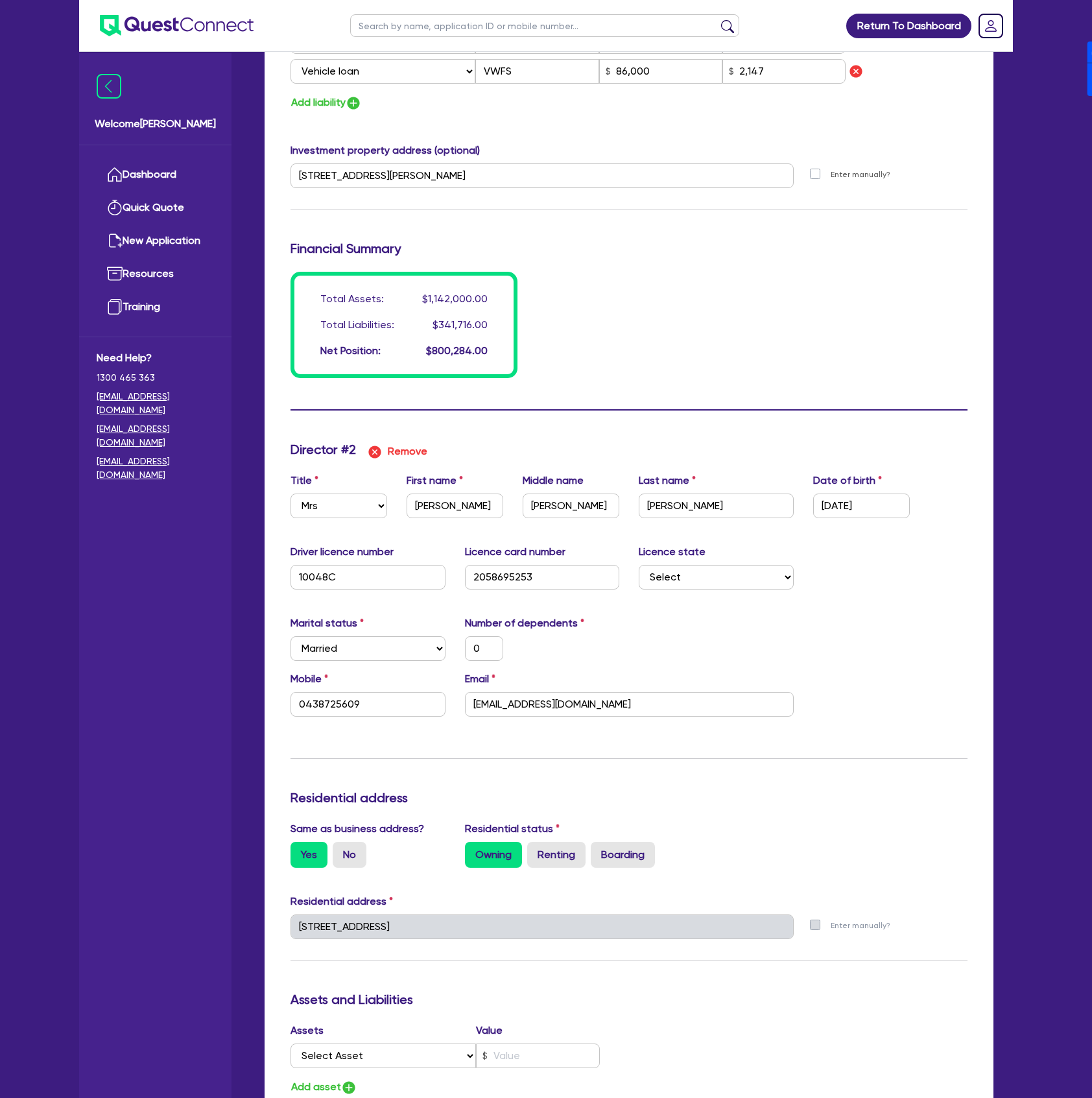
scroll to position [1716, 0]
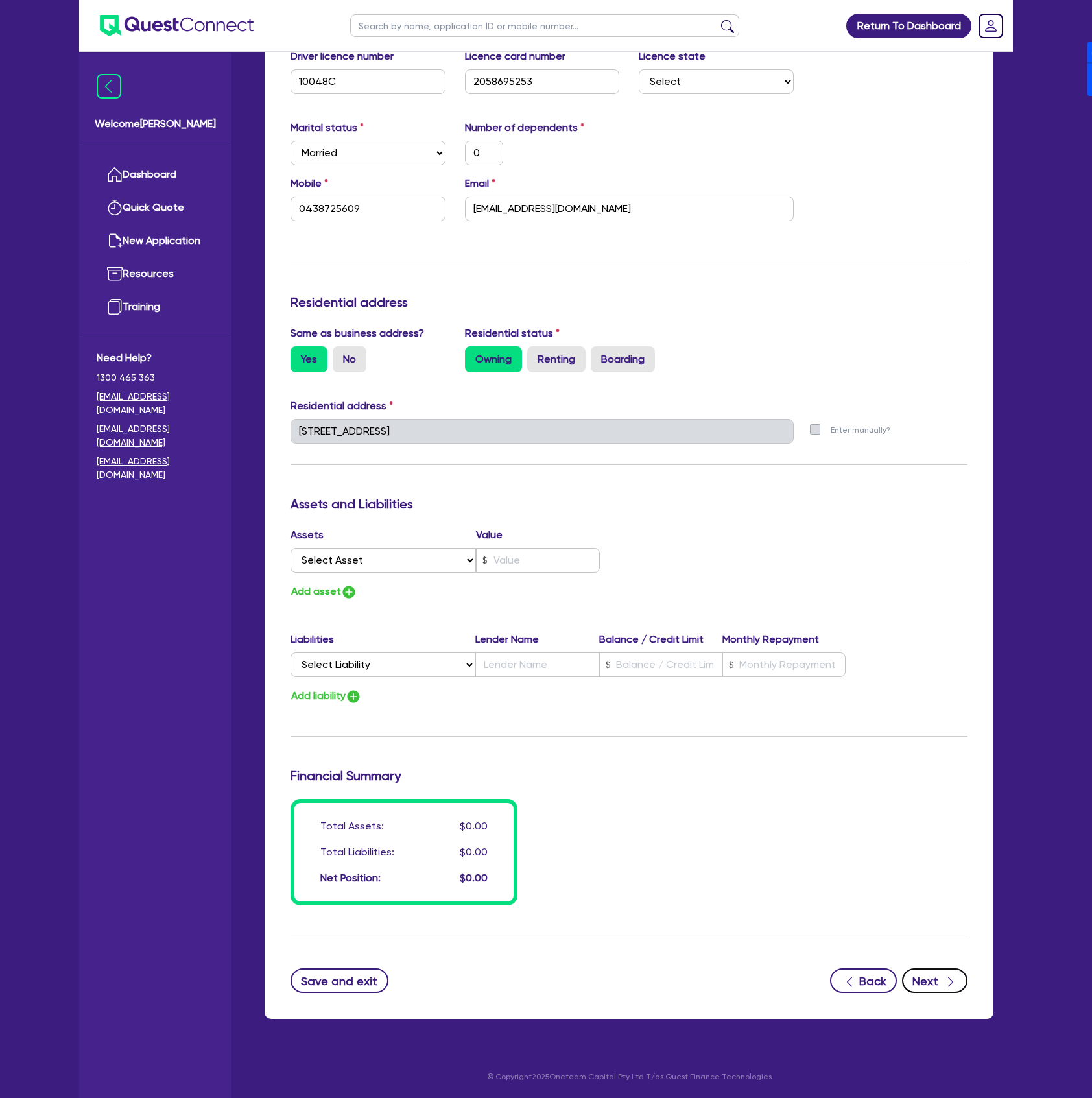
click at [949, 968] on button "Next" at bounding box center [934, 980] width 65 height 24
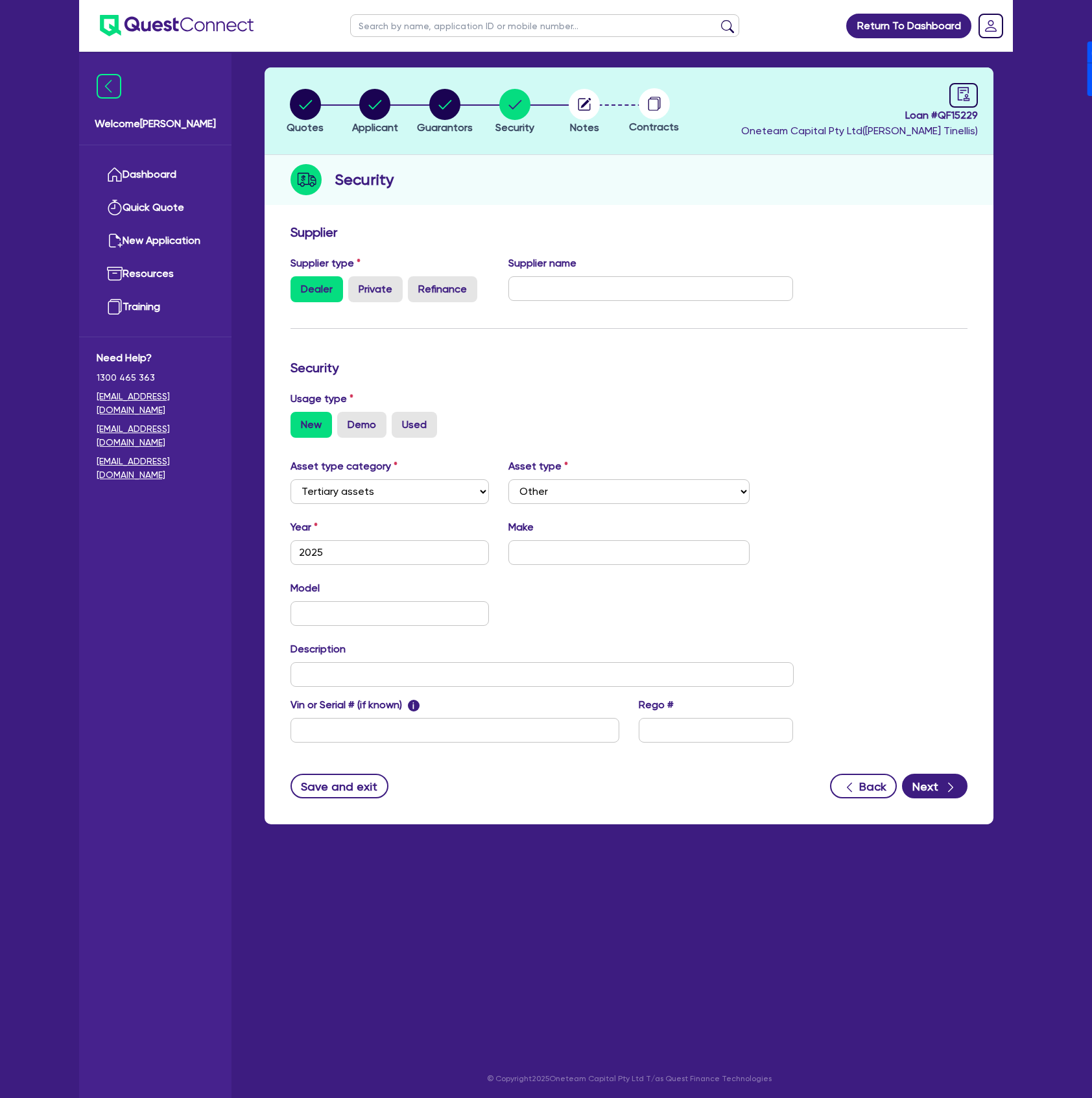
scroll to position [52, 0]
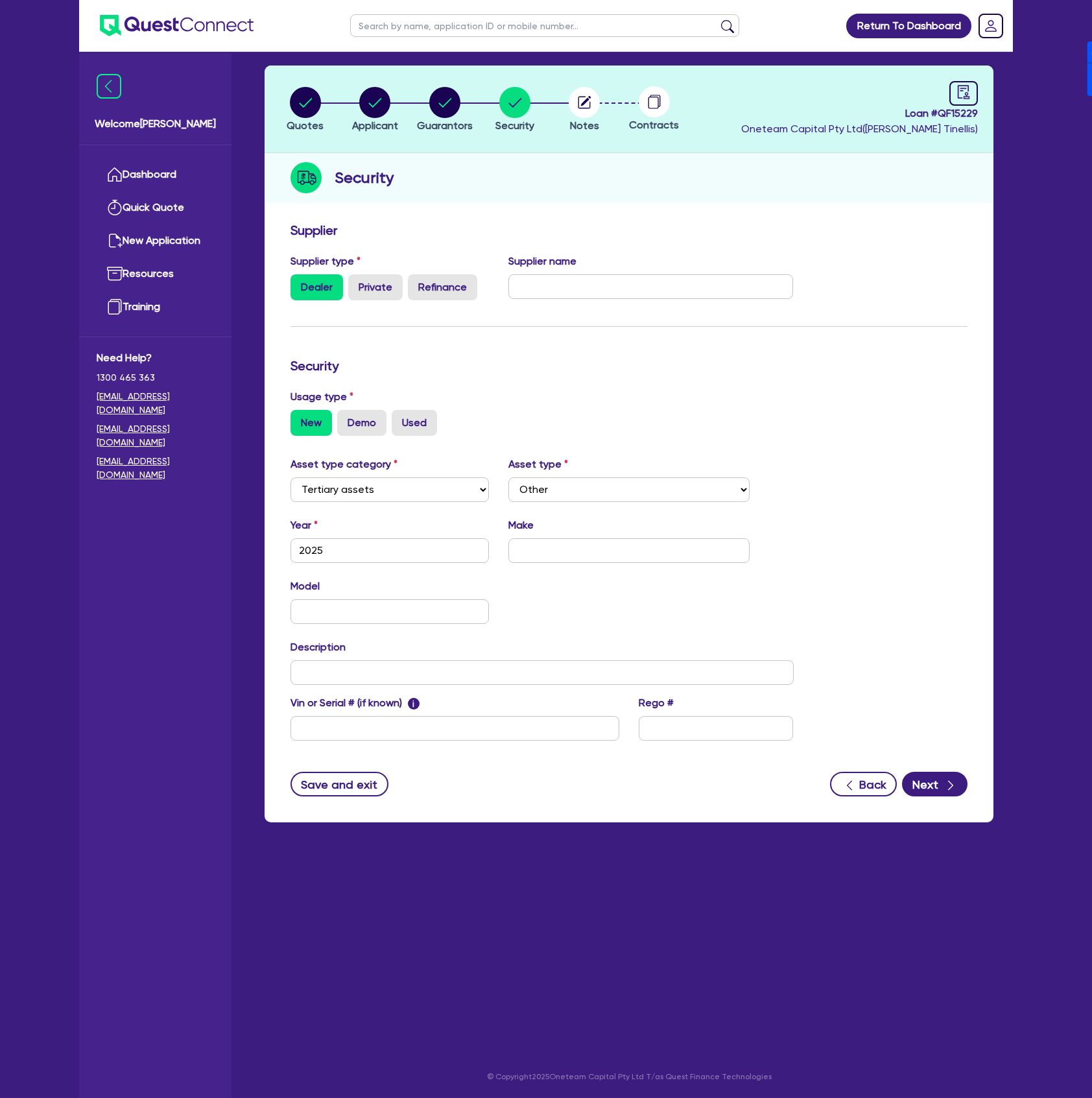
click at [939, 768] on form "Supplier Supplier type Dealer Private Refinance Supplier name Security Usage ty…" at bounding box center [629, 509] width 677 height 574
click at [961, 784] on button "Next" at bounding box center [934, 784] width 65 height 24
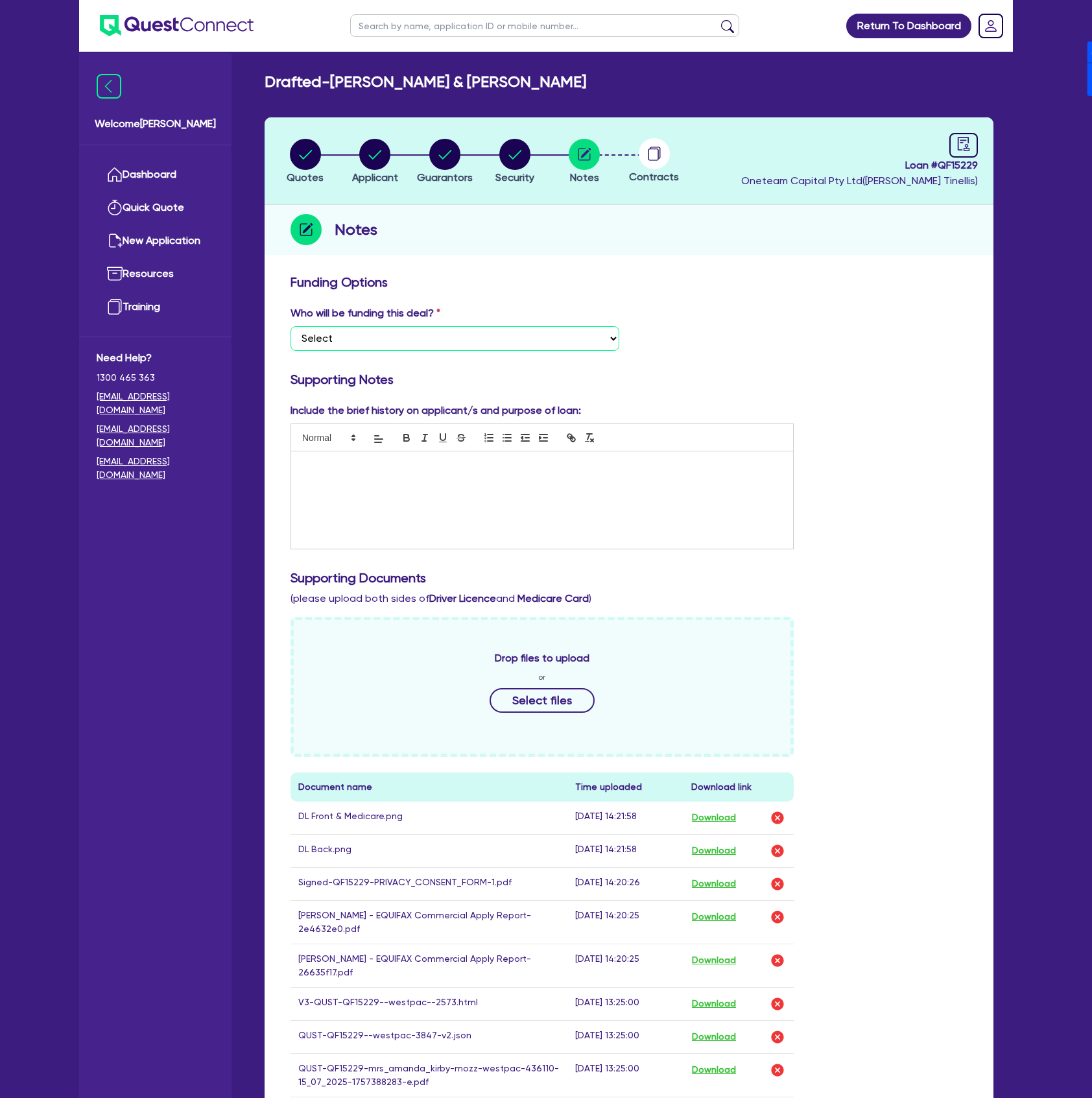
drag, startPoint x: 380, startPoint y: 338, endPoint x: 385, endPoint y: 346, distance: 9.4
click at [380, 338] on select "Select I want Quest to fund 100% I will fund 100% I will co-fund with Quest Oth…" at bounding box center [455, 338] width 329 height 24
click at [291, 326] on select "Select I want Quest to fund 100% I will fund 100% I will co-fund with Quest Oth…" at bounding box center [455, 338] width 329 height 24
click at [398, 483] on div at bounding box center [542, 501] width 502 height 98
drag, startPoint x: 346, startPoint y: 517, endPoint x: 286, endPoint y: 511, distance: 60.3
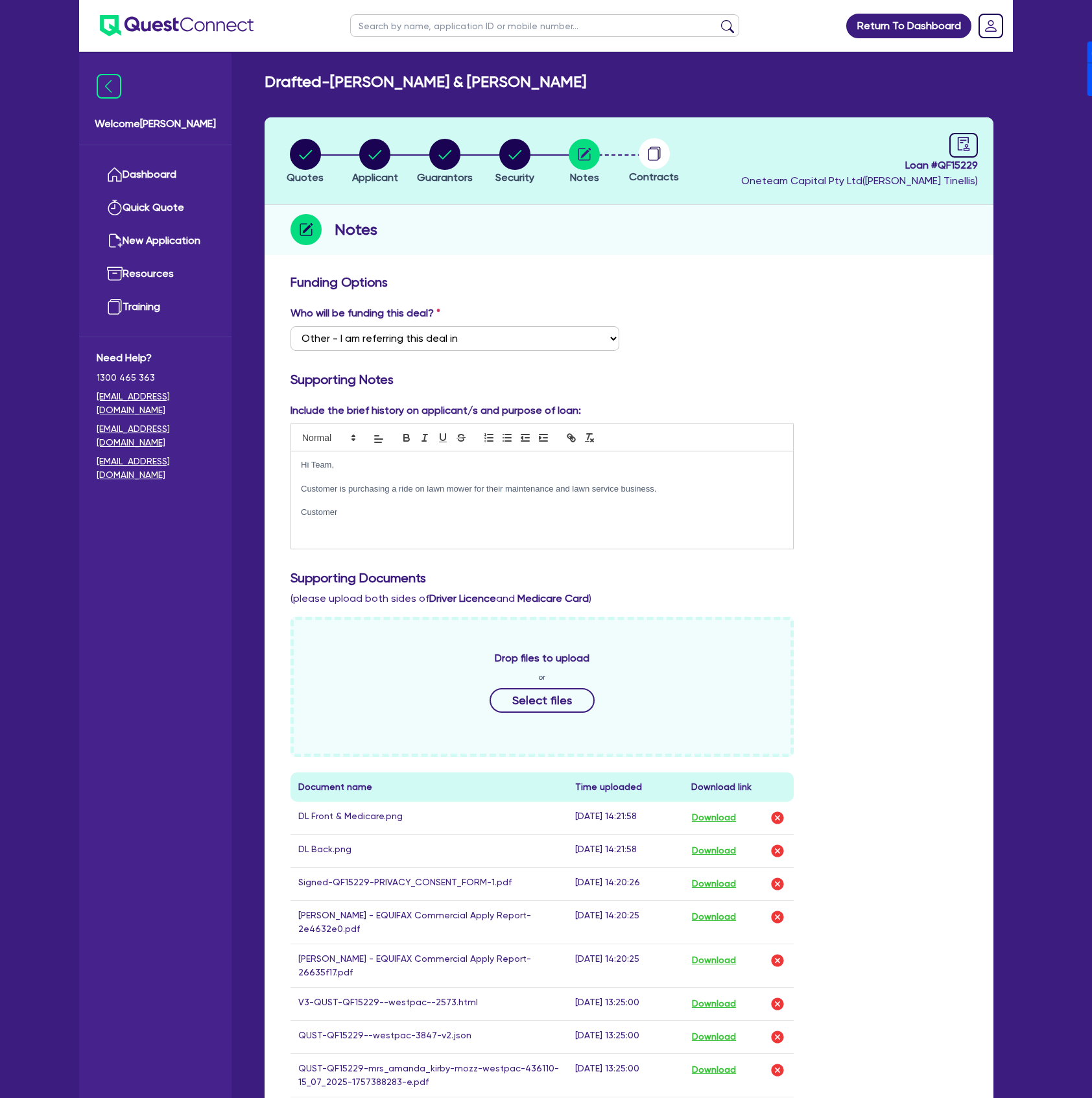
click at [286, 511] on div "Include the brief history on applicant/s and purpose of loan: Hi Team, Customer…" at bounding box center [543, 476] width 523 height 146
click at [322, 151] on div "button" at bounding box center [305, 154] width 37 height 31
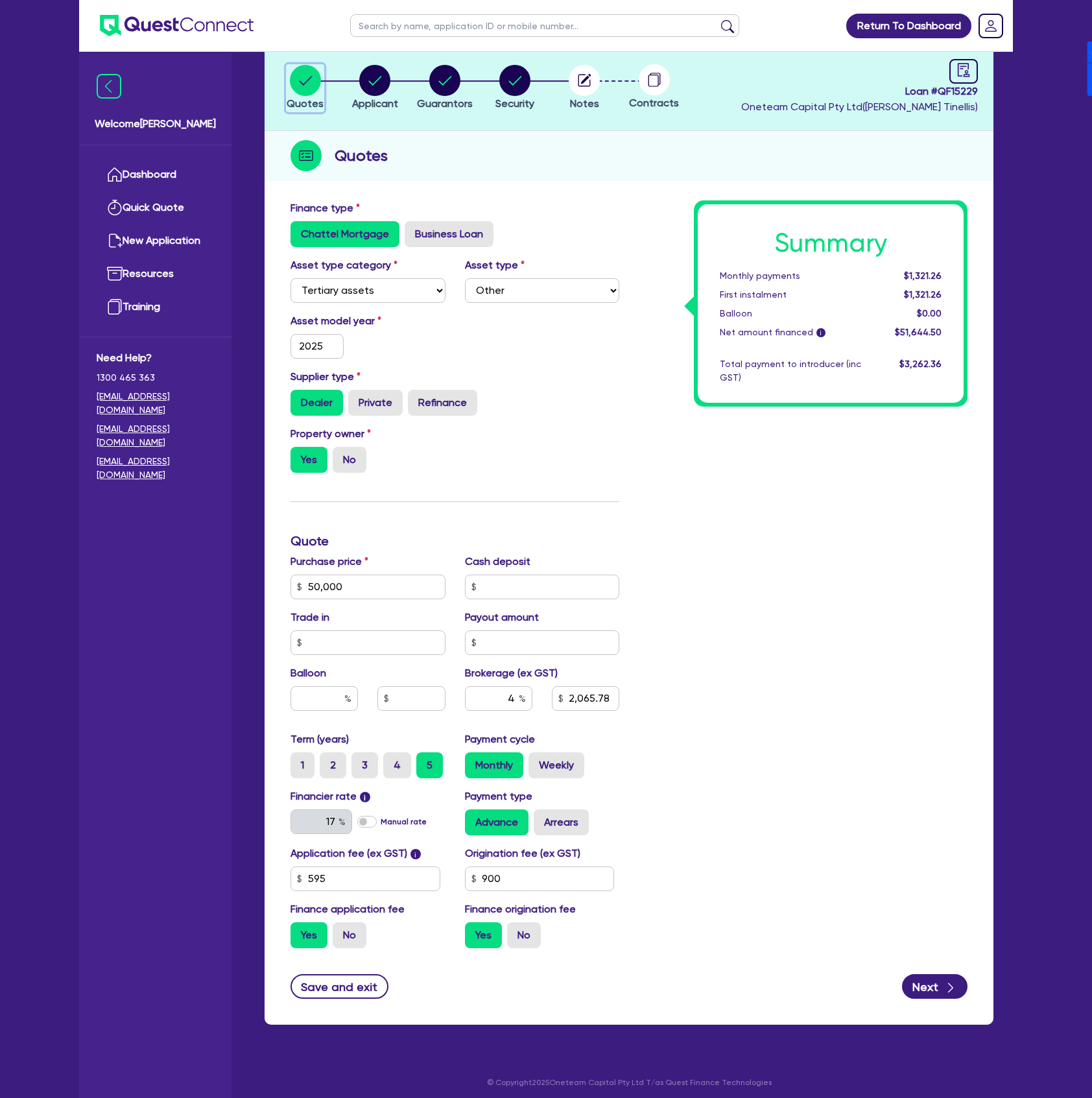
scroll to position [78, 0]
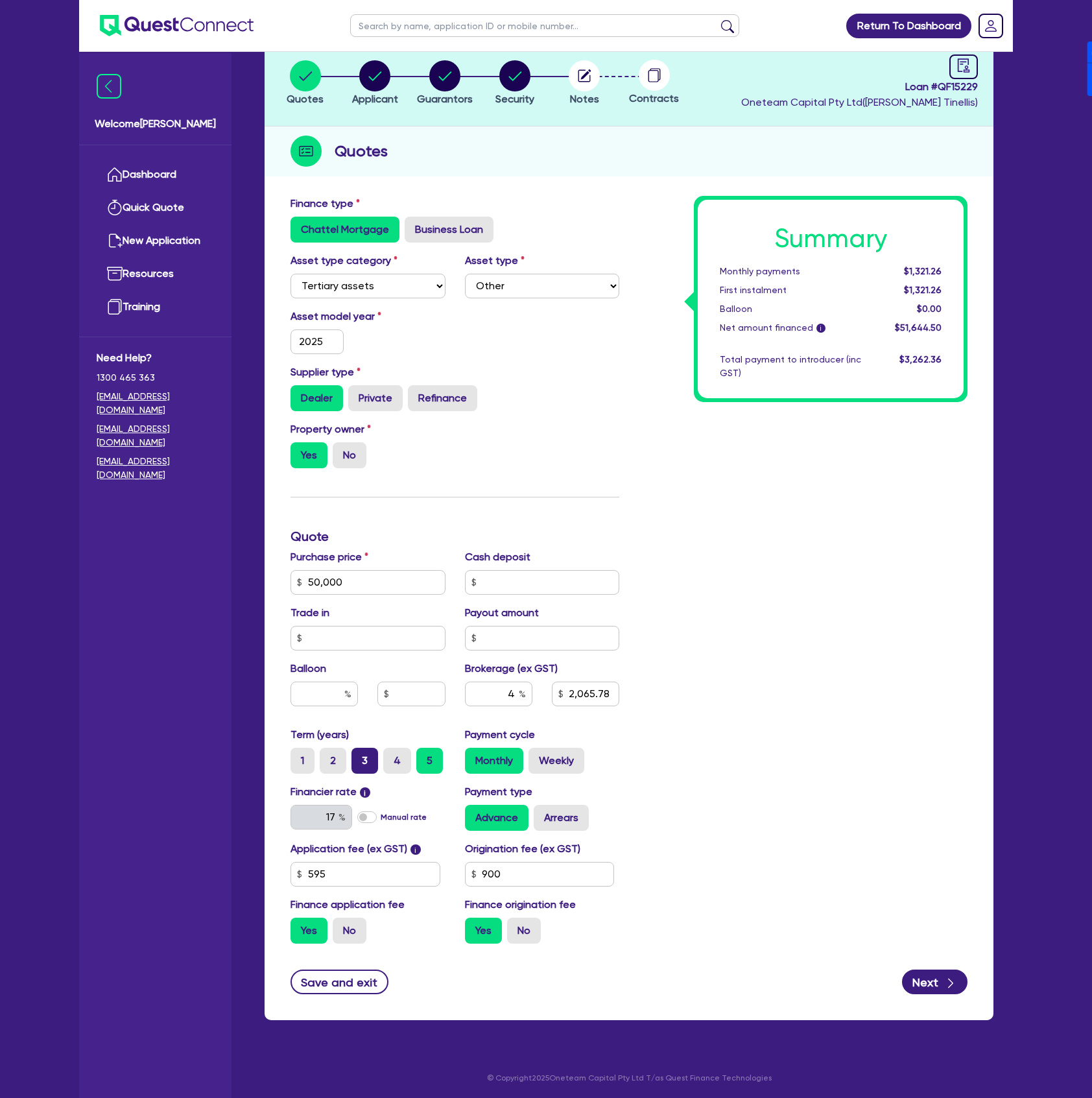
click at [361, 756] on label "3" at bounding box center [364, 760] width 26 height 26
click at [360, 756] on input "3" at bounding box center [355, 752] width 9 height 9
drag, startPoint x: 382, startPoint y: 574, endPoint x: 224, endPoint y: 571, distance: 158.0
click at [224, 571] on div "Welcome Dean Dashboard Quick Quote New Application Ref Company Ref Salesperson …" at bounding box center [546, 510] width 934 height 1178
click at [824, 633] on div "Summary Monthly payments $1,895.44 First instalment $1,895.44 Balloon $0.00 Net…" at bounding box center [803, 575] width 348 height 758
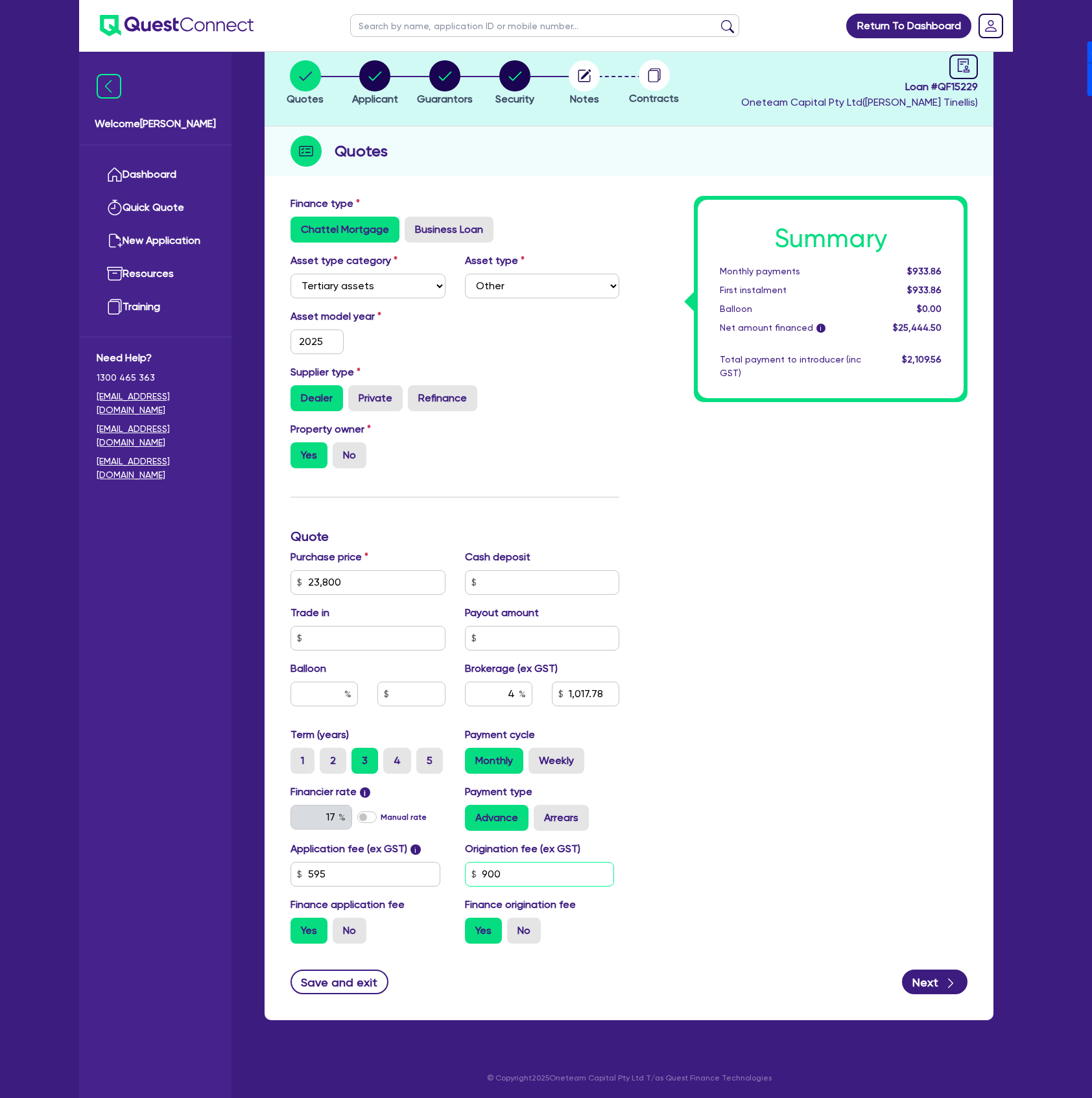
drag, startPoint x: 514, startPoint y: 868, endPoint x: 458, endPoint y: 871, distance: 56.1
click at [458, 871] on div "Origination fee (ex GST) 900" at bounding box center [543, 864] width 175 height 46
click at [544, 878] on input "1,400" at bounding box center [540, 874] width 150 height 24
paste input "272.72"
click at [730, 782] on div "Summary Monthly payments $948.90 First instalment $948.90 Balloon $0.00 Net amo…" at bounding box center [803, 575] width 348 height 758
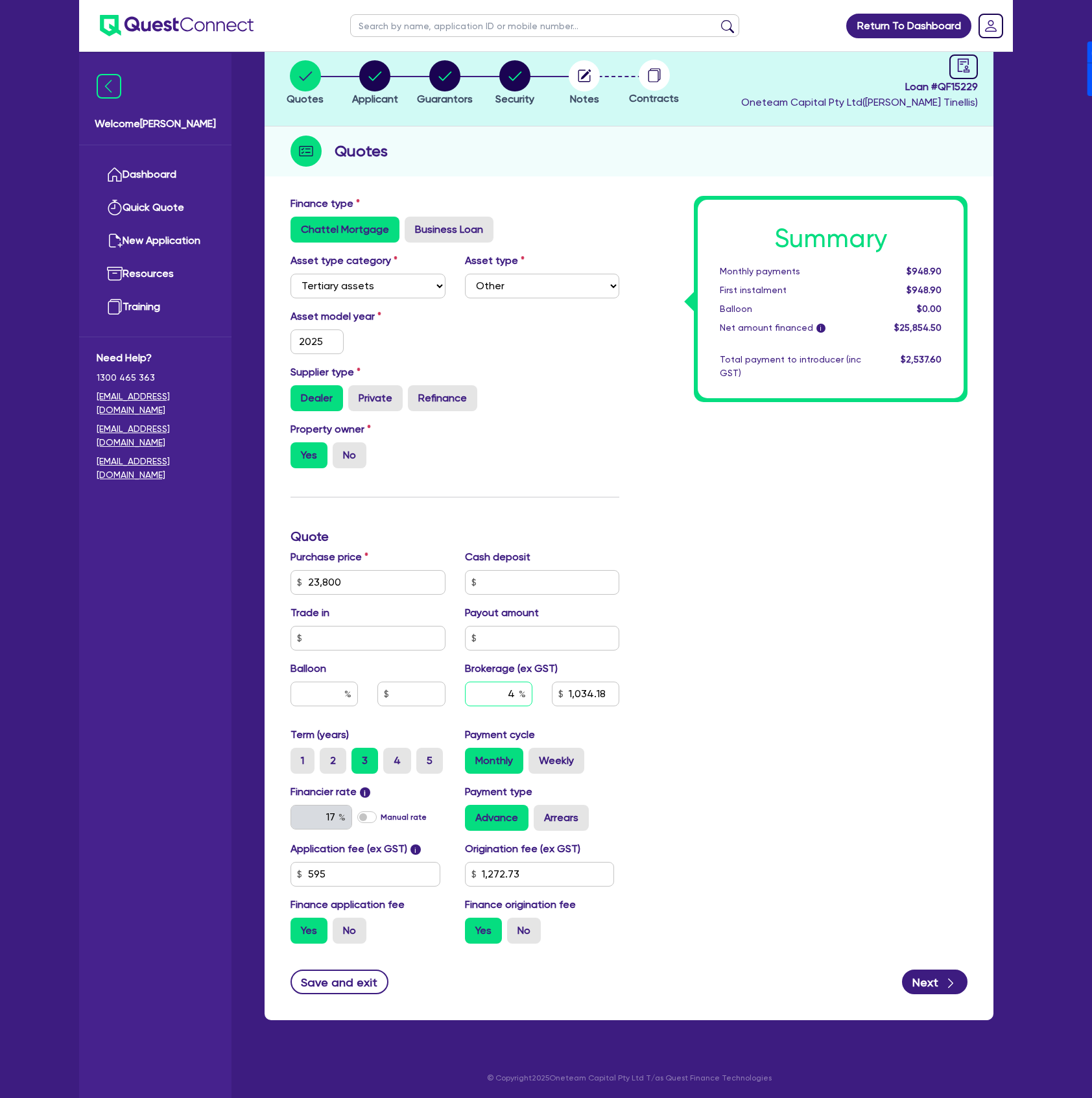
click at [525, 691] on div "4" at bounding box center [498, 693] width 67 height 24
click at [722, 737] on div "Summary Monthly payments $948.90 First instalment $948.90 Balloon $0.00 Net amo…" at bounding box center [803, 575] width 348 height 758
drag, startPoint x: 507, startPoint y: 691, endPoint x: 517, endPoint y: 693, distance: 10.2
click at [517, 693] on input "5" at bounding box center [498, 693] width 67 height 24
click at [778, 764] on div "Summary Monthly payments $958.90 First instalment $958.90 Balloon $0.00 Net amo…" at bounding box center [803, 575] width 348 height 758
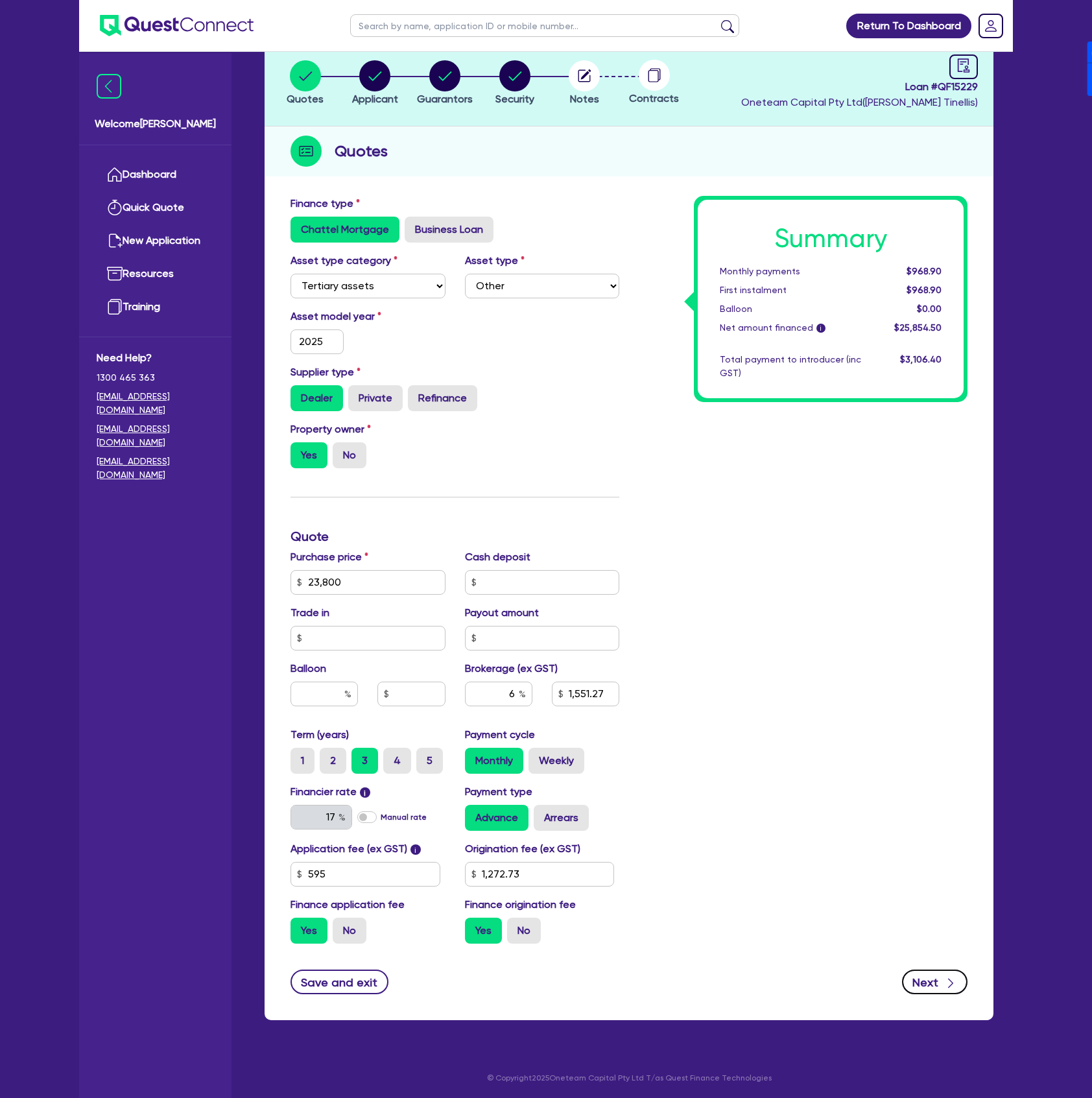
click at [938, 981] on button "Next" at bounding box center [934, 982] width 65 height 24
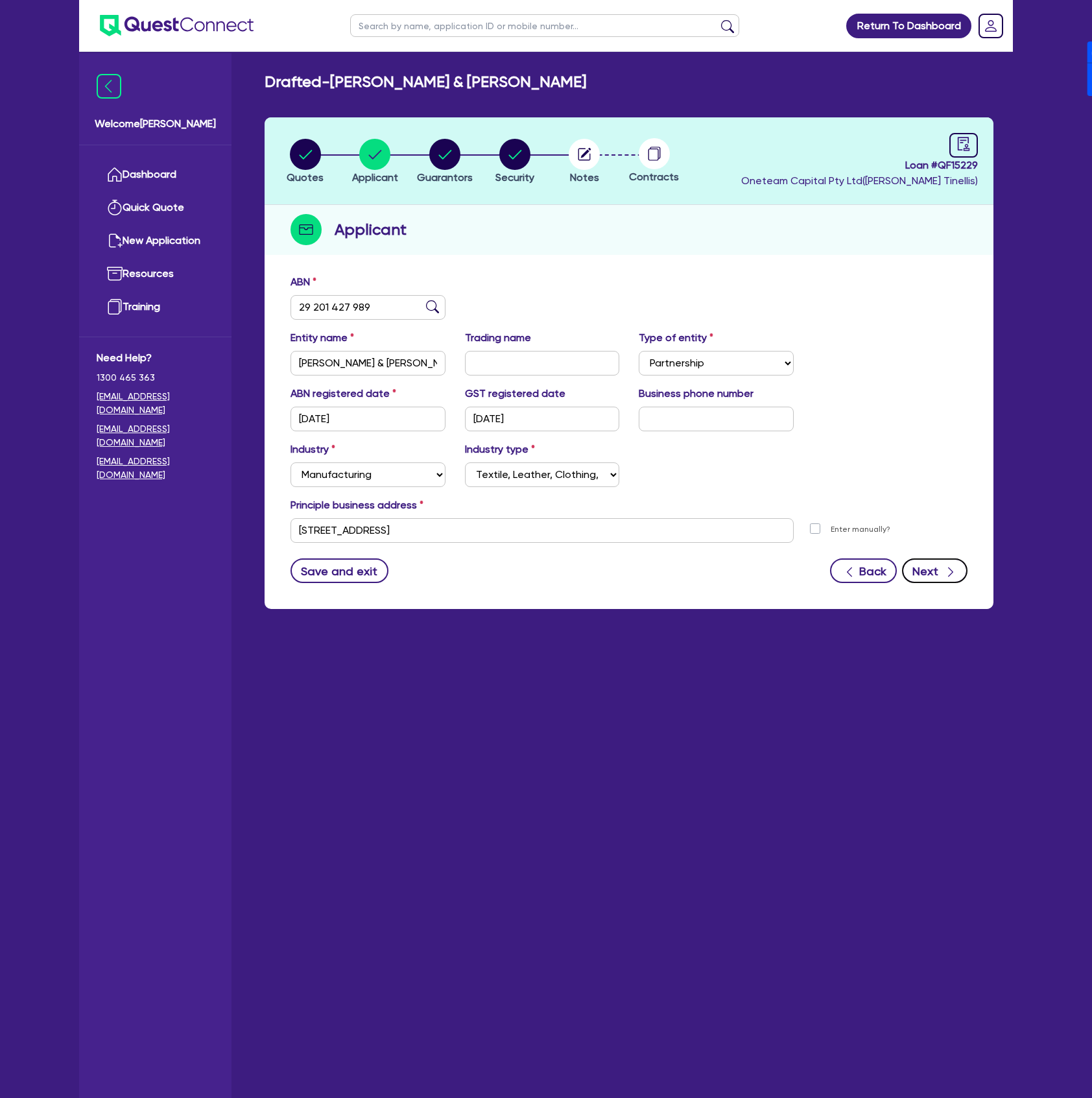
click at [946, 576] on button "Next" at bounding box center [934, 570] width 65 height 24
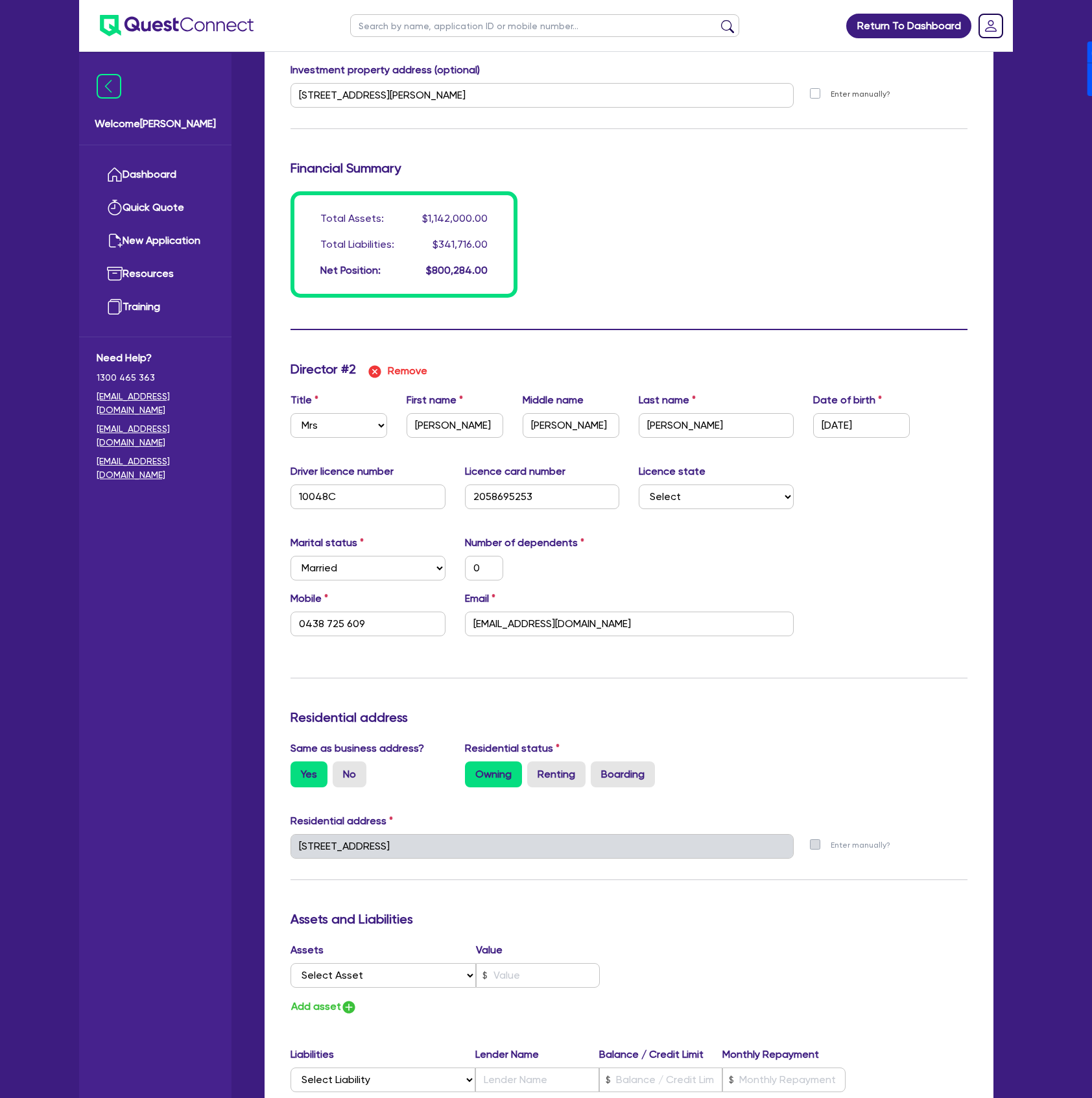
scroll to position [1716, 0]
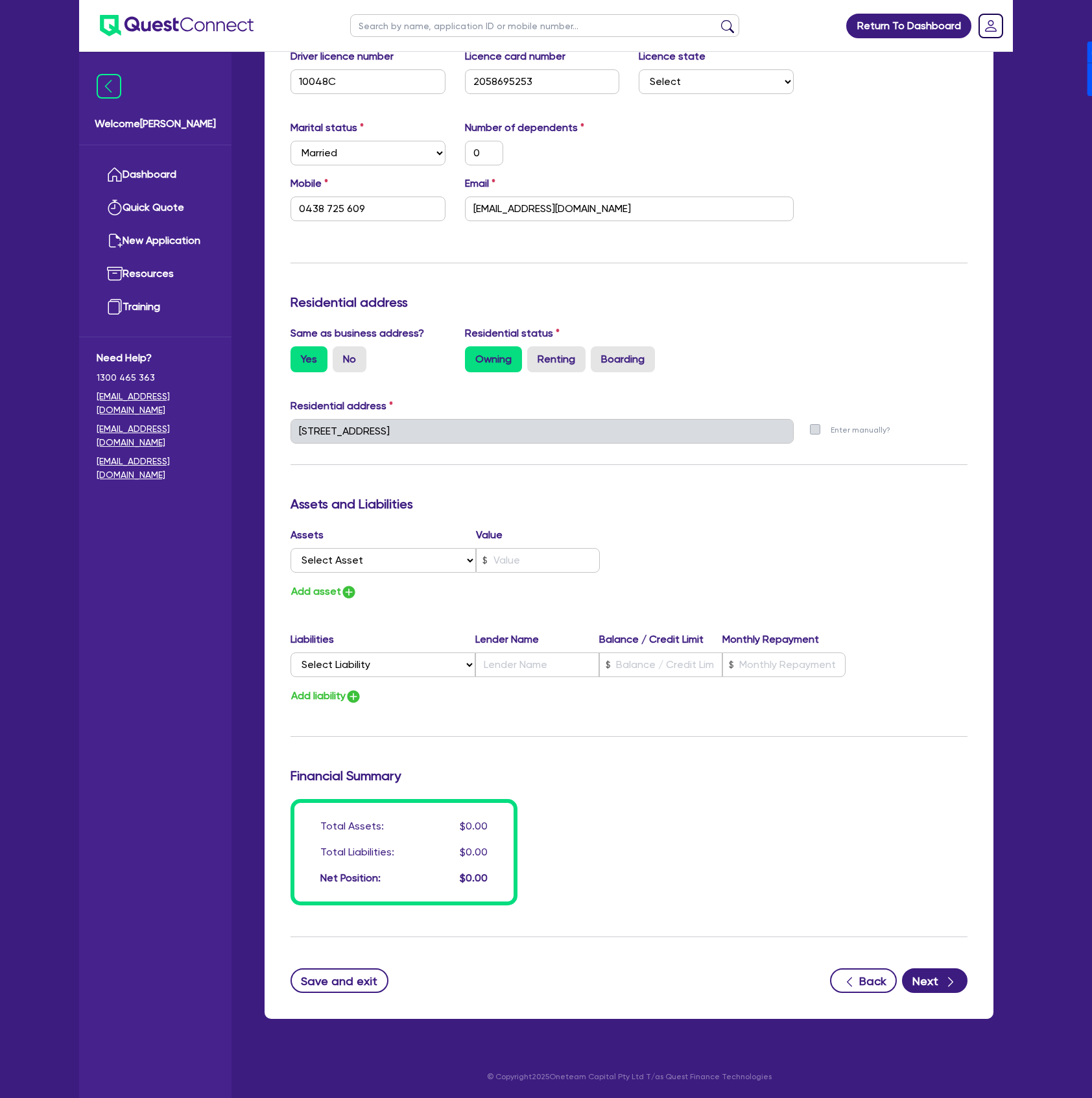
click at [935, 993] on button "Next" at bounding box center [934, 980] width 65 height 24
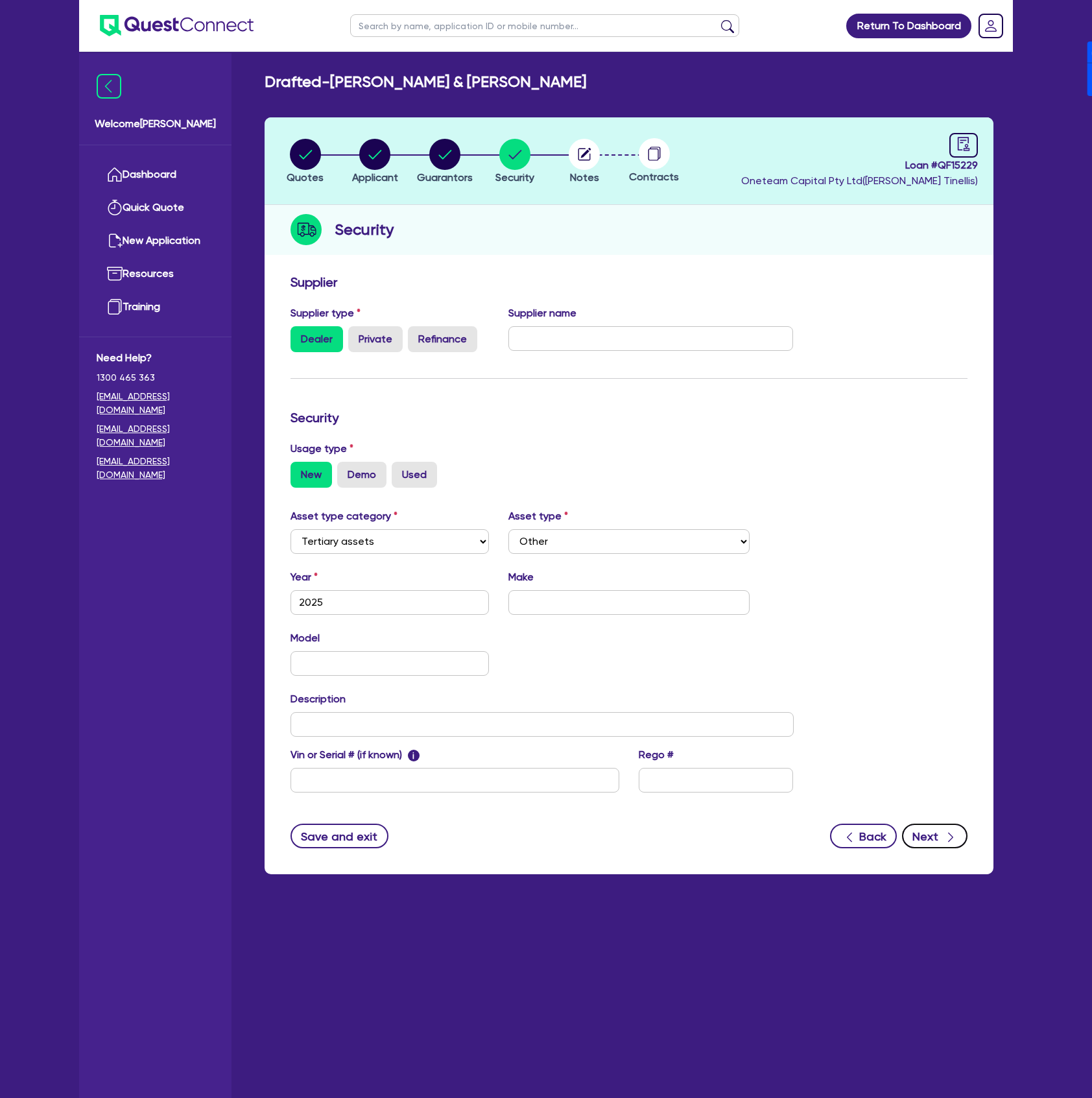
click at [940, 836] on button "Next" at bounding box center [934, 835] width 65 height 24
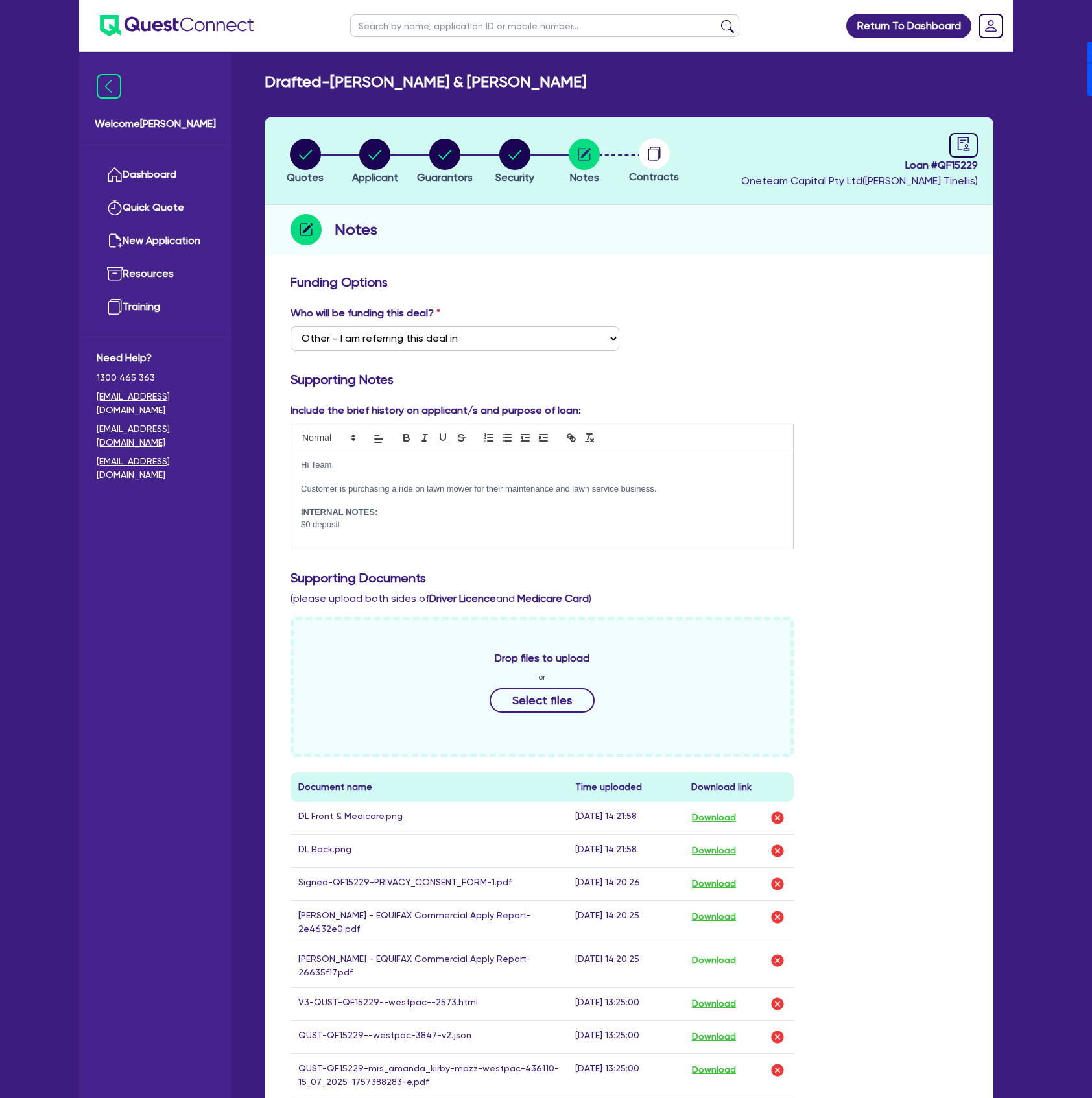
click at [428, 525] on p "$0 deposit" at bounding box center [542, 525] width 482 height 12
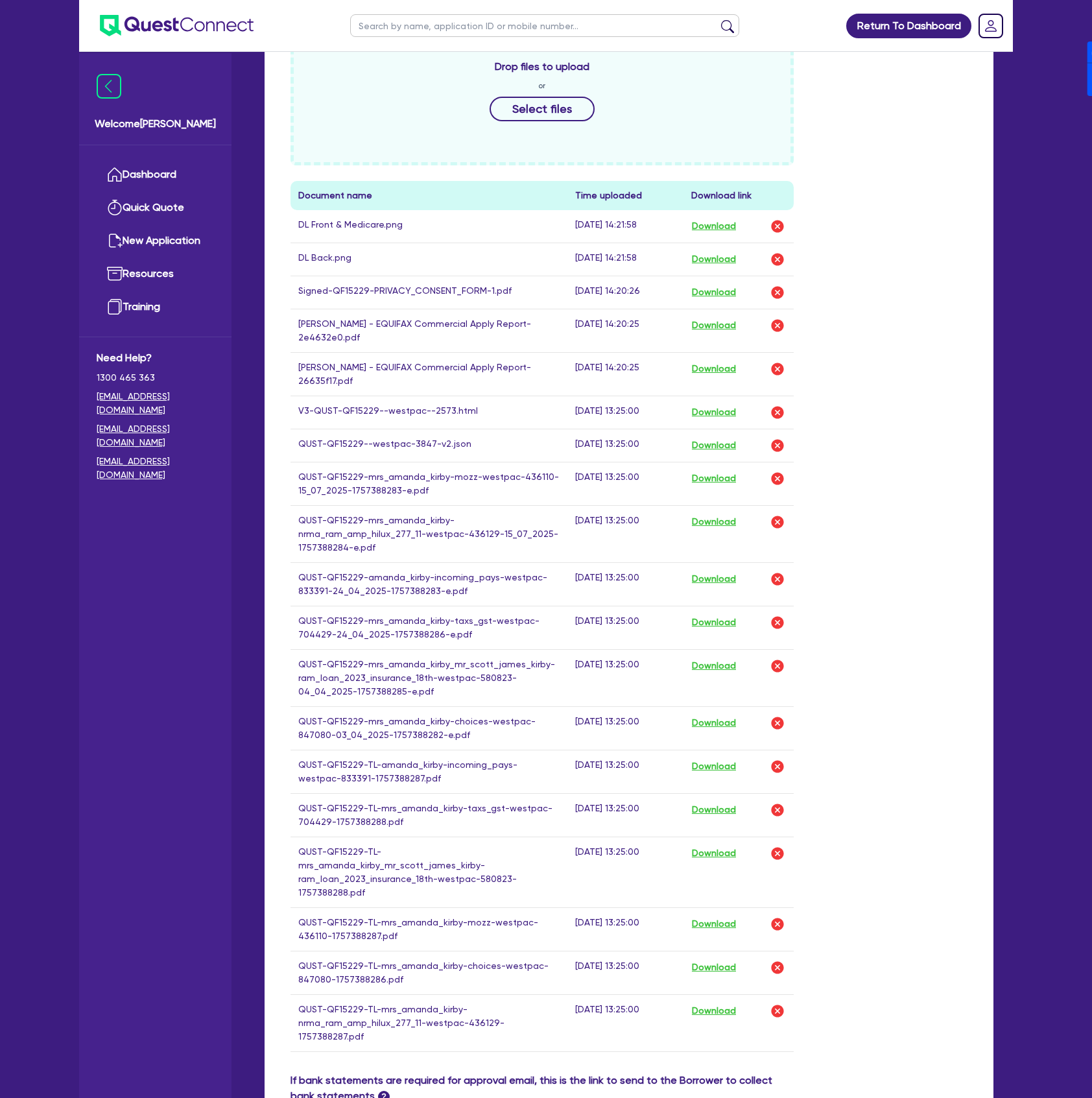
scroll to position [912, 0]
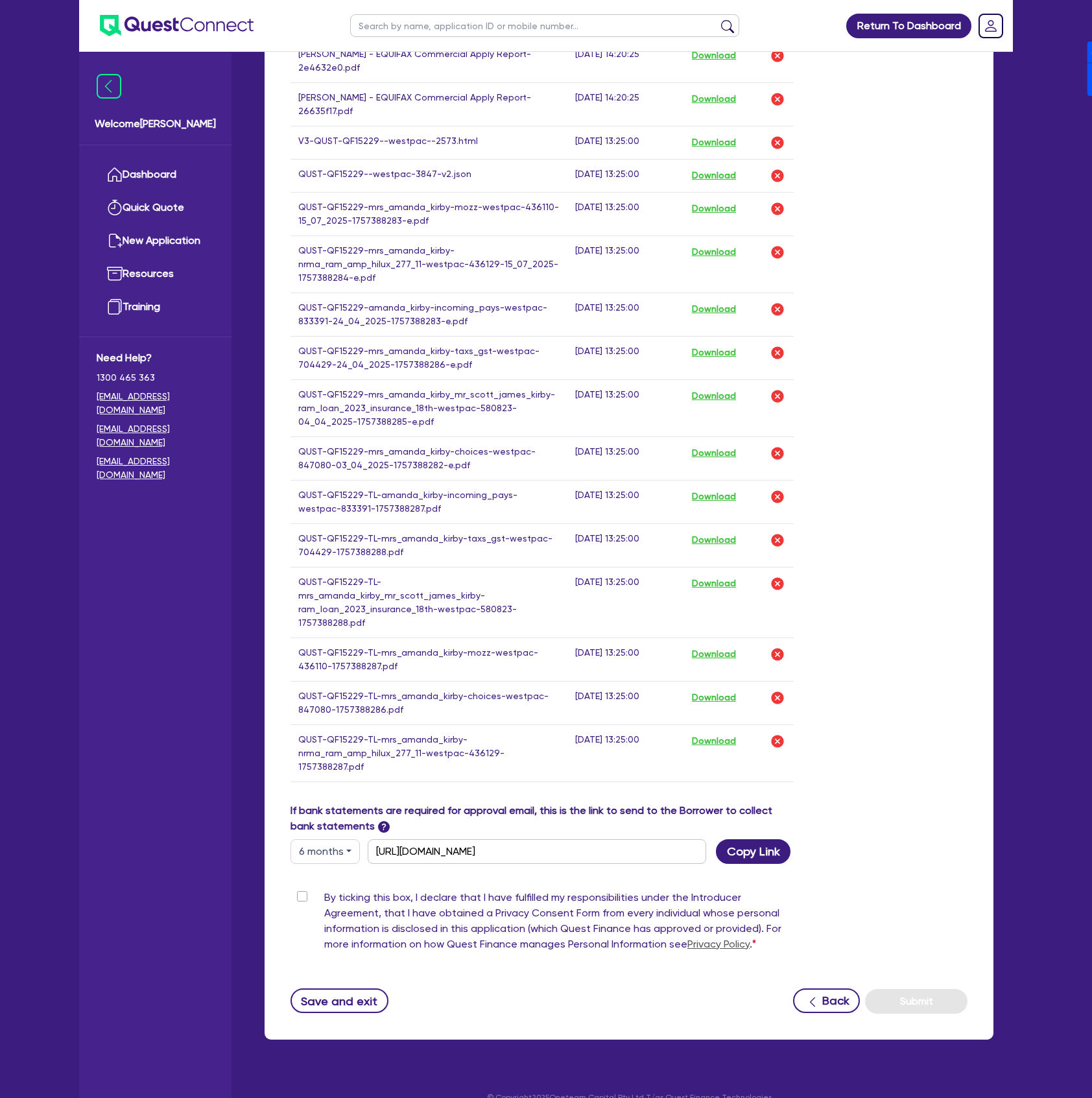
click at [324, 890] on label "By ticking this box, I declare that I have fulfilled my responsibilities under …" at bounding box center [558, 923] width 469 height 67
click at [301, 890] on input "By ticking this box, I declare that I have fulfilled my responsibilities under …" at bounding box center [296, 896] width 11 height 13
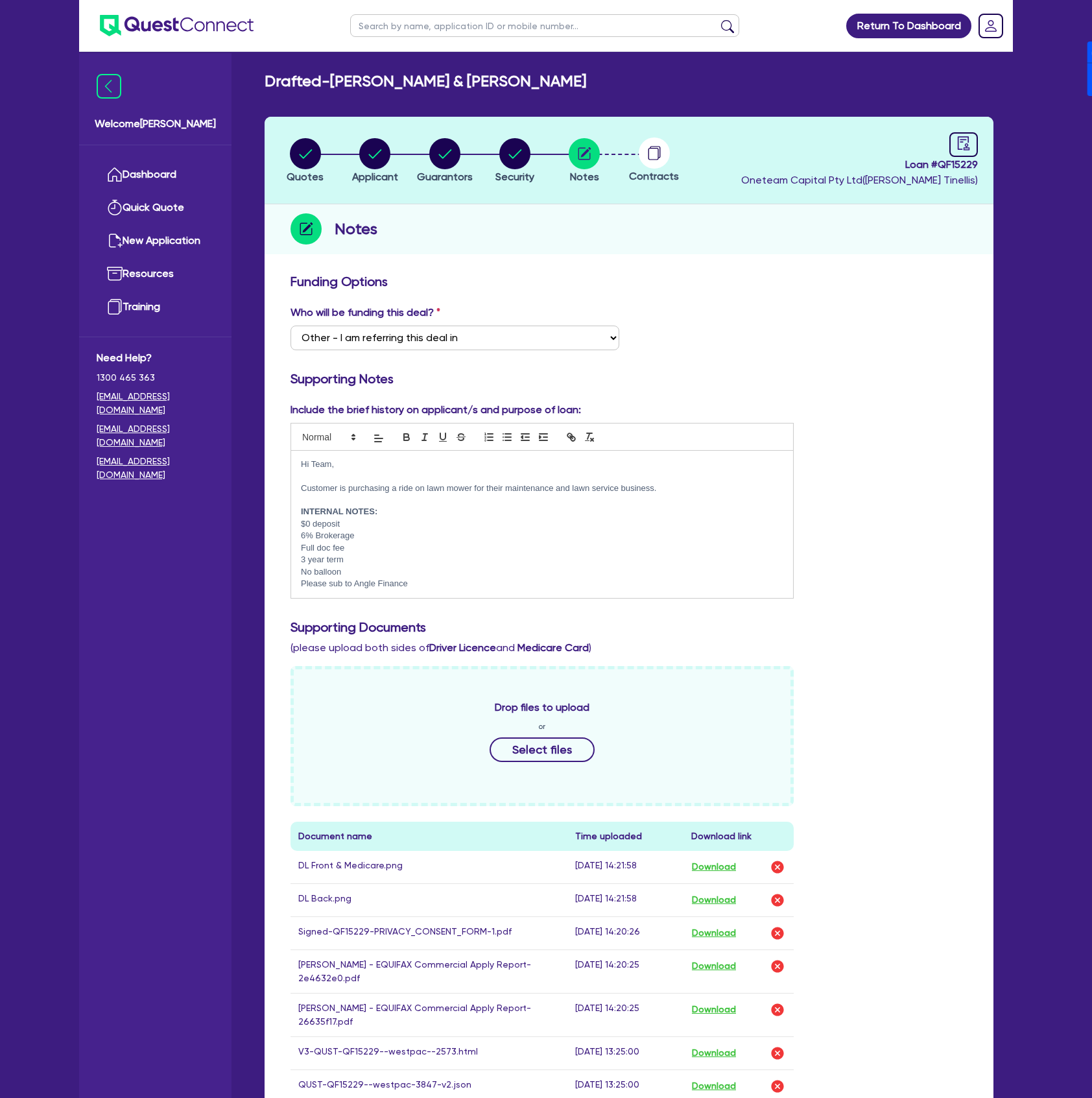
scroll to position [0, 0]
click at [956, 166] on span "Loan # QF15229" at bounding box center [860, 165] width 237 height 16
copy span "QF15229"
click at [328, 76] on h2 "Drafted - A.L KIRBY & S.J KIRBY" at bounding box center [425, 81] width 322 height 19
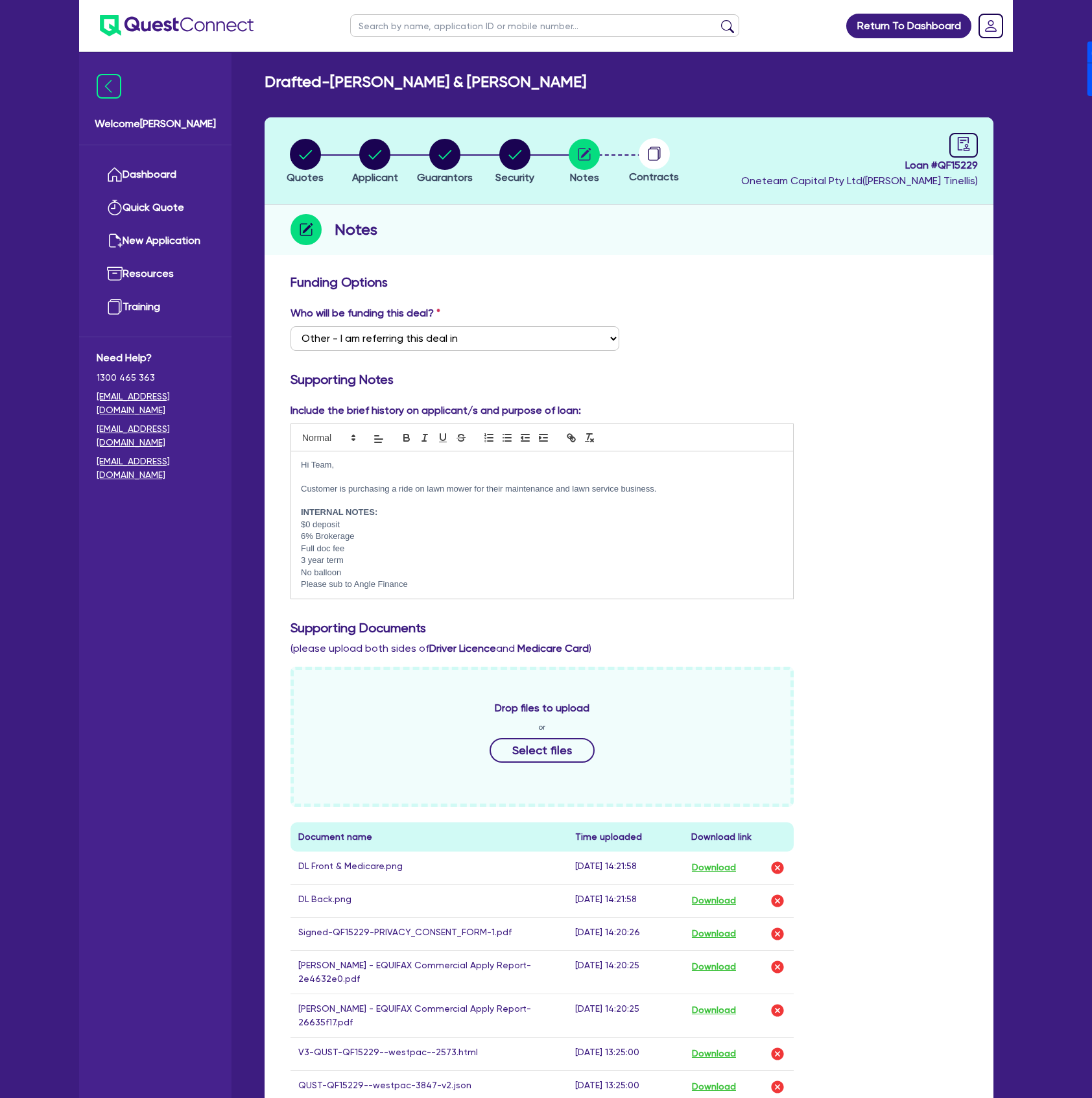
click at [519, 76] on div "Drafted - A.L KIRBY & S.J KIRBY" at bounding box center [628, 81] width 748 height 19
drag, startPoint x: 507, startPoint y: 81, endPoint x: 331, endPoint y: 84, distance: 176.0
click at [331, 84] on div "Drafted - A.L KIRBY & S.J KIRBY" at bounding box center [628, 81] width 748 height 19
copy h2 "[PERSON_NAME] & [PERSON_NAME]"
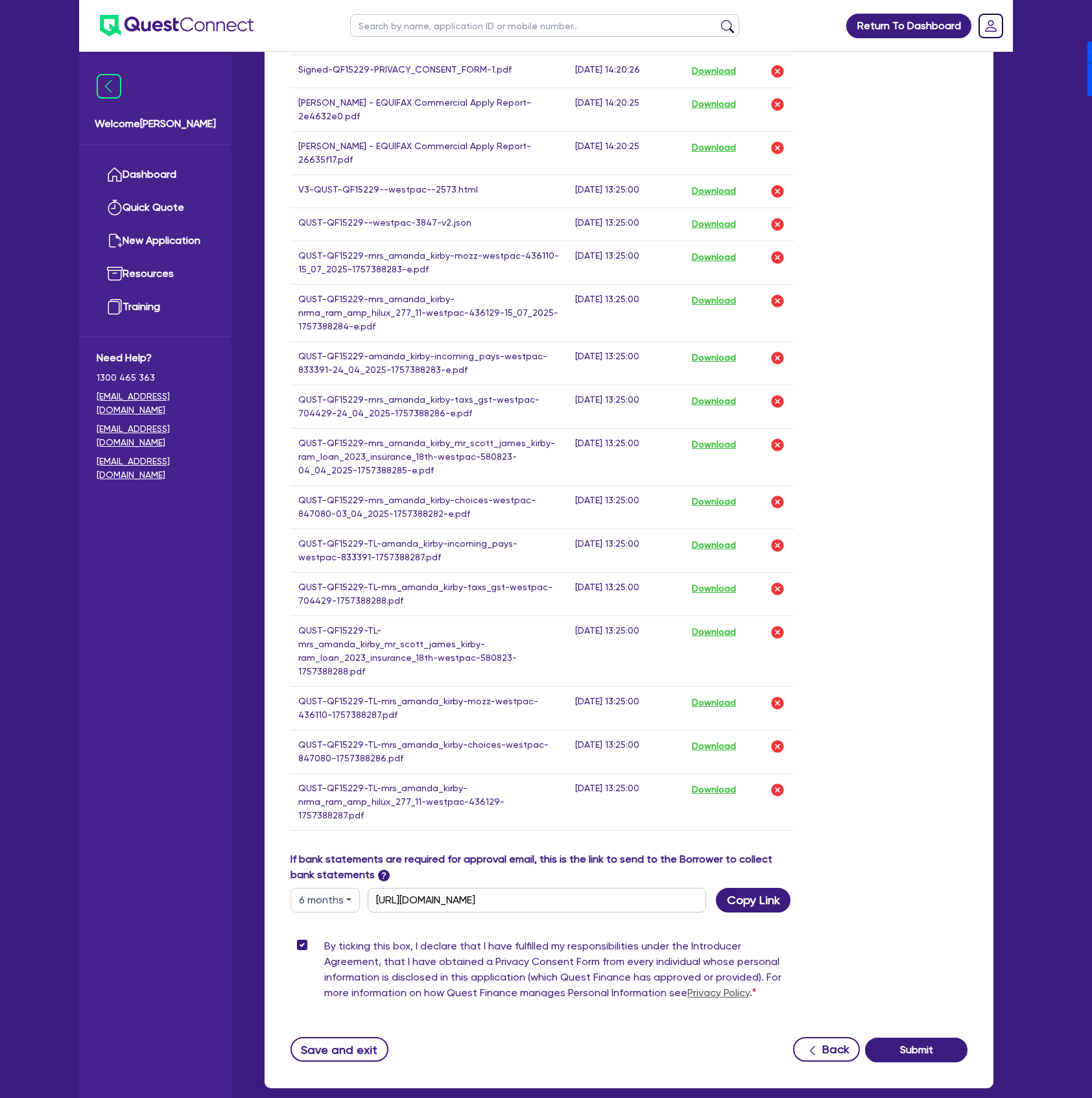
scroll to position [912, 0]
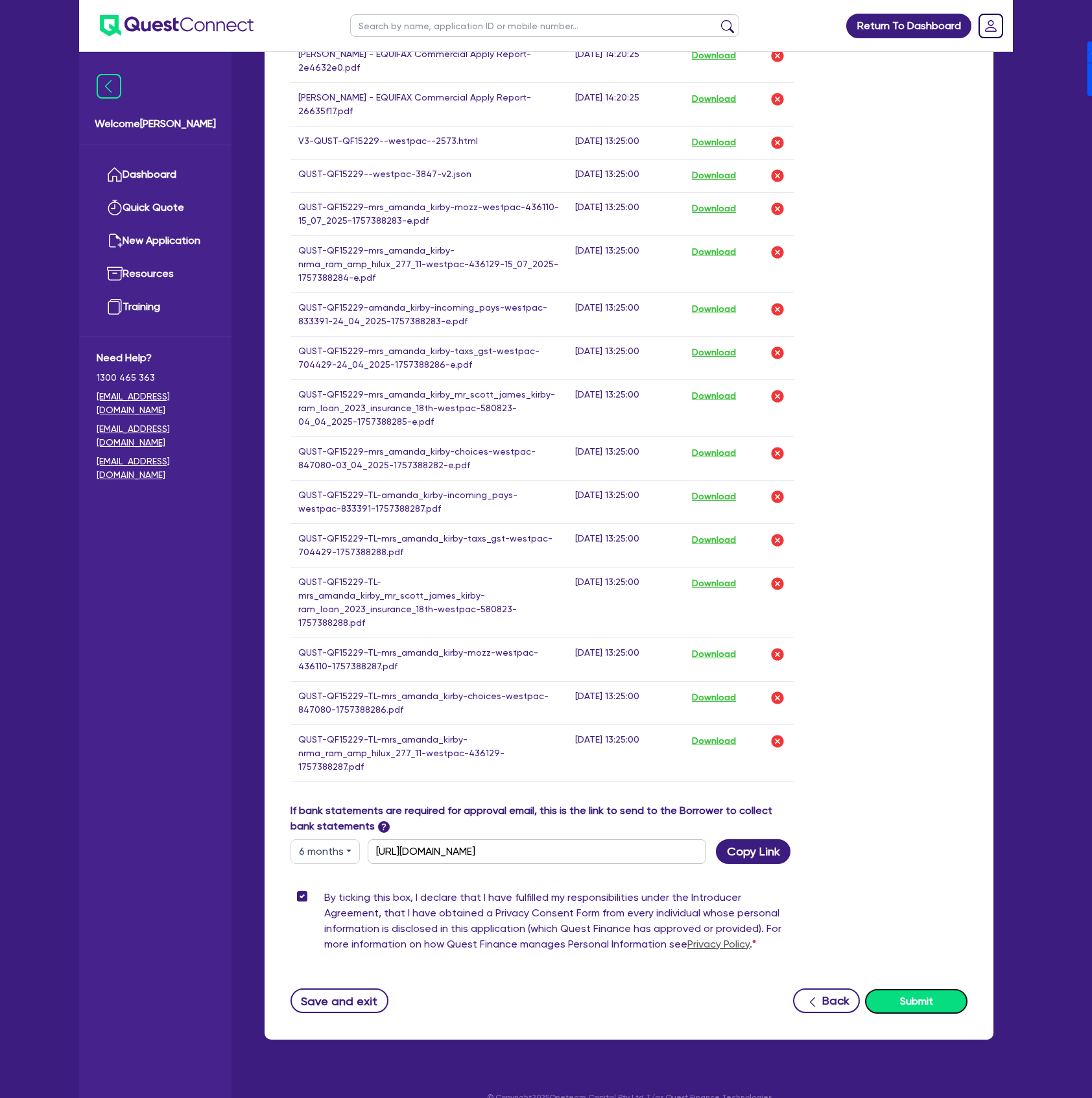
click at [945, 990] on button "Submit" at bounding box center [916, 1000] width 102 height 24
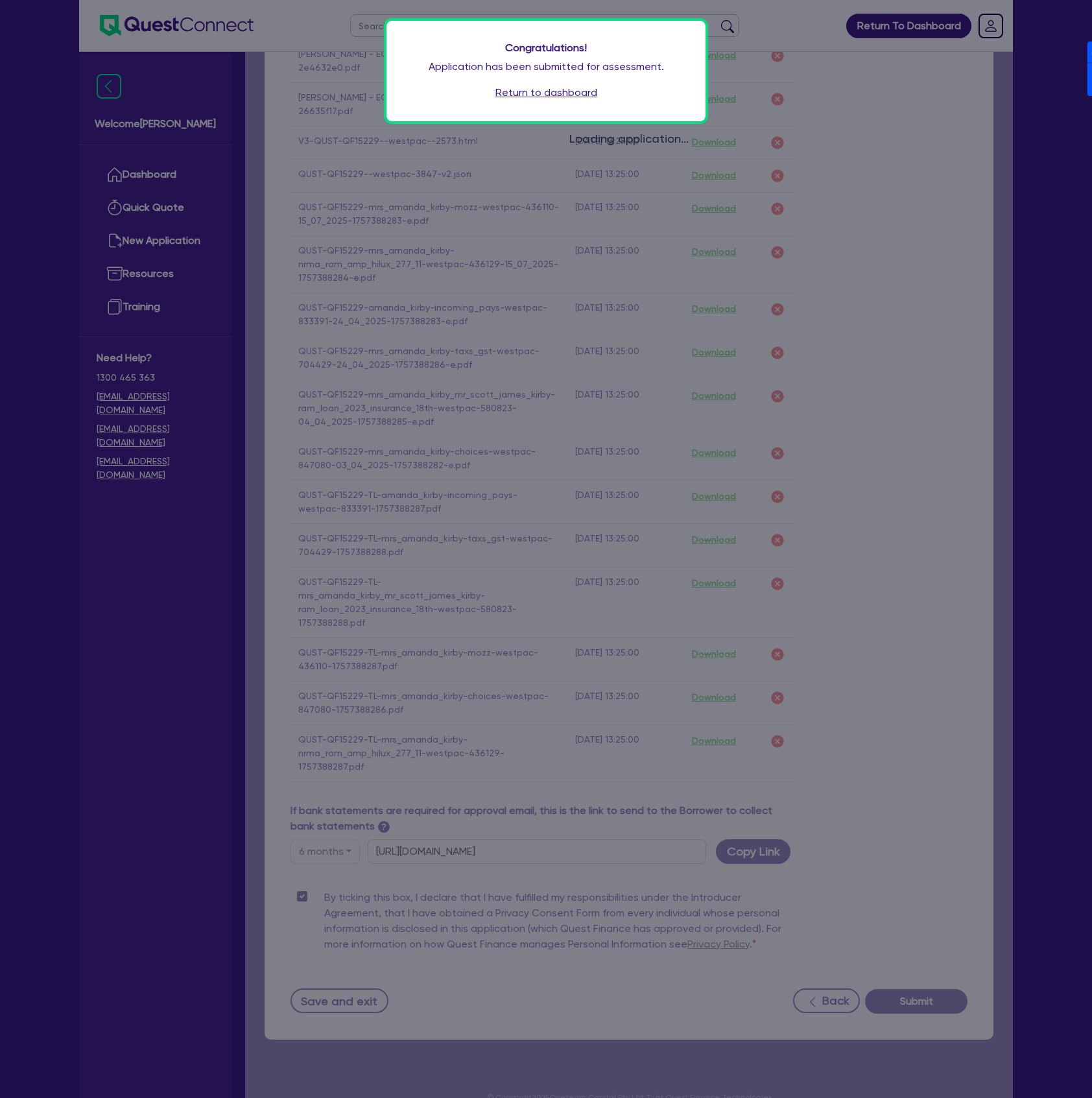
click at [527, 92] on link "Return to dashboard" at bounding box center [546, 93] width 101 height 16
